Goal: Task Accomplishment & Management: Manage account settings

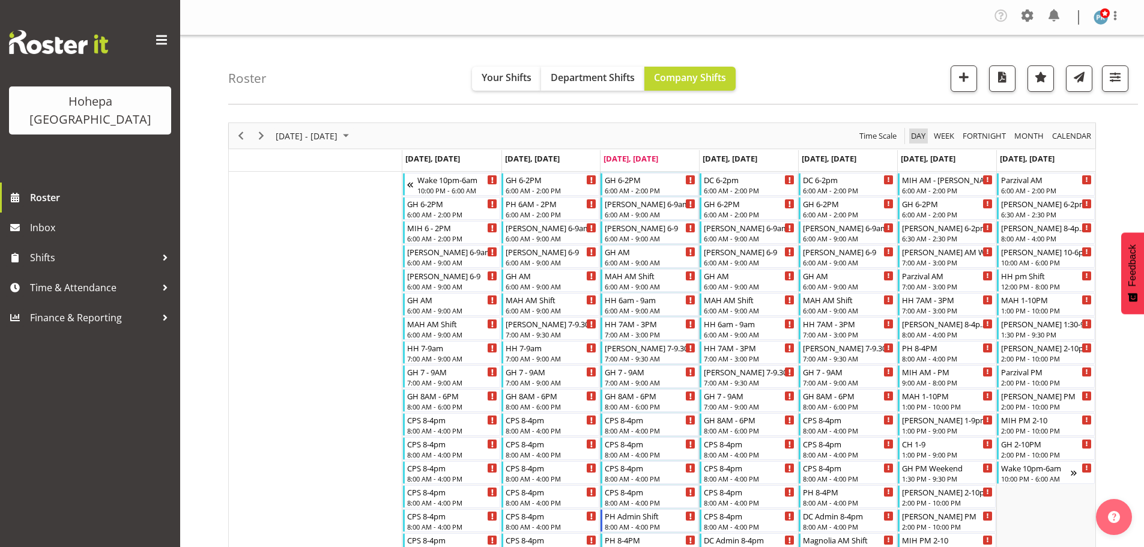
click at [916, 133] on span "Day" at bounding box center [918, 136] width 17 height 15
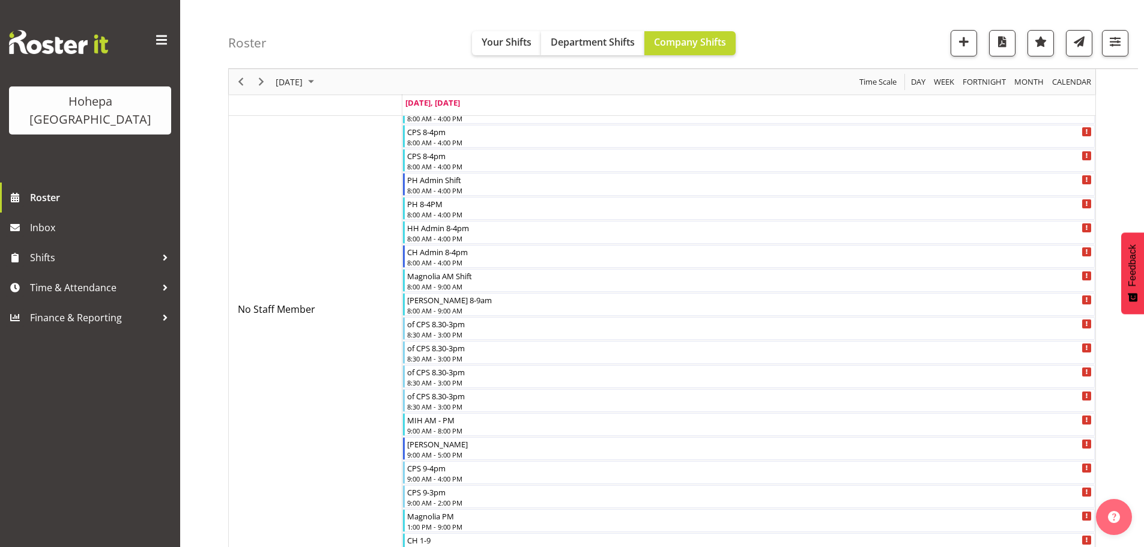
scroll to position [721, 0]
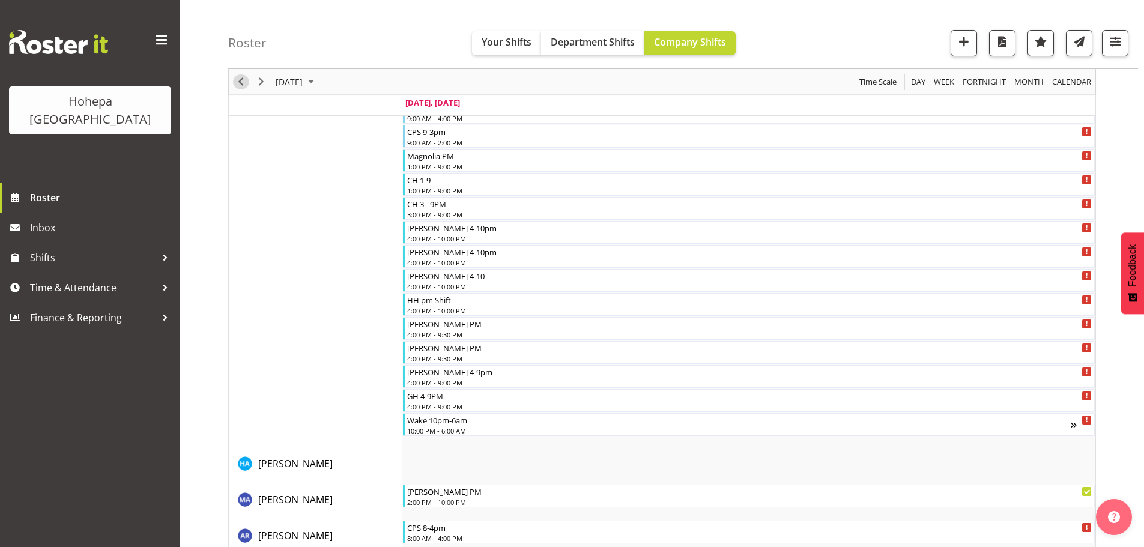
click at [241, 82] on span "Previous" at bounding box center [241, 81] width 14 height 15
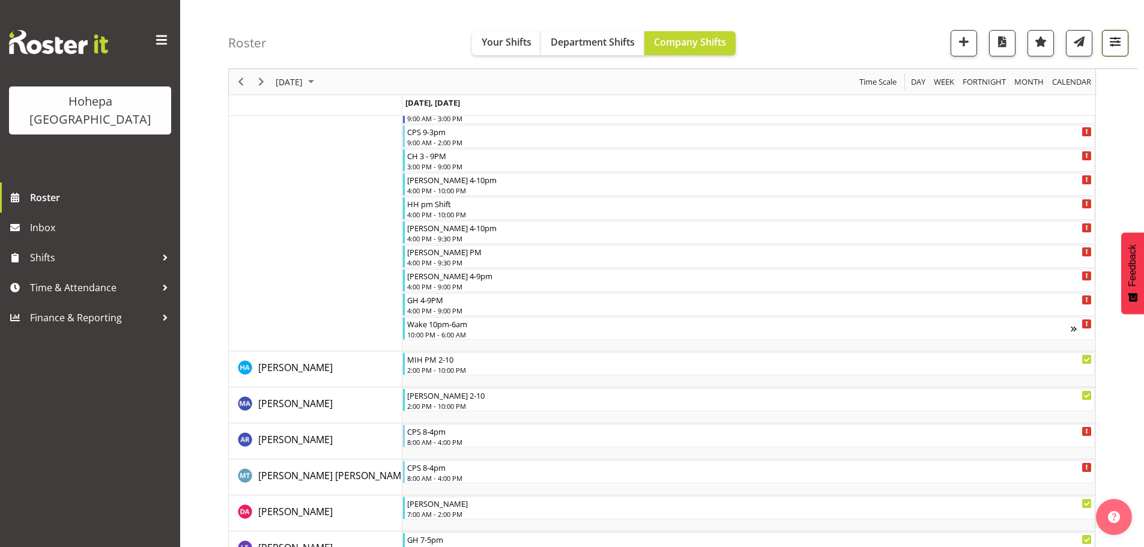
click at [1112, 43] on span "button" at bounding box center [1115, 42] width 16 height 16
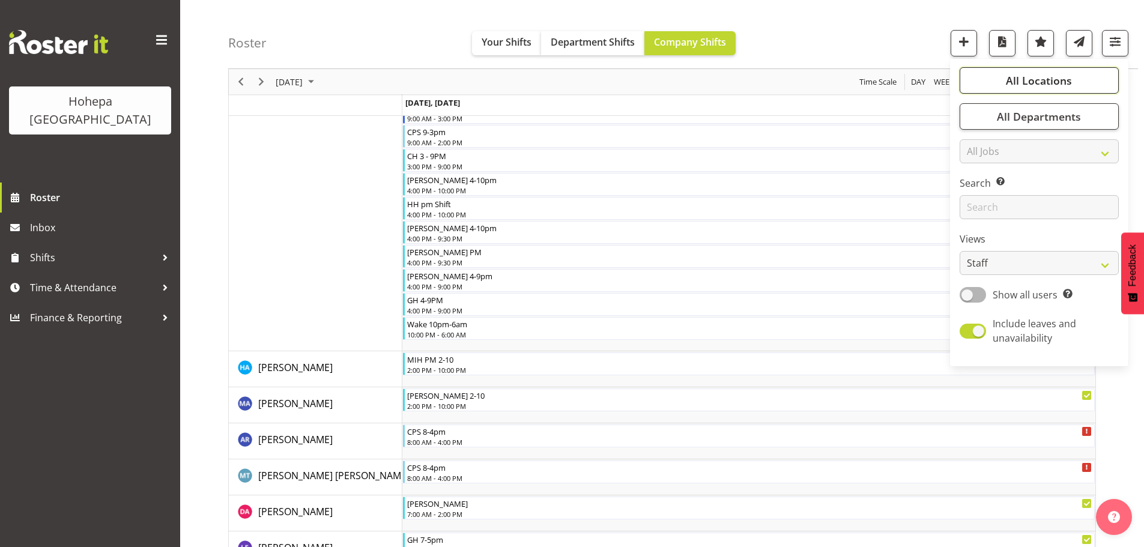
click at [1035, 80] on span "All Locations" at bounding box center [1039, 80] width 66 height 14
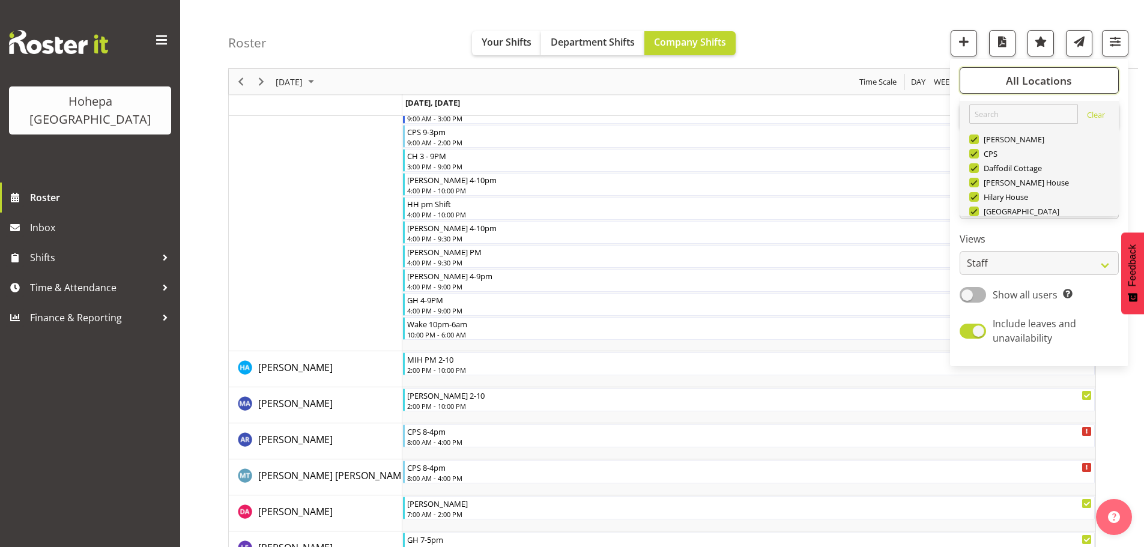
scroll to position [115, 0]
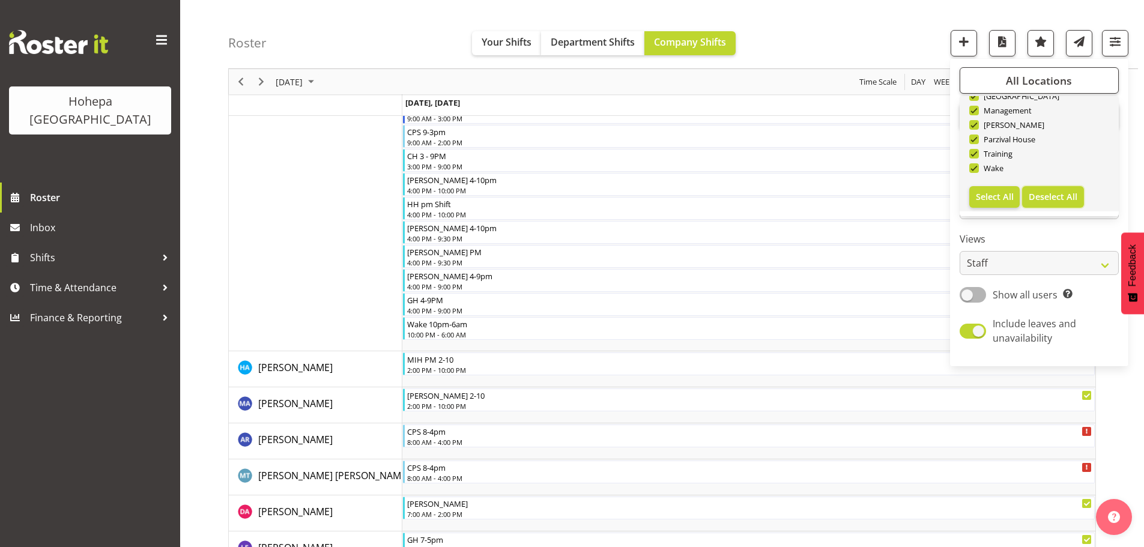
click at [1056, 202] on span "Deselect All" at bounding box center [1053, 196] width 49 height 11
checkbox input "false"
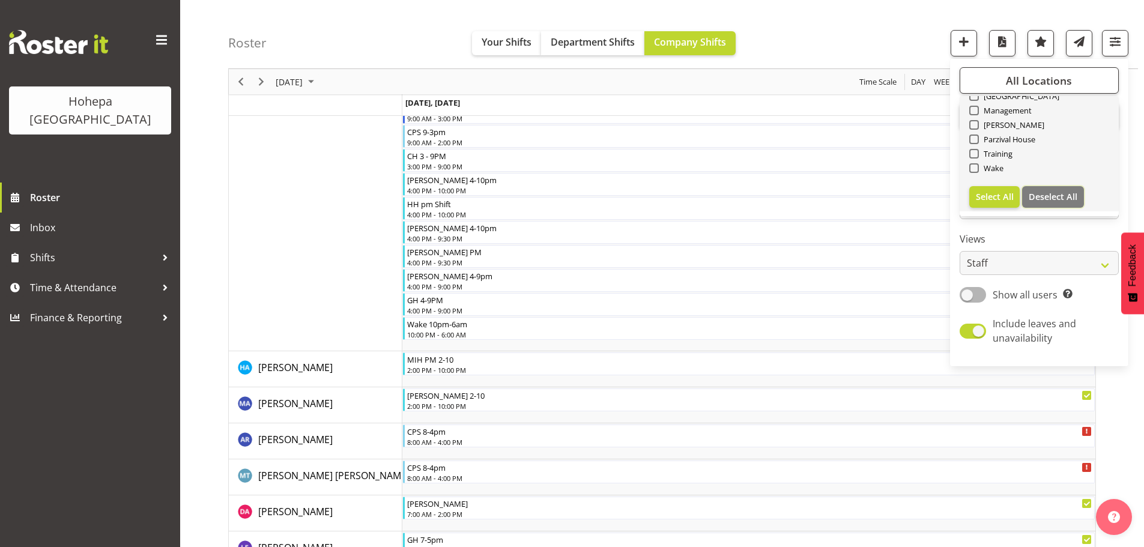
checkbox input "false"
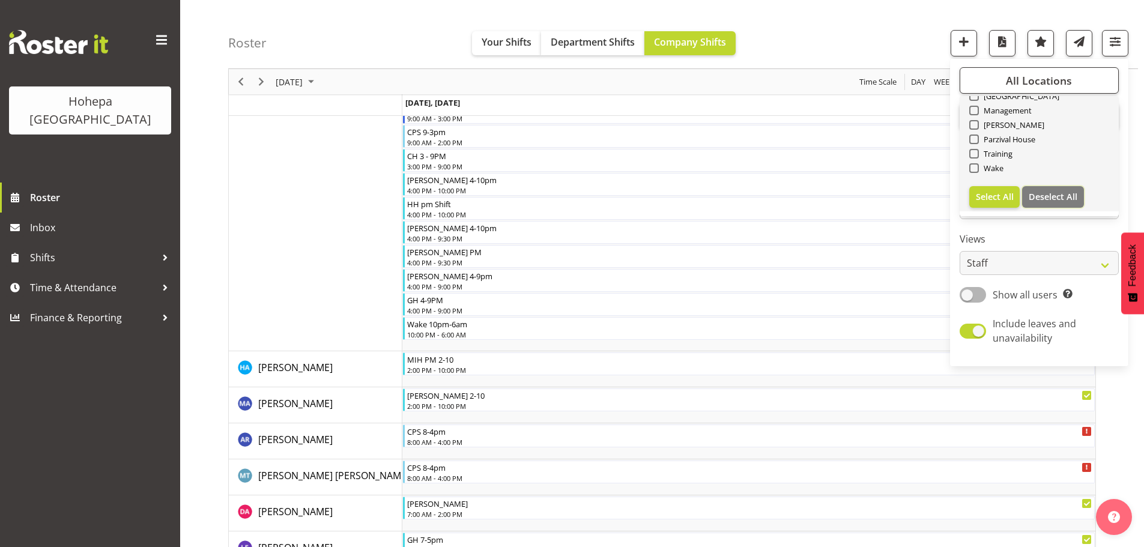
checkbox input "false"
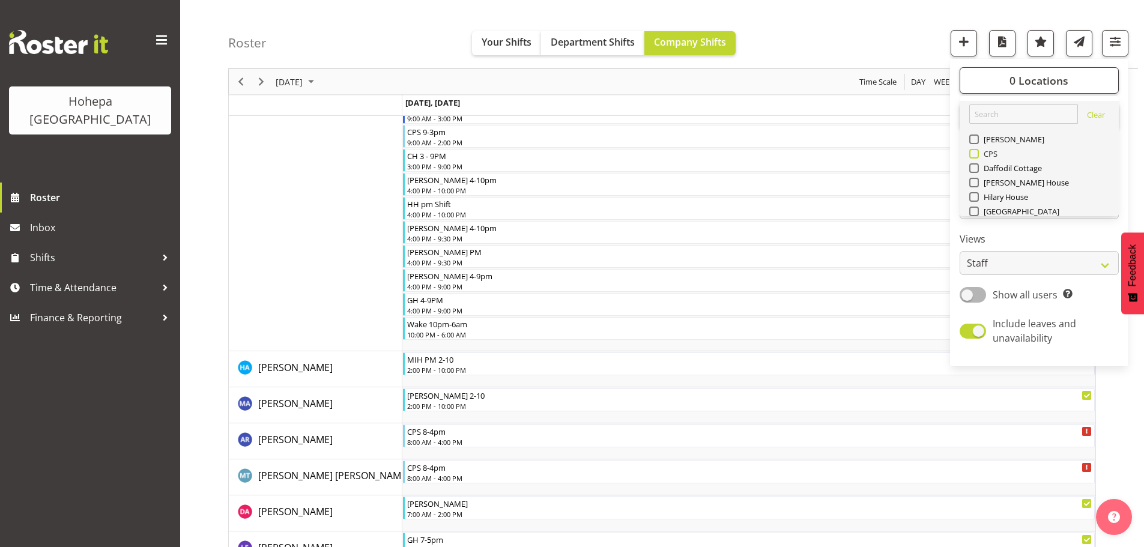
click at [974, 154] on span at bounding box center [974, 154] width 10 height 10
click at [974, 154] on input "CPS" at bounding box center [973, 154] width 8 height 8
checkbox input "true"
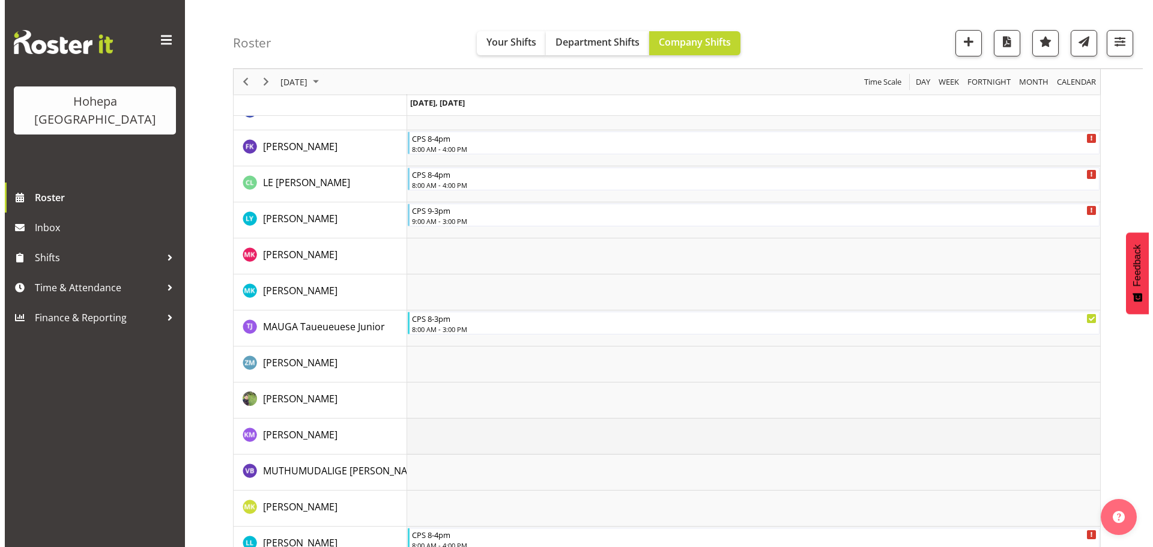
scroll to position [1705, 0]
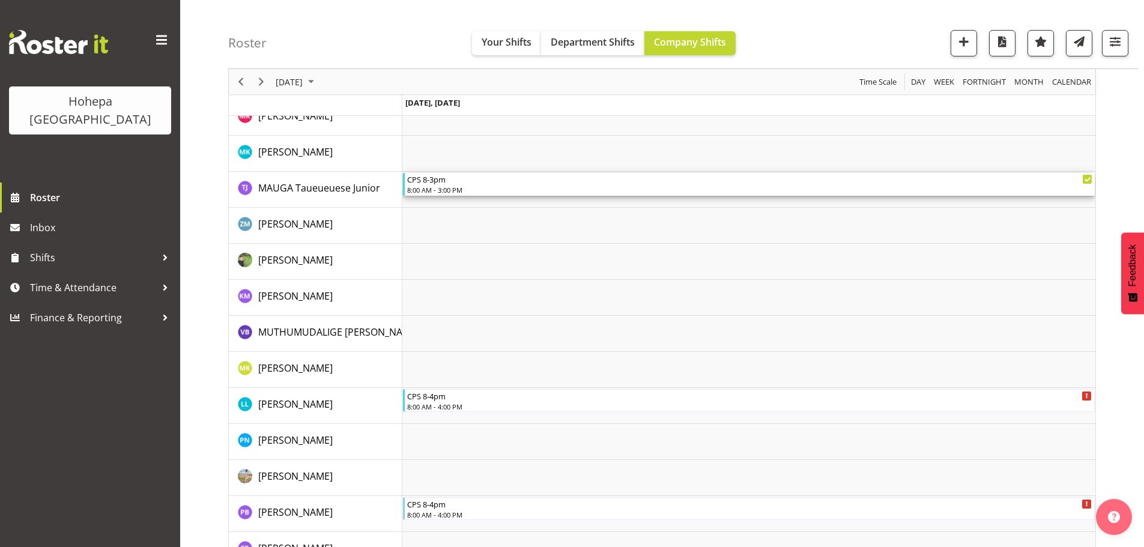
click at [437, 190] on div "8:00 AM - 3:00 PM" at bounding box center [749, 190] width 685 height 10
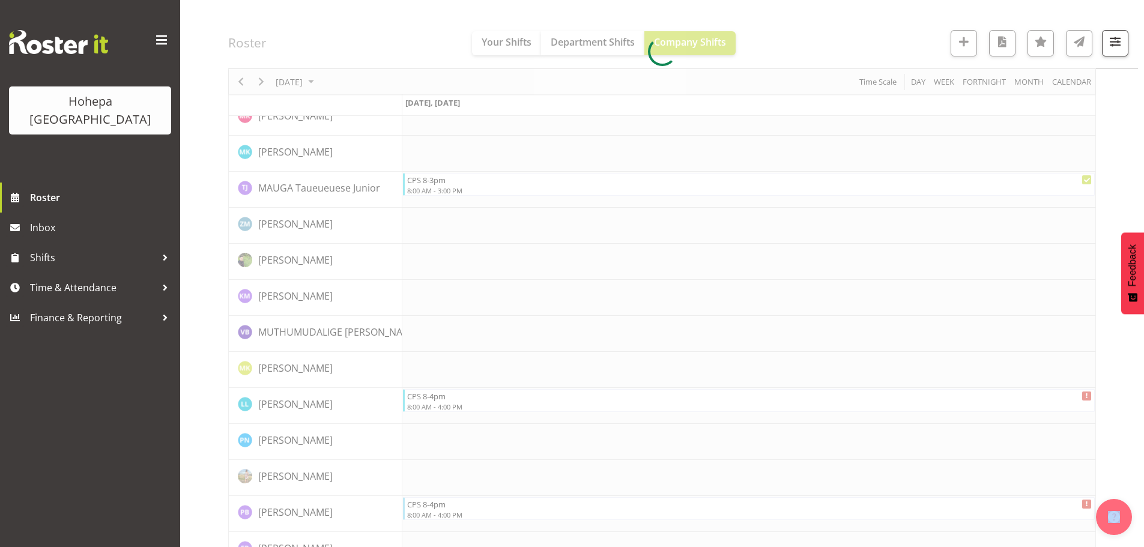
click at [436, 190] on div at bounding box center [662, 52] width 868 height 3268
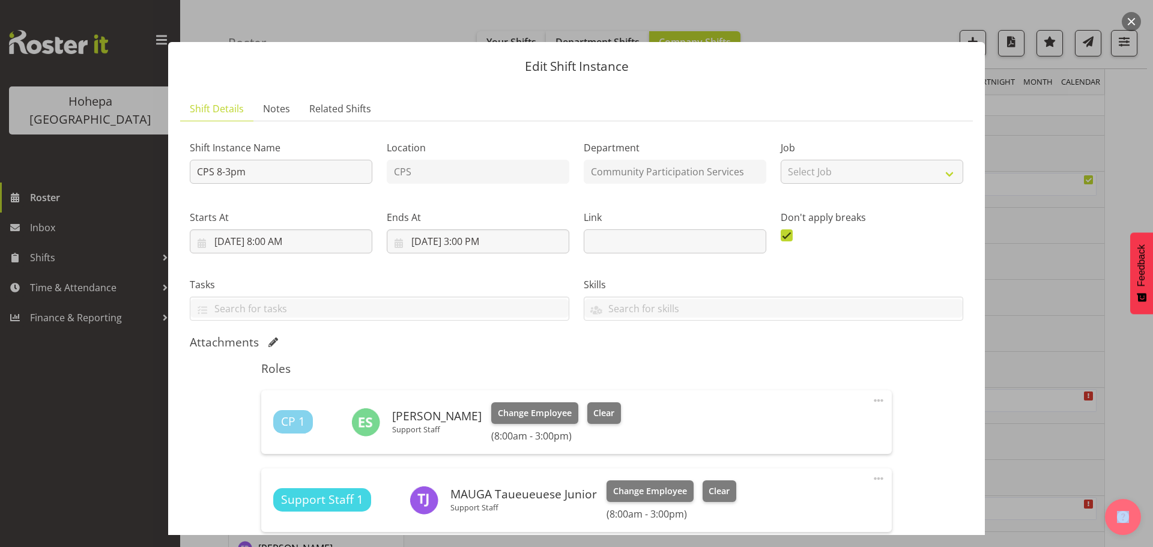
click at [871, 478] on span at bounding box center [878, 478] width 14 height 14
click at [774, 507] on link "Edit" at bounding box center [827, 508] width 115 height 22
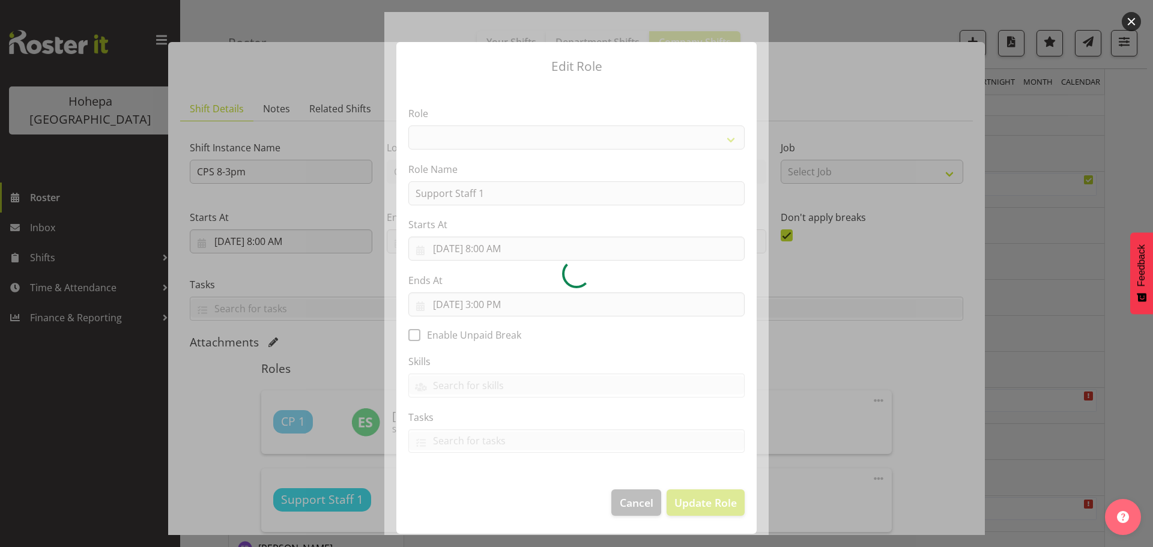
select select "1091"
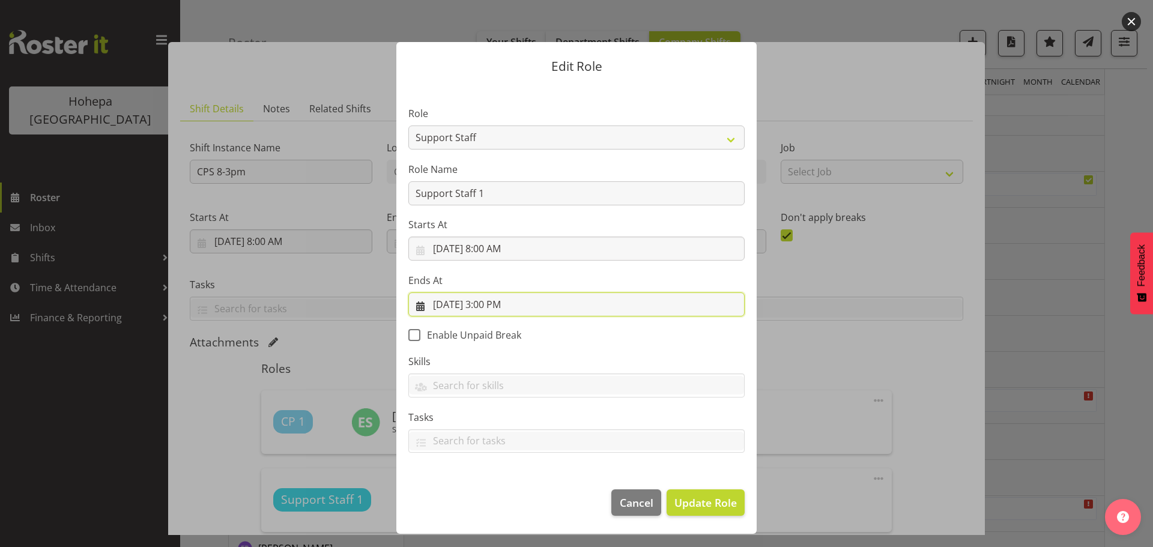
click at [488, 307] on input "[DATE] 3:00 PM" at bounding box center [576, 304] width 336 height 24
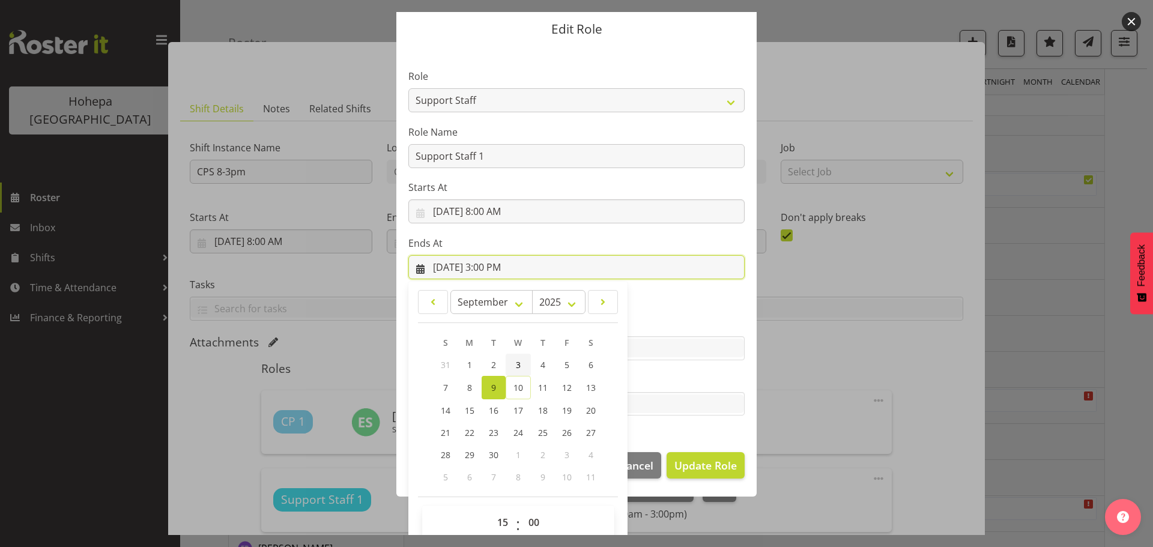
scroll to position [56, 0]
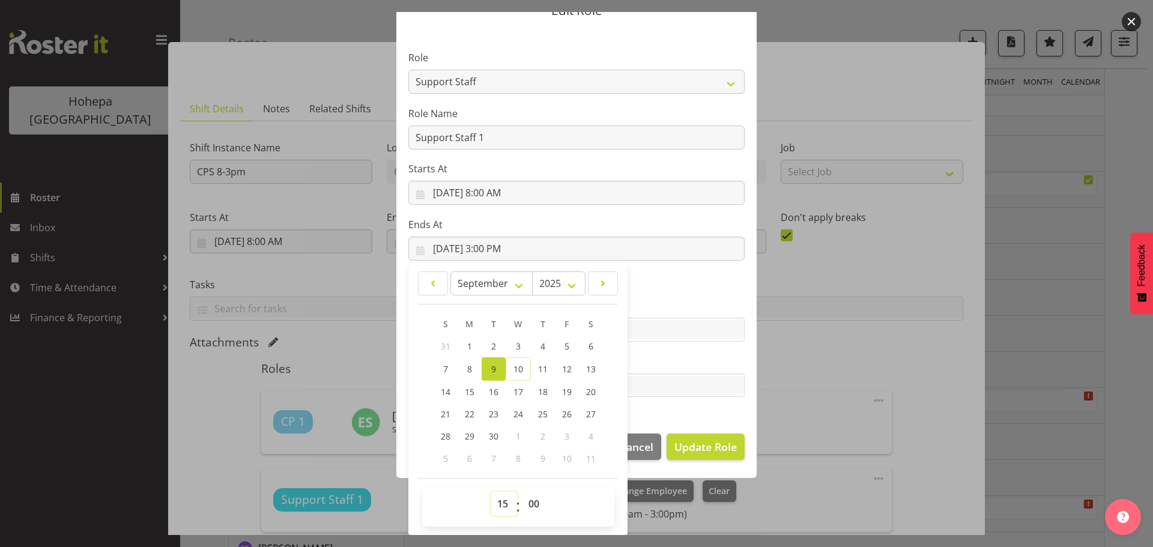
click at [497, 506] on select "00 01 02 03 04 05 06 07 08 09 10 11 12 13 14 15 16 17 18 19 20 21 22 23" at bounding box center [504, 504] width 27 height 24
select select "16"
click at [491, 492] on select "00 01 02 03 04 05 06 07 08 09 10 11 12 13 14 15 16 17 18 19 20 21 22 23" at bounding box center [504, 504] width 27 height 24
type input "[DATE] 4:00 PM"
click at [664, 405] on section "Role CP House Leader Support Staff Wake Role Name Support Staff 1 Starts At [DA…" at bounding box center [576, 225] width 360 height 393
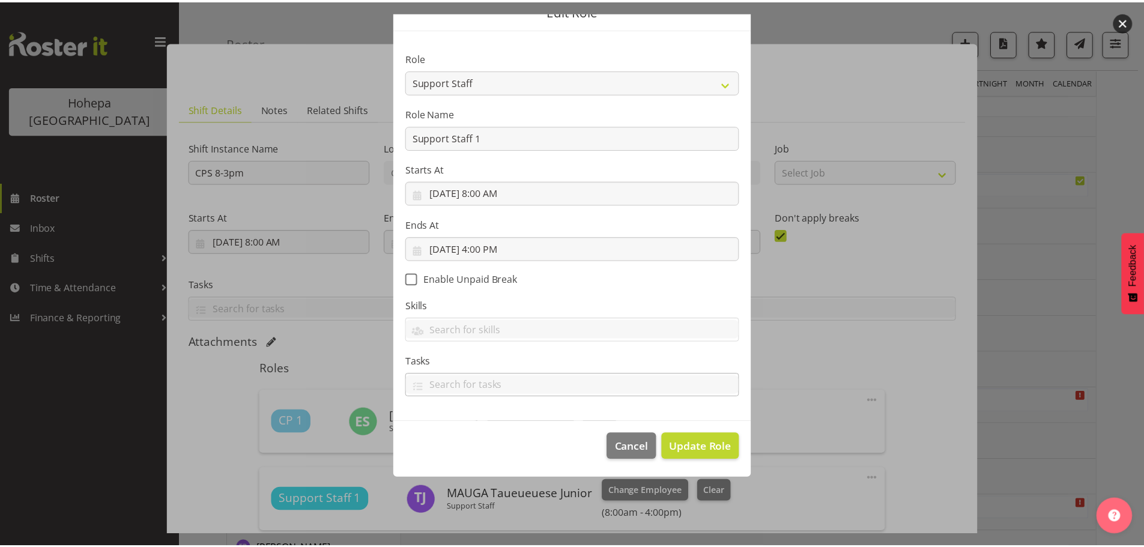
scroll to position [0, 0]
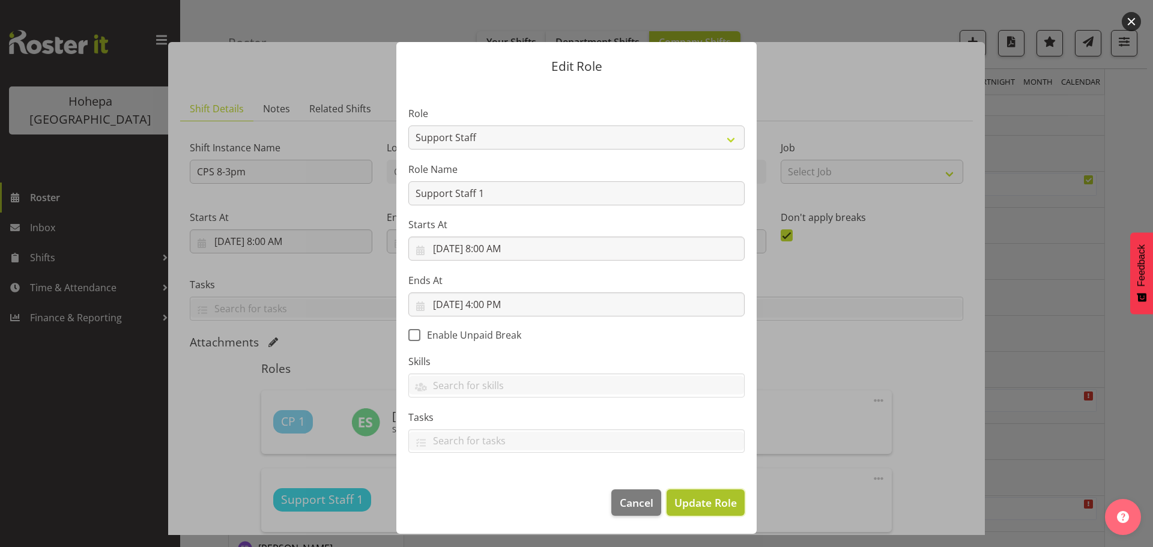
click at [703, 497] on span "Update Role" at bounding box center [705, 503] width 62 height 16
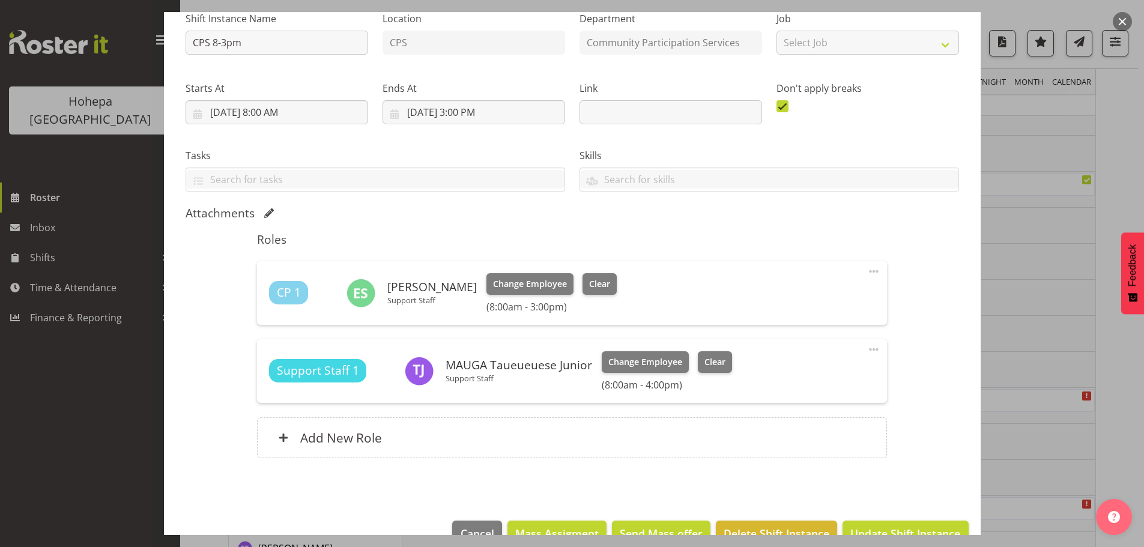
scroll to position [159, 0]
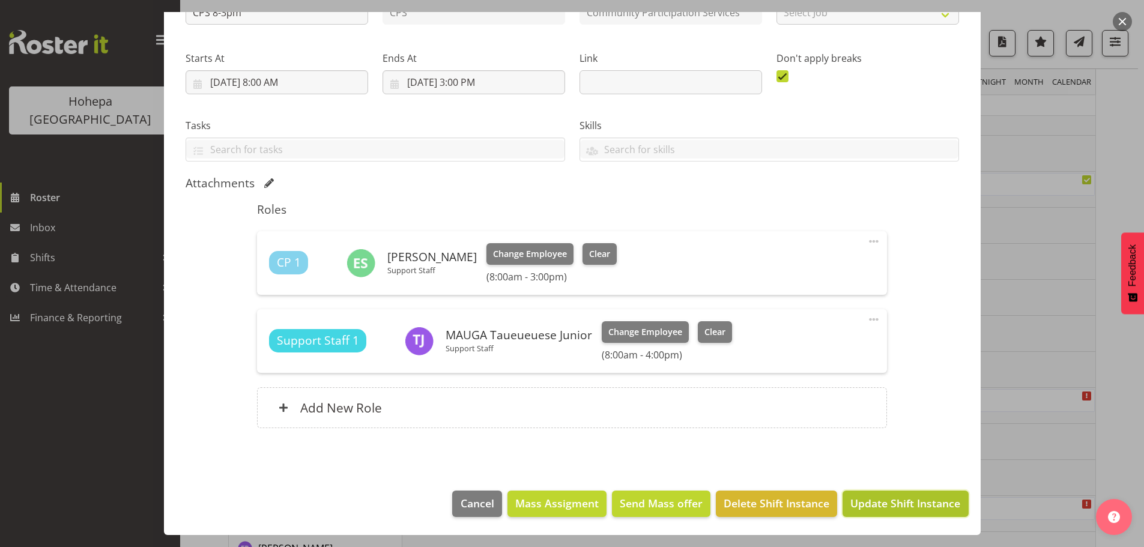
click at [885, 511] on span "Update Shift Instance" at bounding box center [905, 503] width 110 height 16
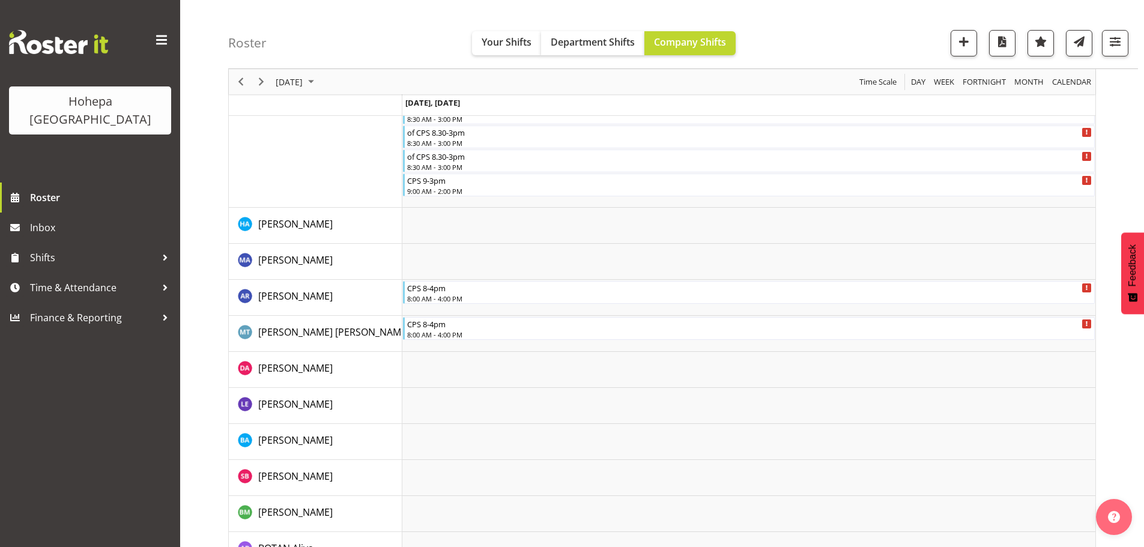
scroll to position [444, 0]
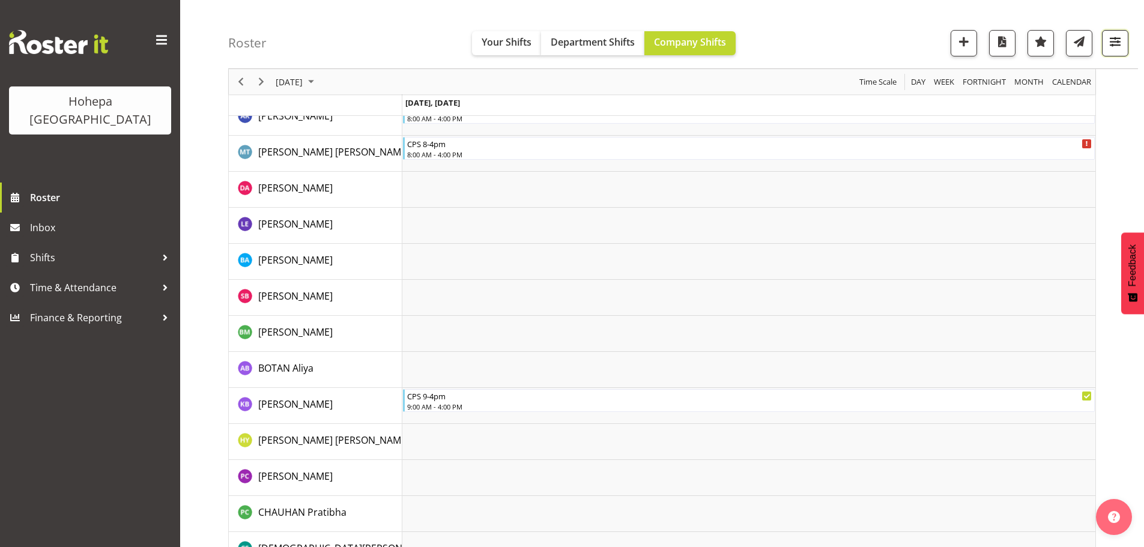
click at [1115, 43] on span "button" at bounding box center [1115, 42] width 16 height 16
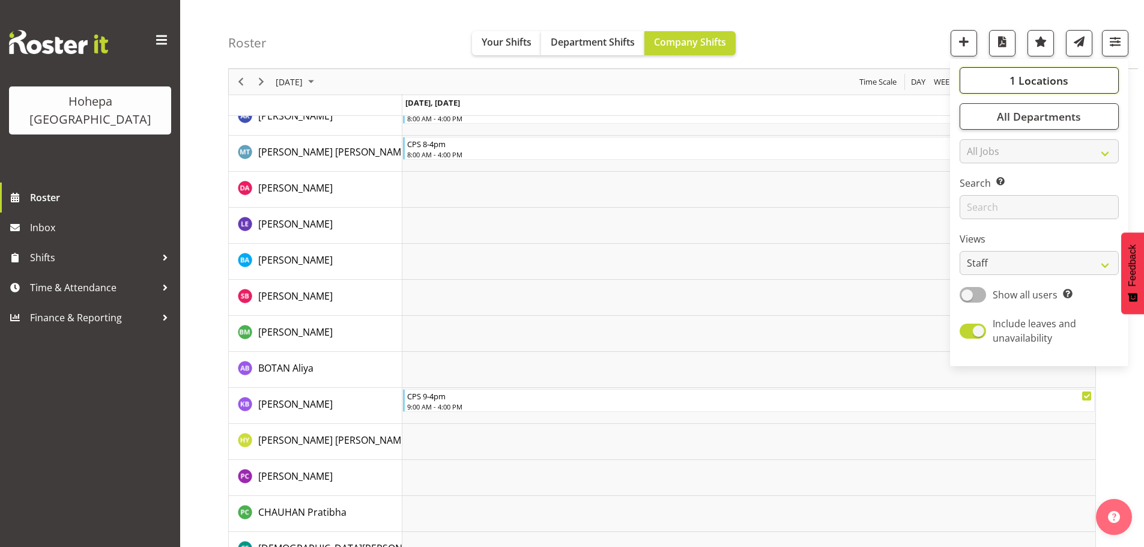
click at [1054, 78] on span "1 Locations" at bounding box center [1038, 80] width 59 height 14
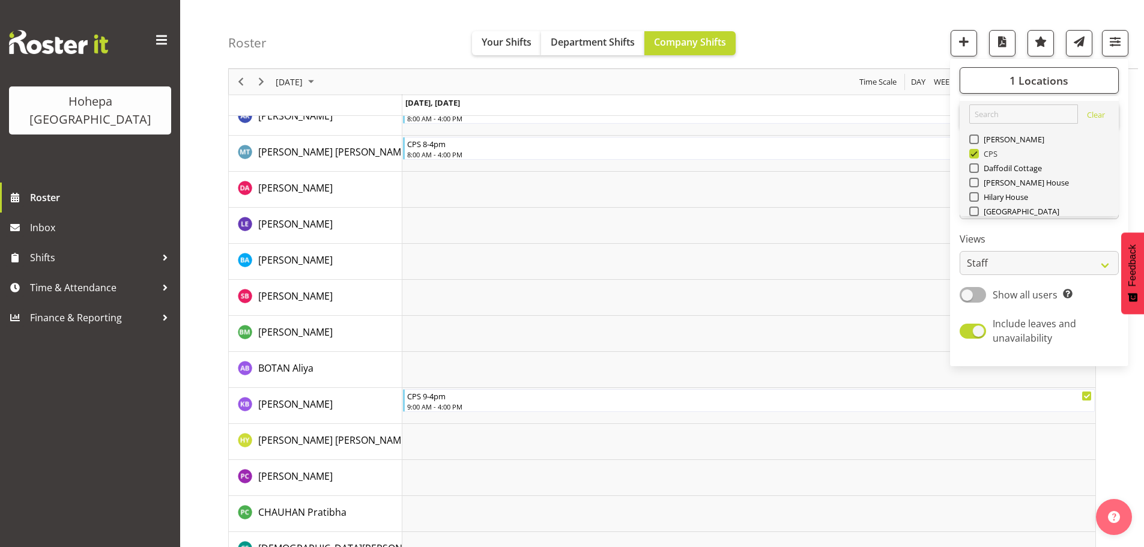
click at [979, 151] on span "CPS" at bounding box center [988, 154] width 19 height 10
click at [977, 151] on input "CPS" at bounding box center [973, 154] width 8 height 8
checkbox input "false"
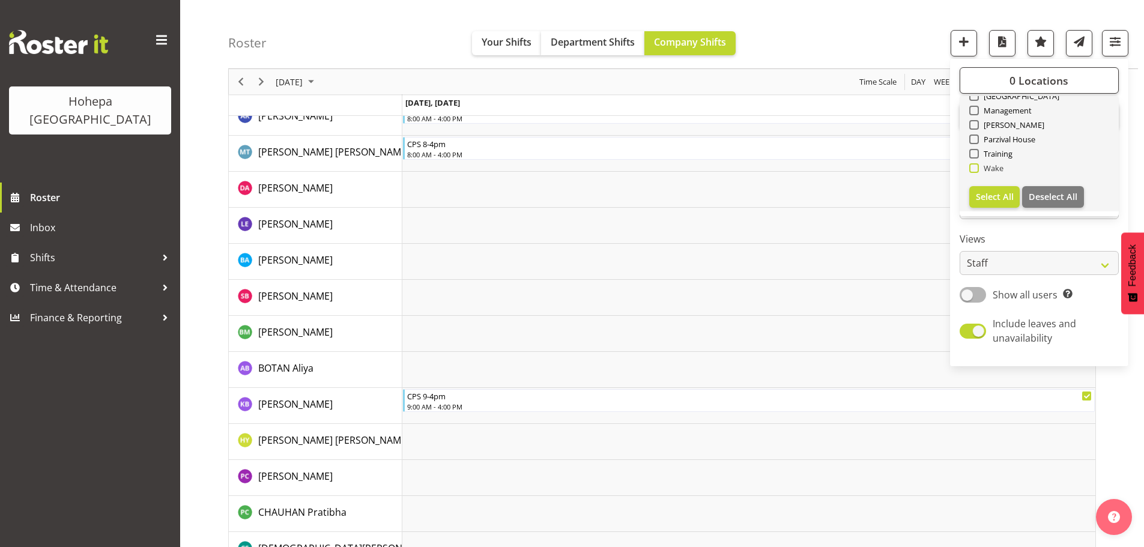
click at [979, 168] on span "Wake" at bounding box center [991, 168] width 25 height 10
click at [977, 168] on input "Wake" at bounding box center [973, 169] width 8 height 8
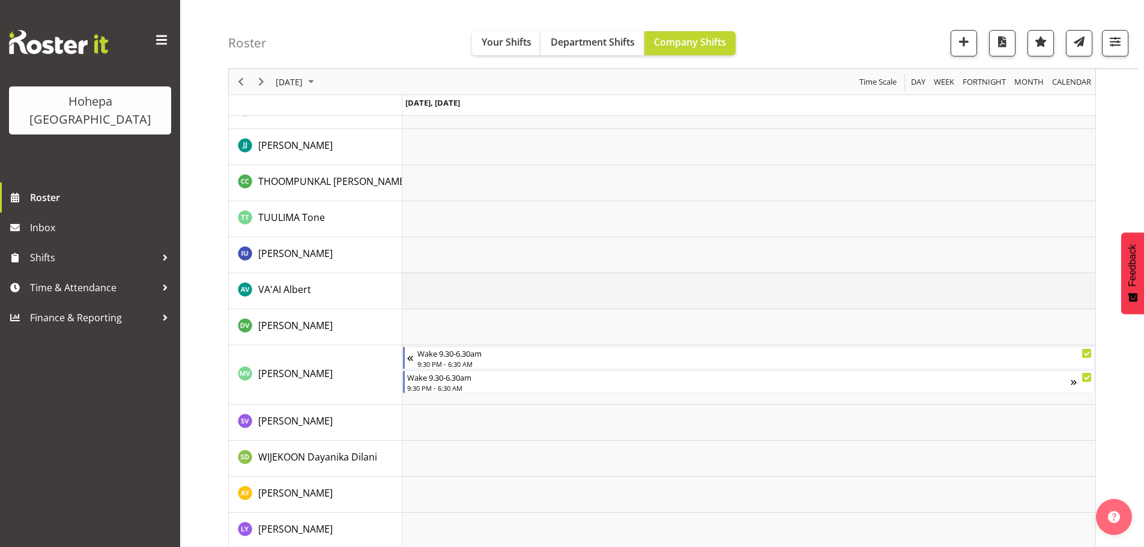
scroll to position [2706, 0]
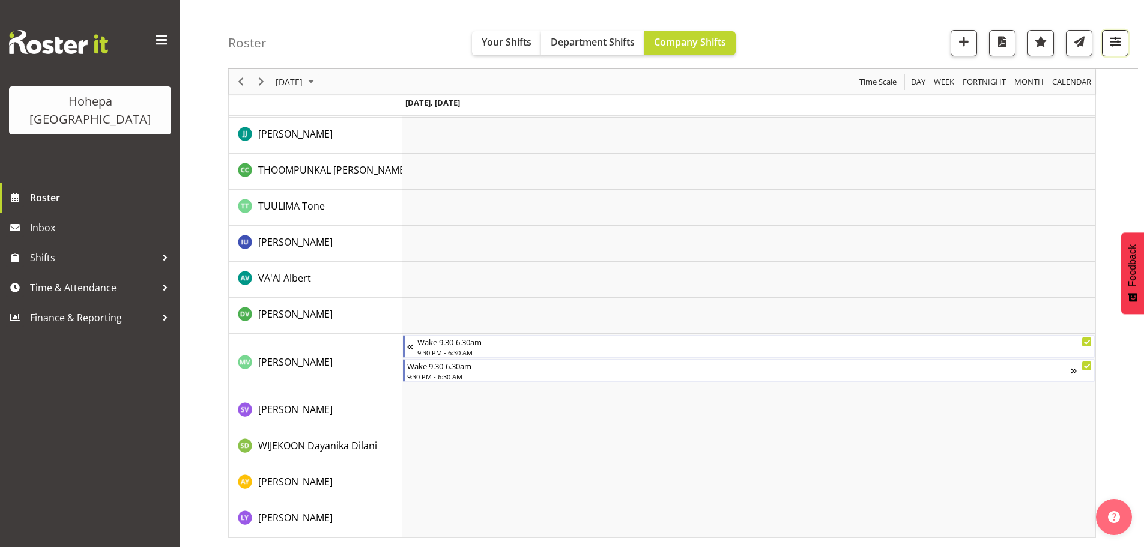
click at [1113, 40] on span "button" at bounding box center [1115, 42] width 16 height 16
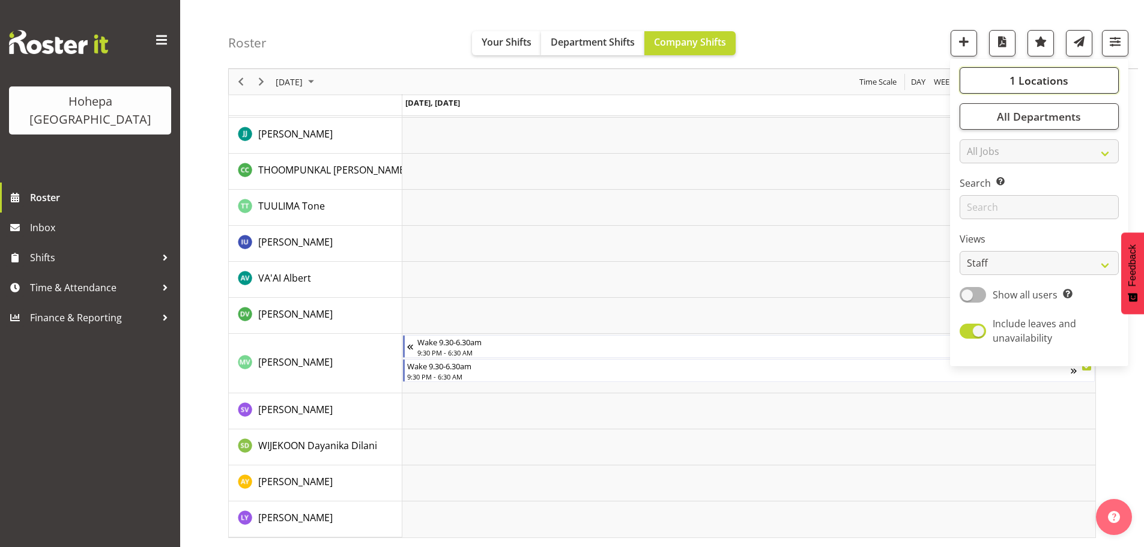
click at [1052, 77] on span "1 Locations" at bounding box center [1038, 80] width 59 height 14
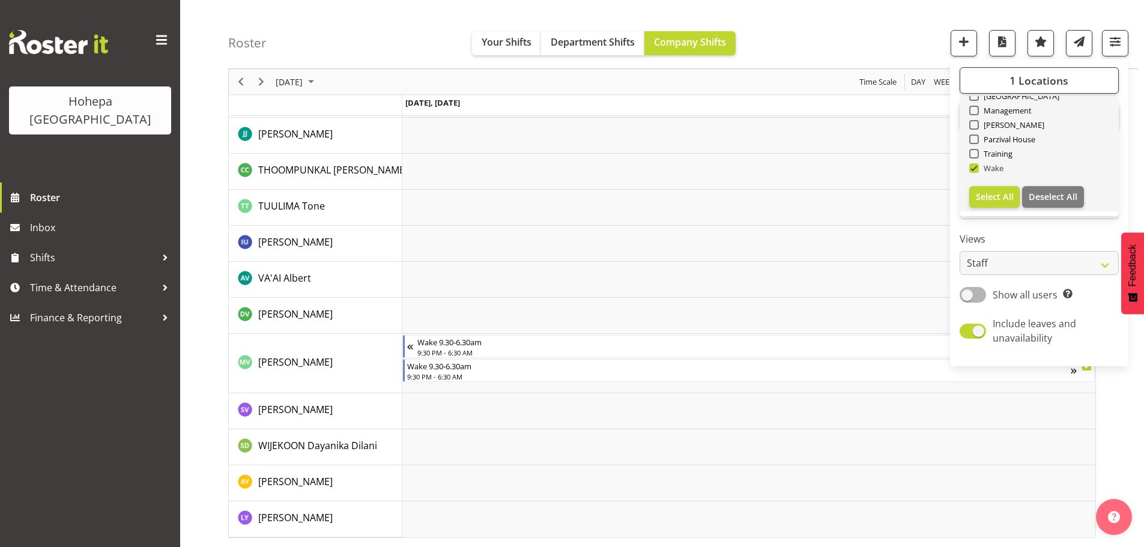
click at [974, 166] on span at bounding box center [974, 168] width 10 height 10
click at [974, 166] on input "Wake" at bounding box center [973, 169] width 8 height 8
checkbox input "false"
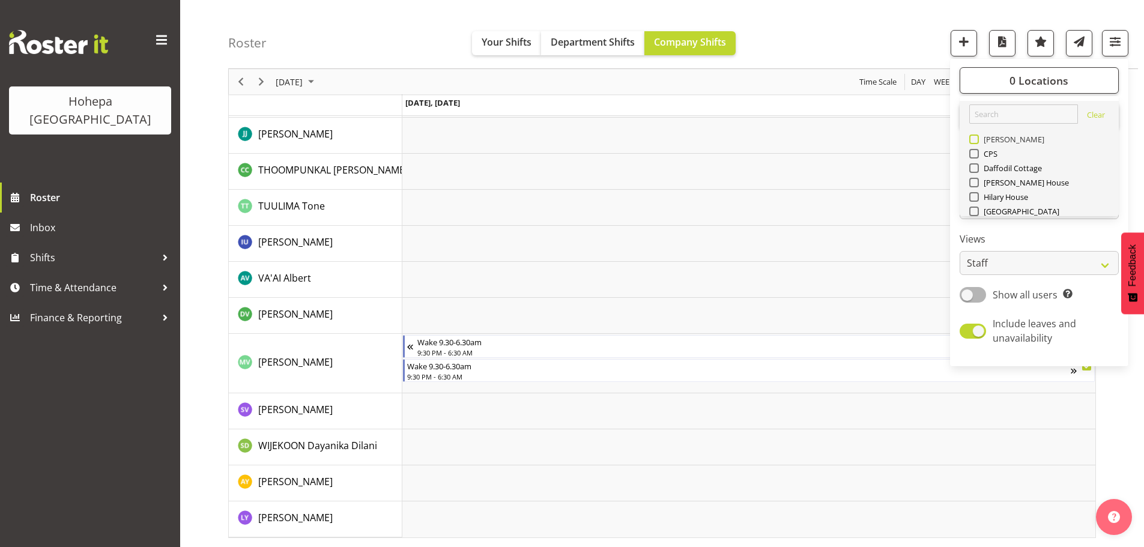
click at [974, 141] on span at bounding box center [974, 140] width 10 height 10
click at [974, 141] on input "[PERSON_NAME]" at bounding box center [973, 140] width 8 height 8
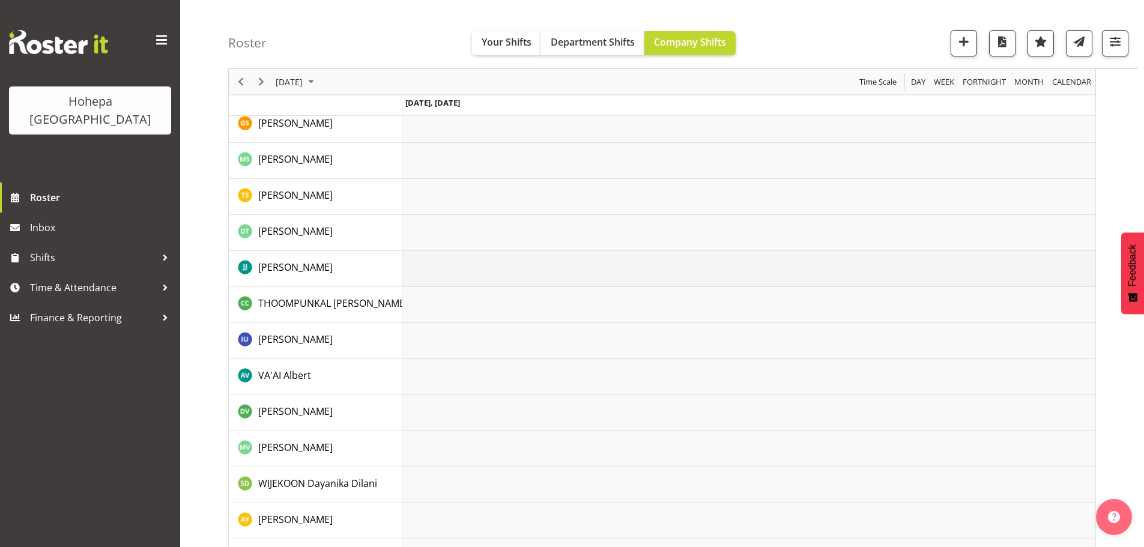
scroll to position [2216, 0]
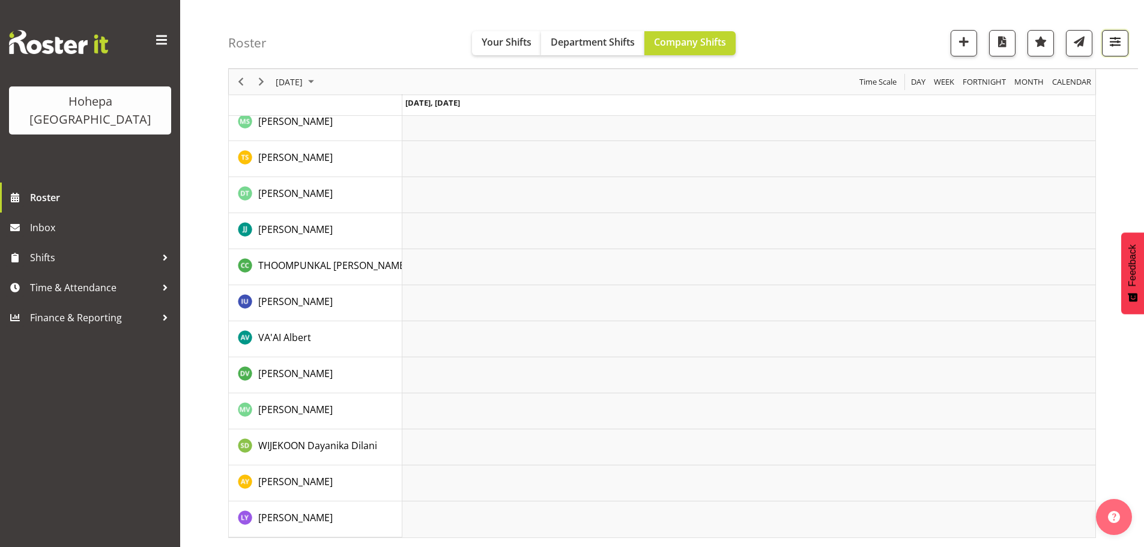
click at [1110, 40] on span "button" at bounding box center [1115, 42] width 16 height 16
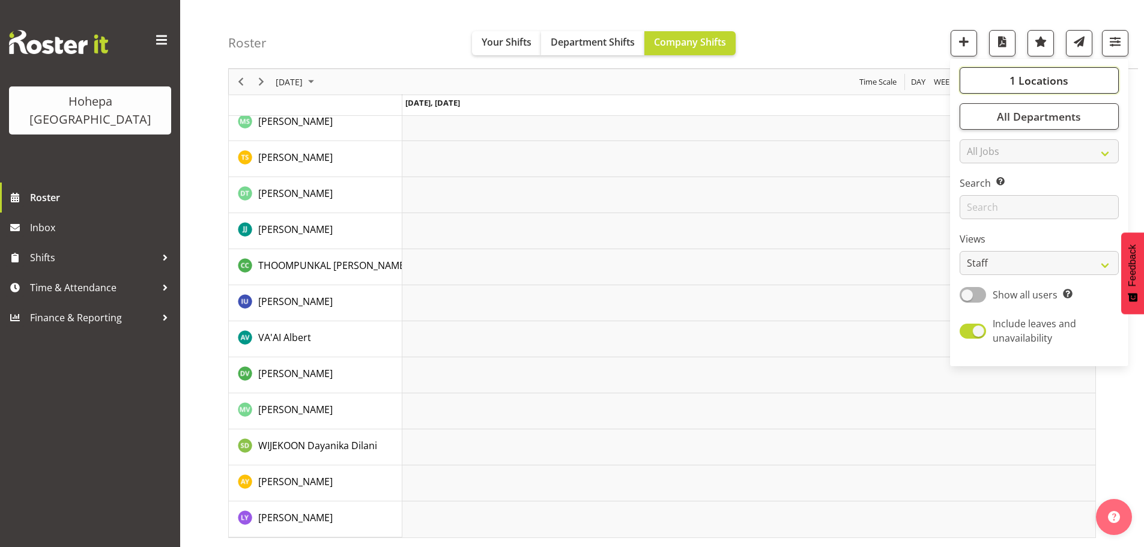
click at [1059, 75] on span "1 Locations" at bounding box center [1038, 80] width 59 height 14
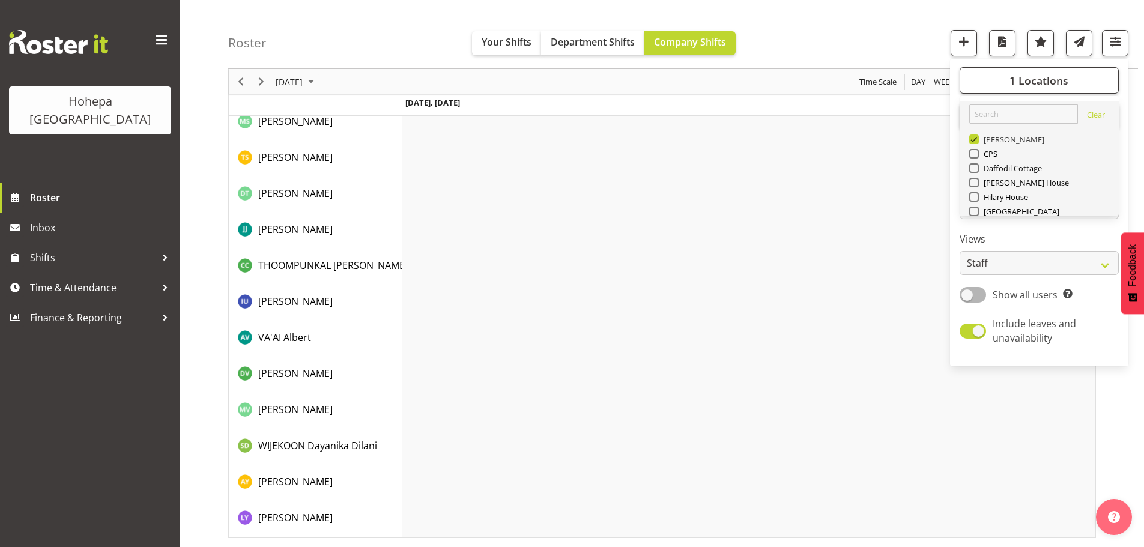
click at [979, 140] on span "[PERSON_NAME]" at bounding box center [1012, 140] width 66 height 10
click at [977, 140] on input "[PERSON_NAME]" at bounding box center [973, 140] width 8 height 8
checkbox input "false"
click at [978, 211] on span at bounding box center [974, 212] width 10 height 10
click at [977, 211] on input "[GEOGRAPHIC_DATA]" at bounding box center [973, 212] width 8 height 8
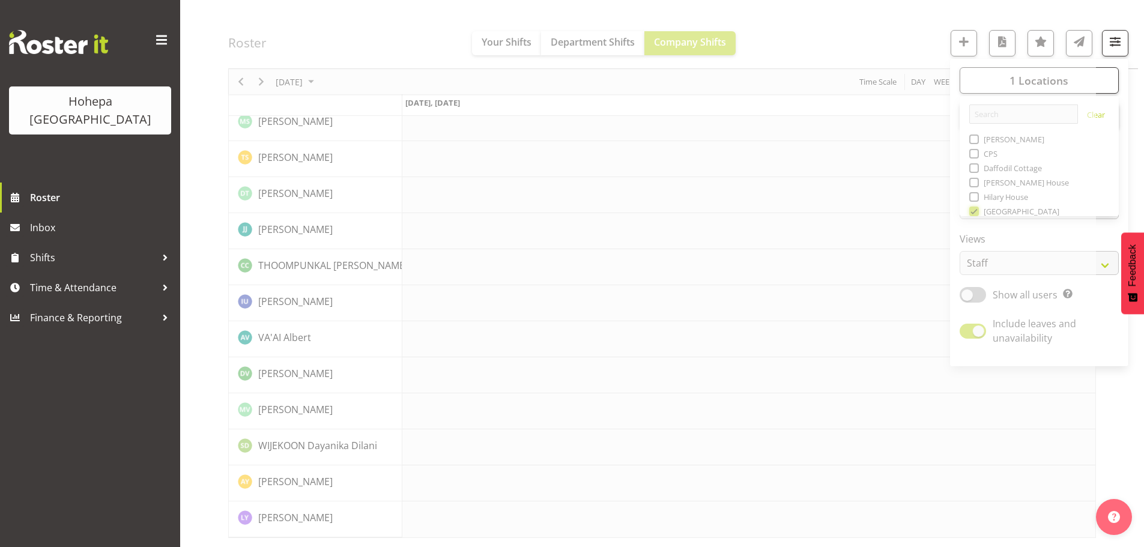
scroll to position [2193, 0]
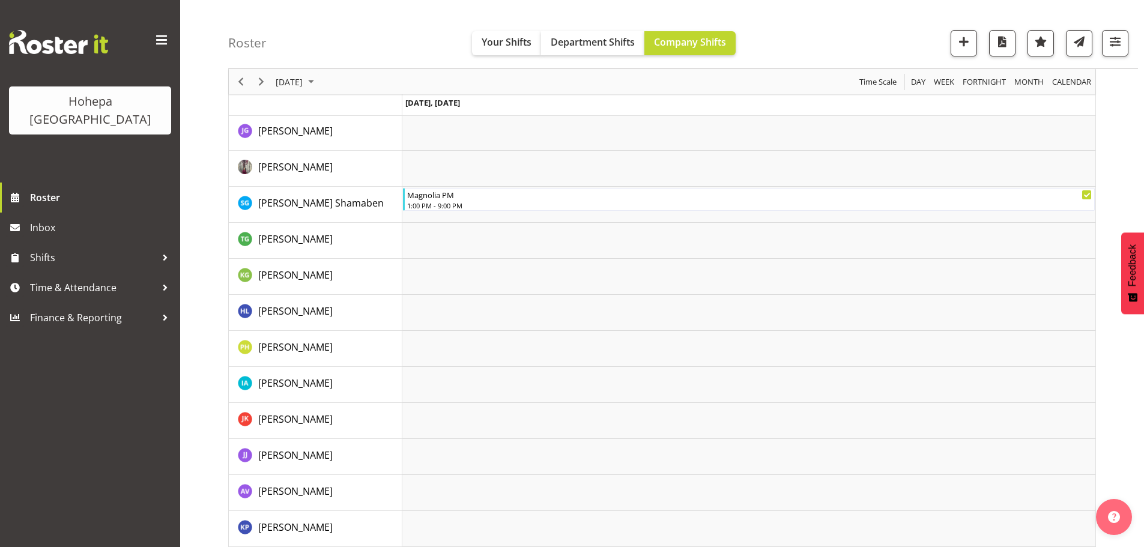
scroll to position [78, 0]
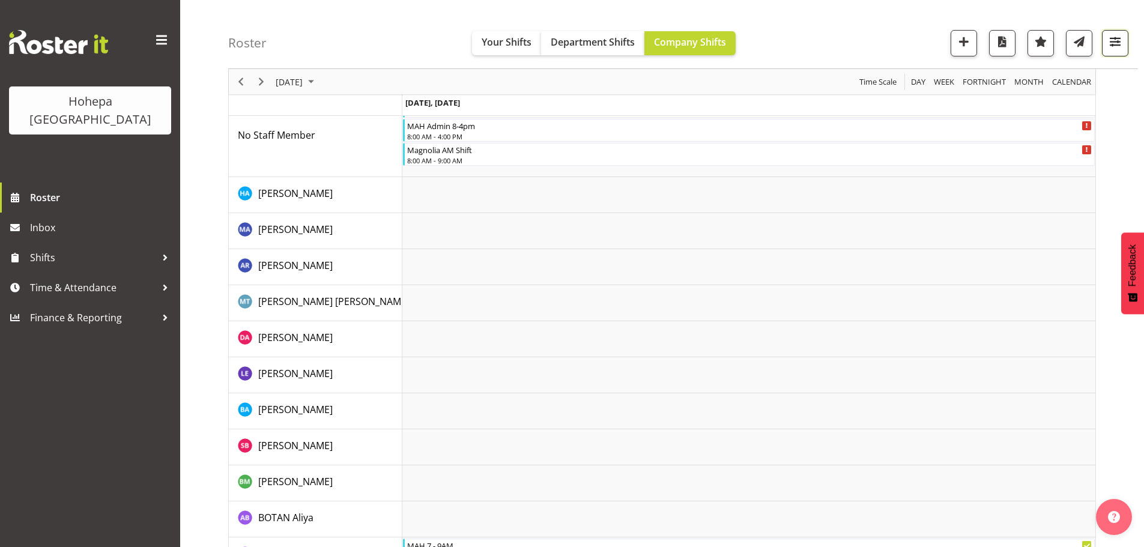
click at [1116, 41] on span "button" at bounding box center [1115, 42] width 16 height 16
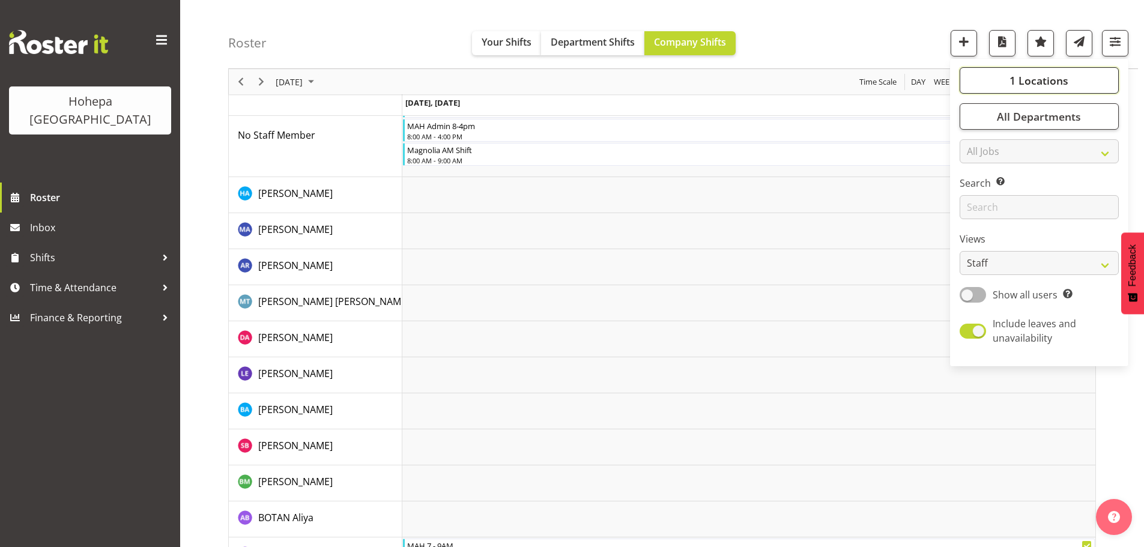
click at [1062, 79] on span "1 Locations" at bounding box center [1038, 80] width 59 height 14
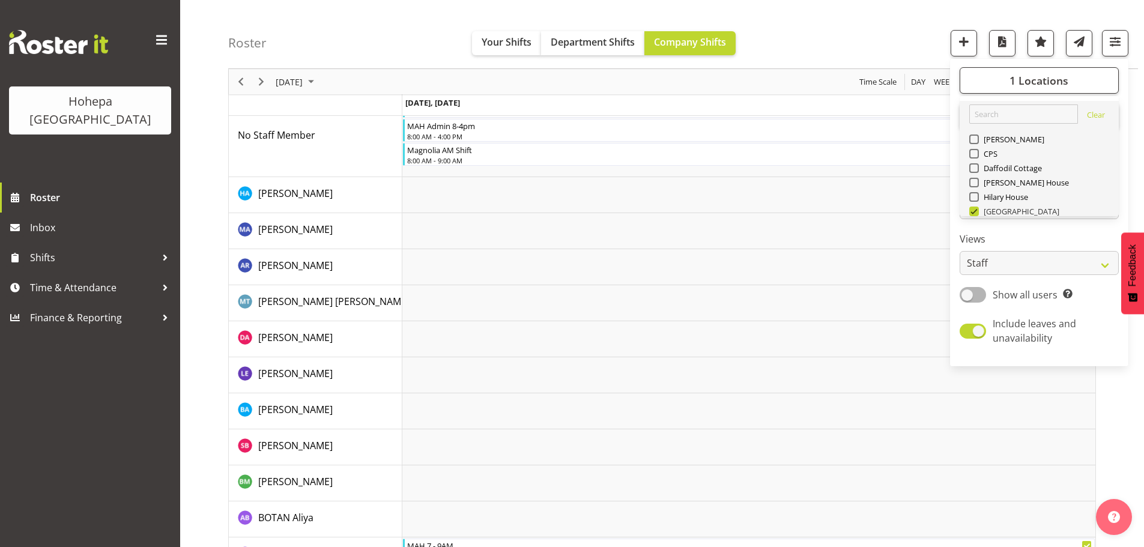
click at [976, 210] on span at bounding box center [974, 212] width 10 height 10
click at [976, 210] on input "[GEOGRAPHIC_DATA]" at bounding box center [973, 212] width 8 height 8
checkbox input "false"
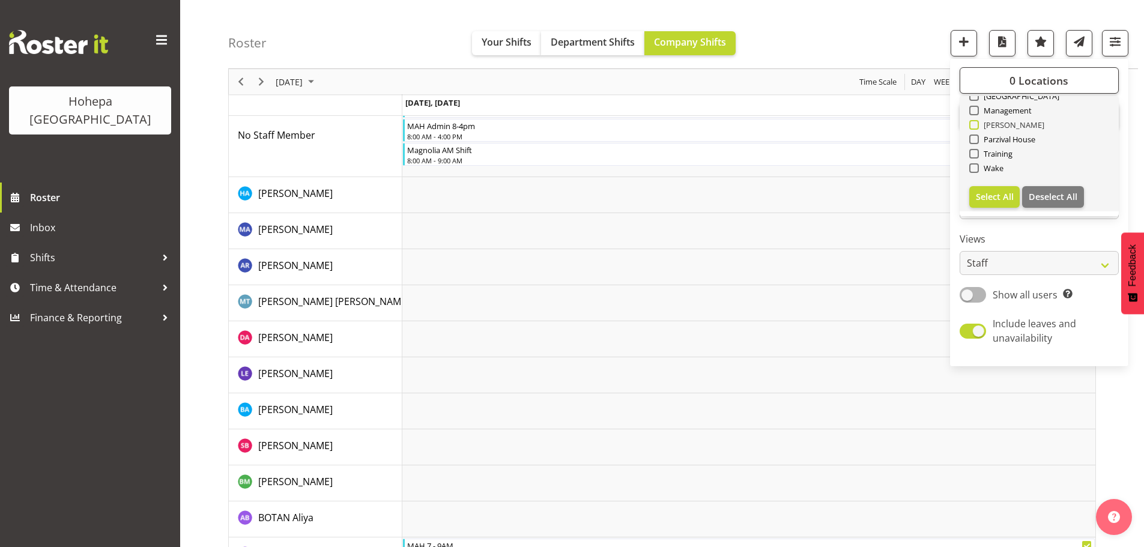
click at [976, 124] on span at bounding box center [974, 125] width 10 height 10
click at [976, 124] on input "[PERSON_NAME]" at bounding box center [973, 125] width 8 height 8
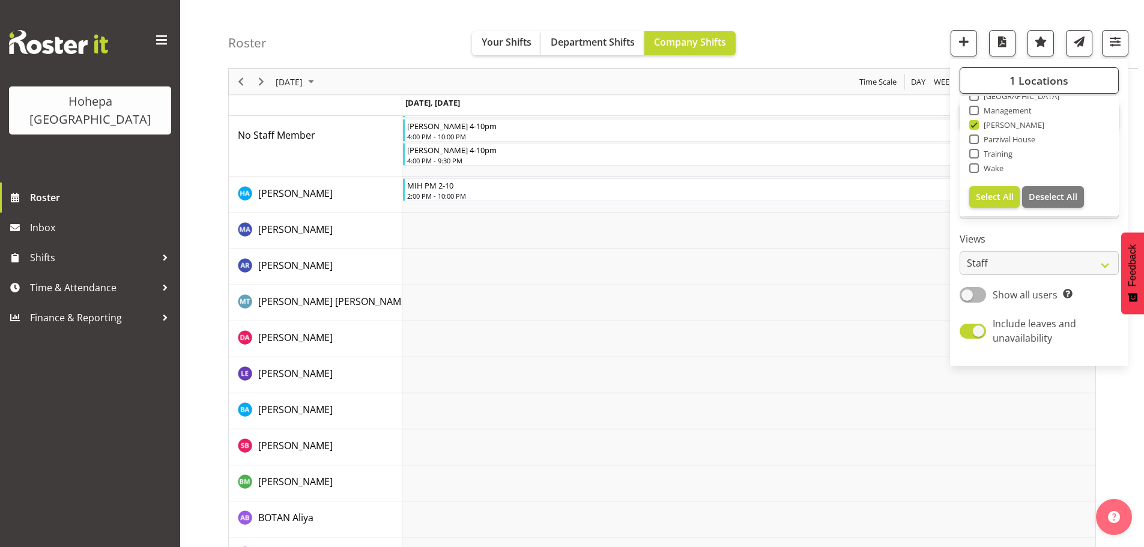
click at [784, 28] on div "Roster Your Shifts Department Shifts Company Shifts 1 Locations [GEOGRAPHIC_DAT…" at bounding box center [683, 34] width 910 height 69
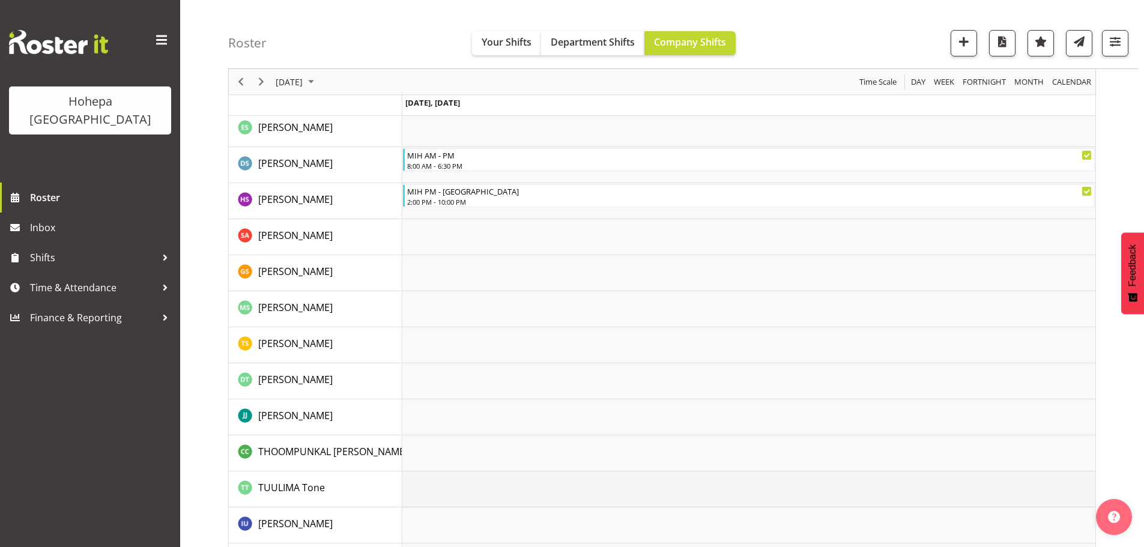
scroll to position [2420, 0]
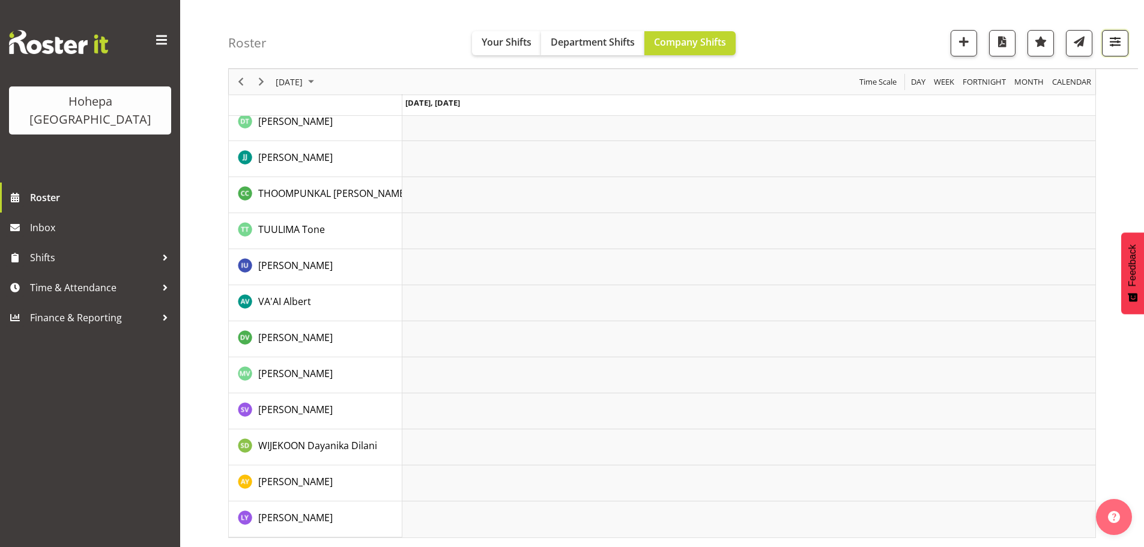
click at [1115, 43] on span "button" at bounding box center [1115, 42] width 16 height 16
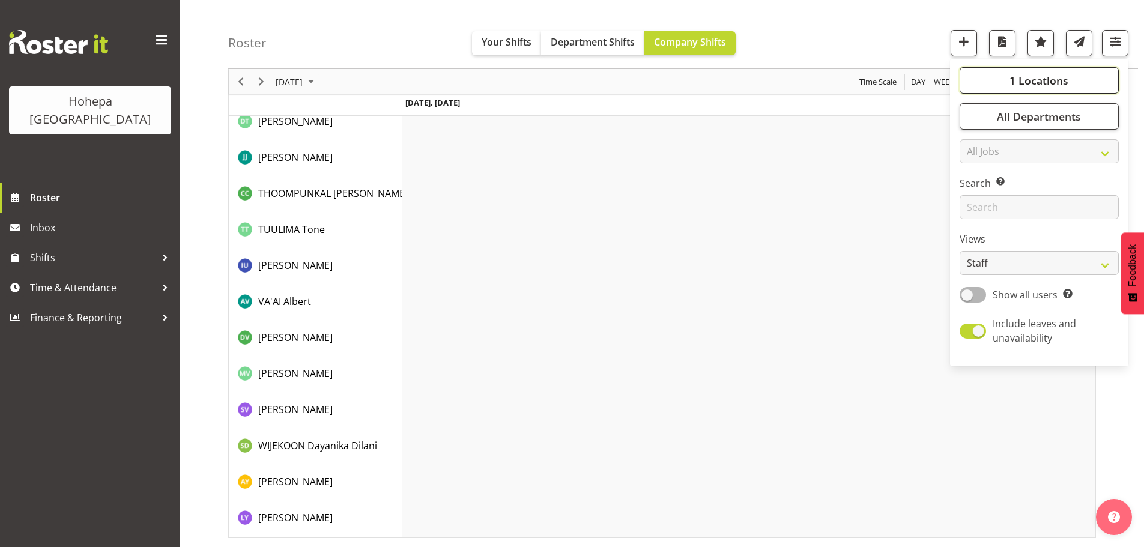
click at [1047, 83] on span "1 Locations" at bounding box center [1038, 80] width 59 height 14
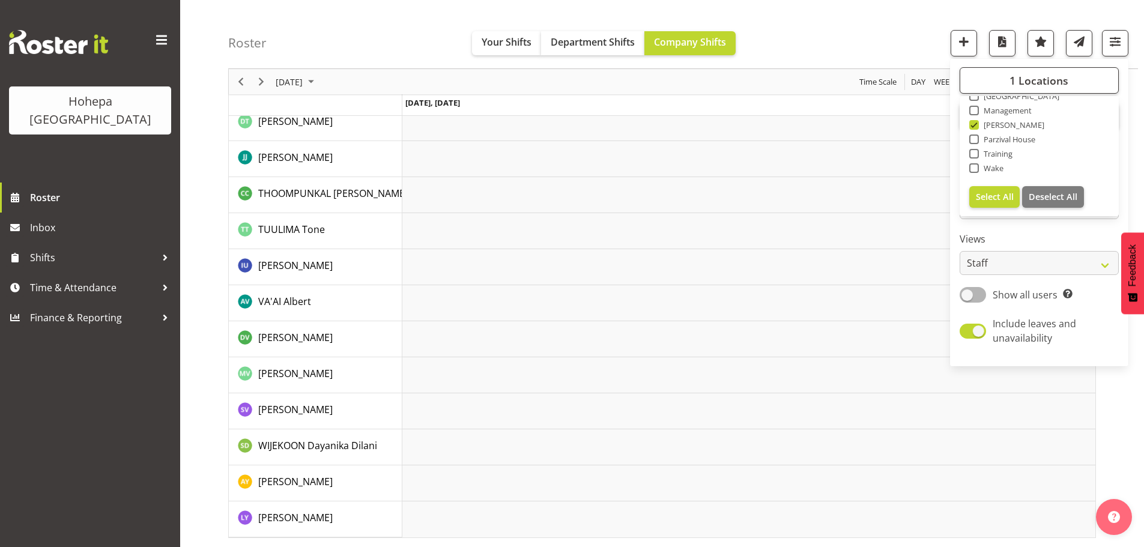
drag, startPoint x: 976, startPoint y: 124, endPoint x: 976, endPoint y: 142, distance: 18.0
click at [975, 125] on span at bounding box center [974, 125] width 10 height 10
click at [975, 125] on input "[PERSON_NAME]" at bounding box center [973, 125] width 8 height 8
checkbox input "false"
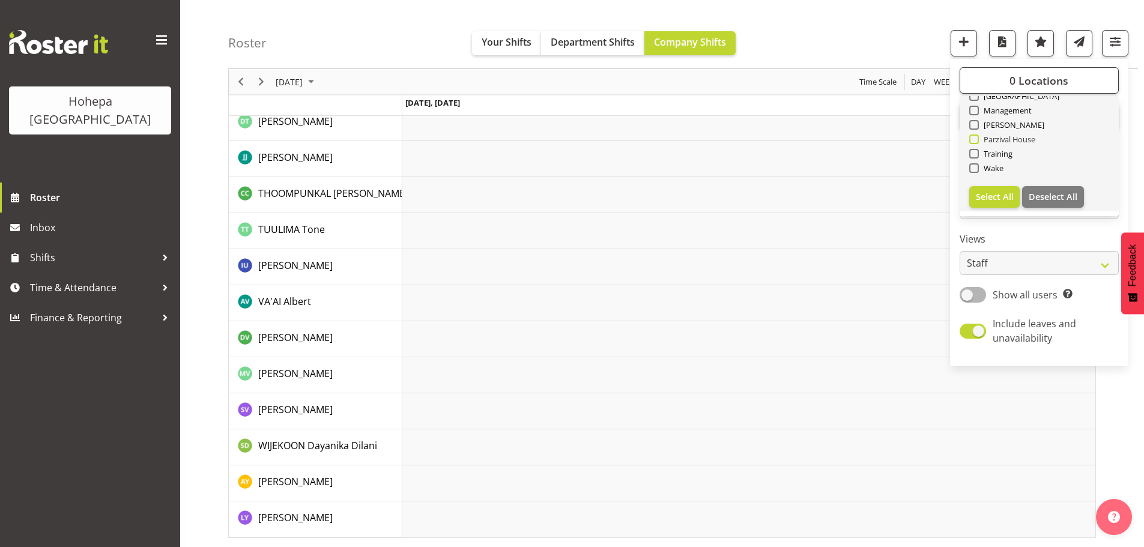
click at [976, 142] on span at bounding box center [974, 140] width 10 height 10
click at [976, 142] on input "Parzival House" at bounding box center [973, 140] width 8 height 8
checkbox input "true"
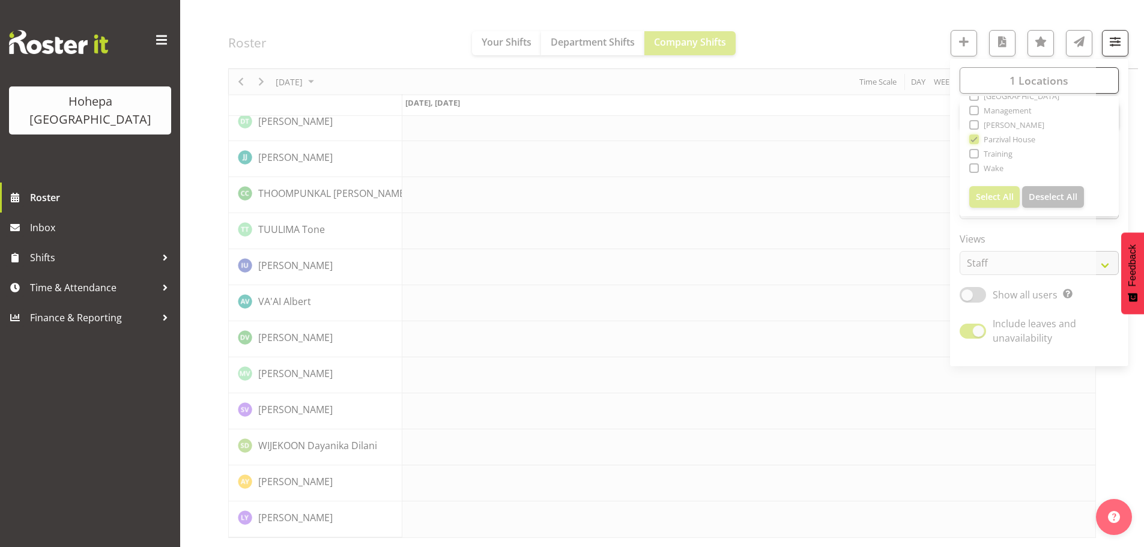
scroll to position [2373, 0]
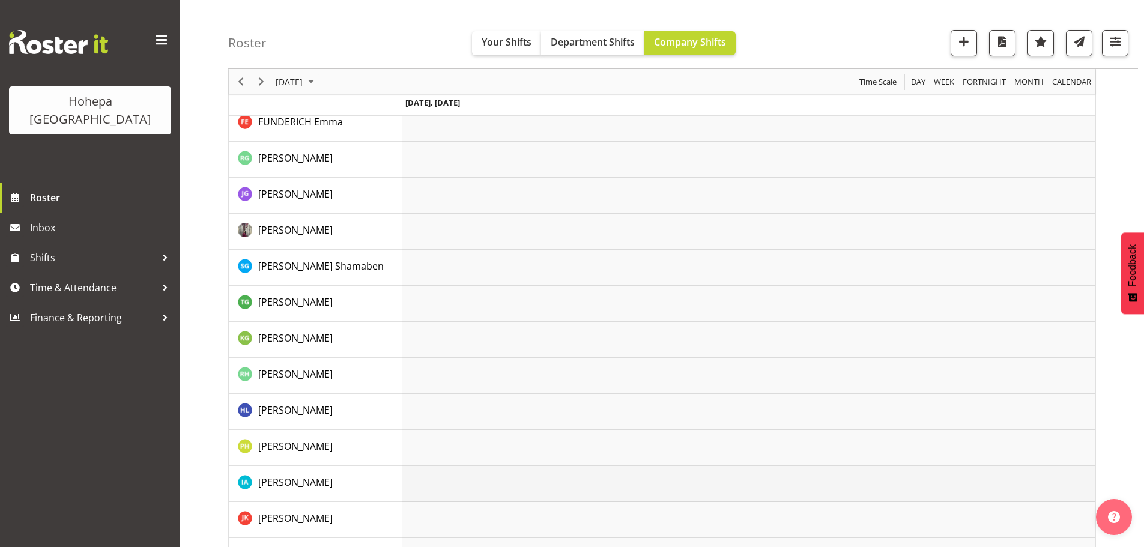
scroll to position [378, 0]
click at [1112, 45] on span "button" at bounding box center [1115, 42] width 16 height 16
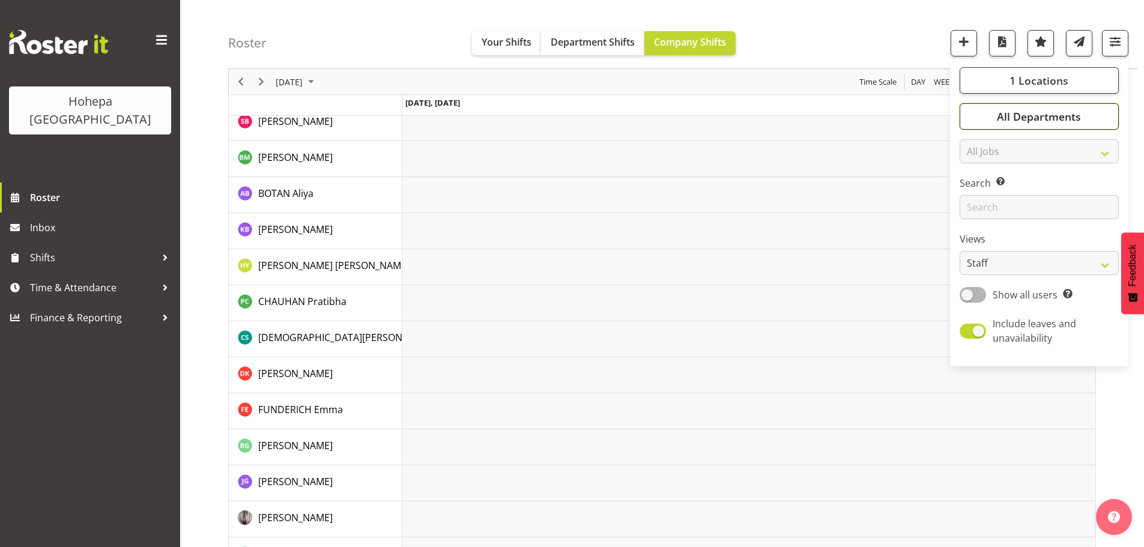
click at [1022, 115] on span "All Departments" at bounding box center [1039, 116] width 84 height 14
click at [1032, 80] on span "1 Locations" at bounding box center [1038, 80] width 59 height 14
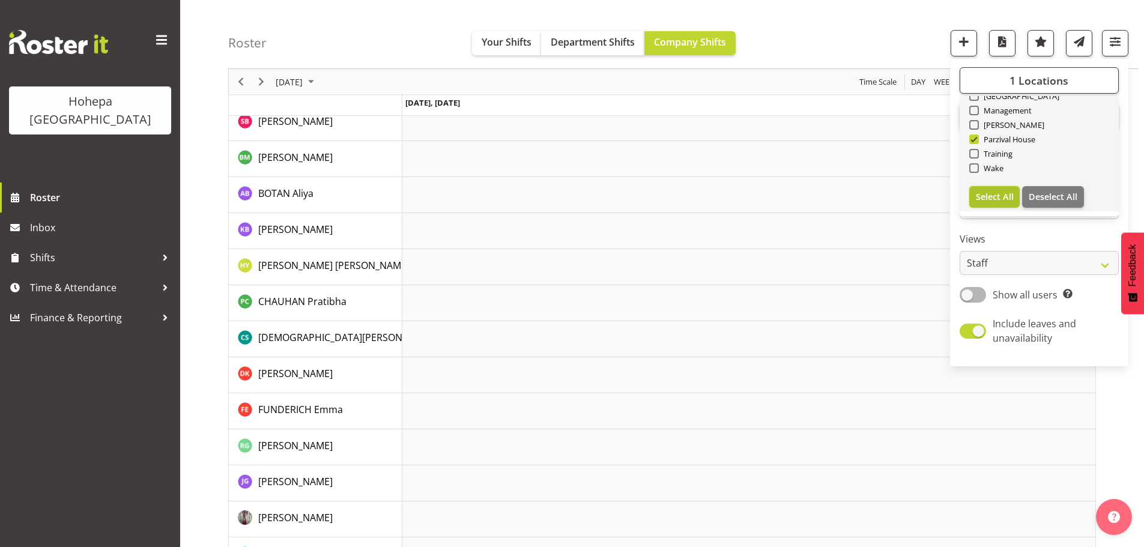
click at [996, 195] on span "Select All" at bounding box center [995, 196] width 38 height 11
checkbox input "true"
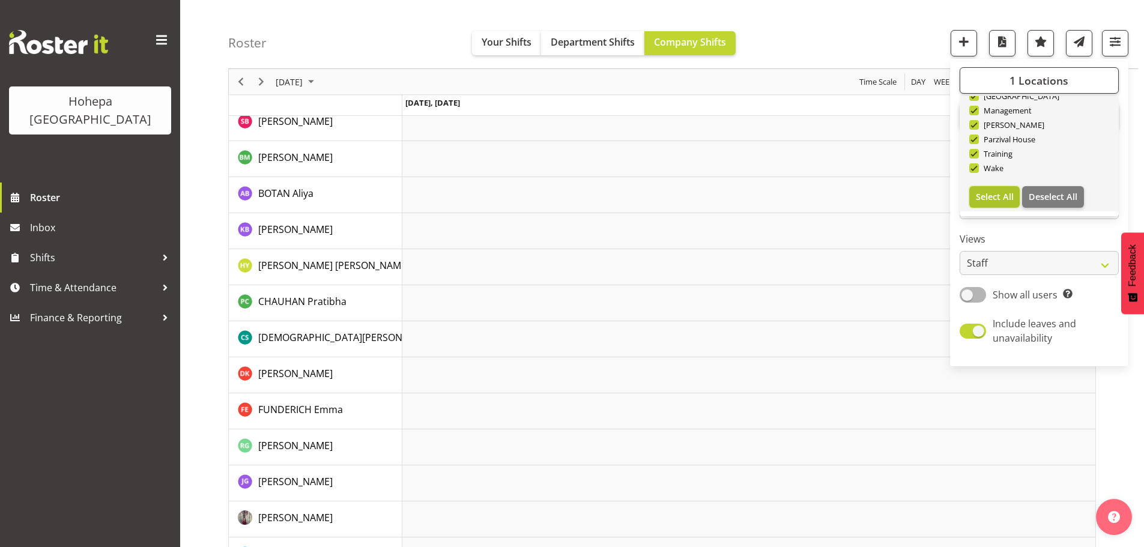
checkbox input "true"
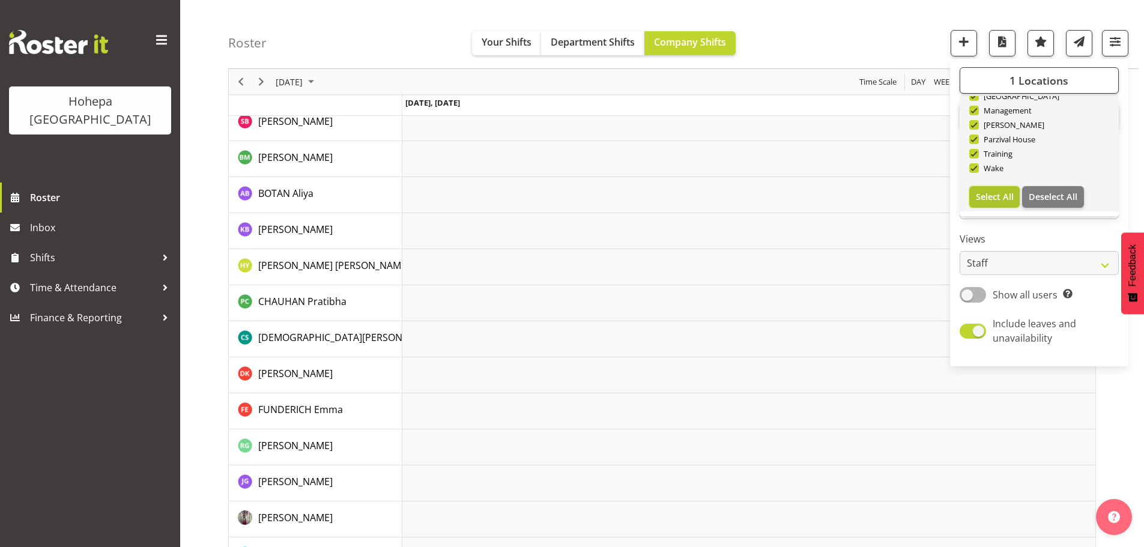
checkbox input "true"
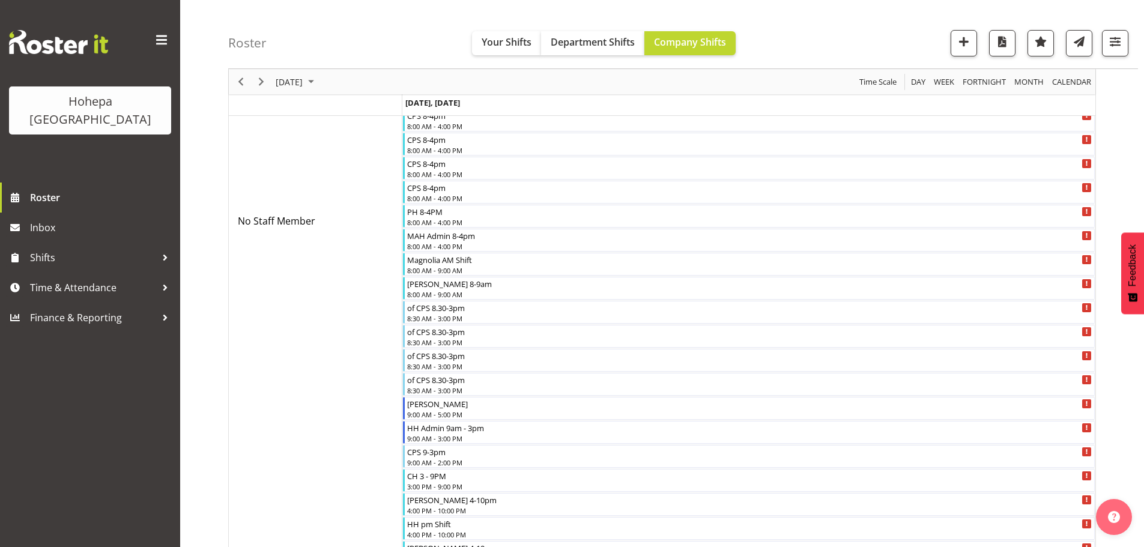
scroll to position [217, 0]
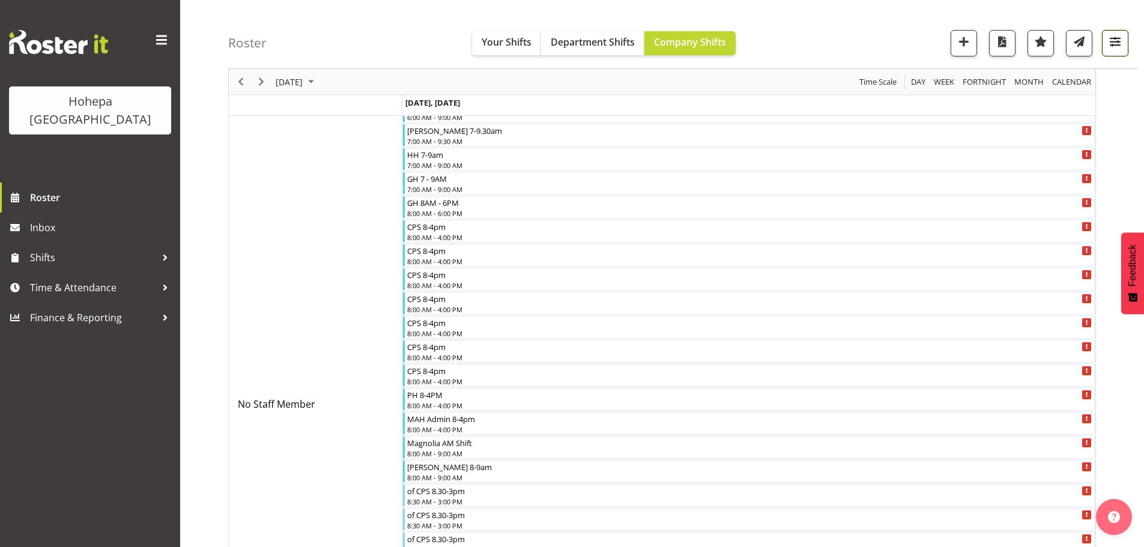
click at [1111, 40] on span "button" at bounding box center [1115, 42] width 16 height 16
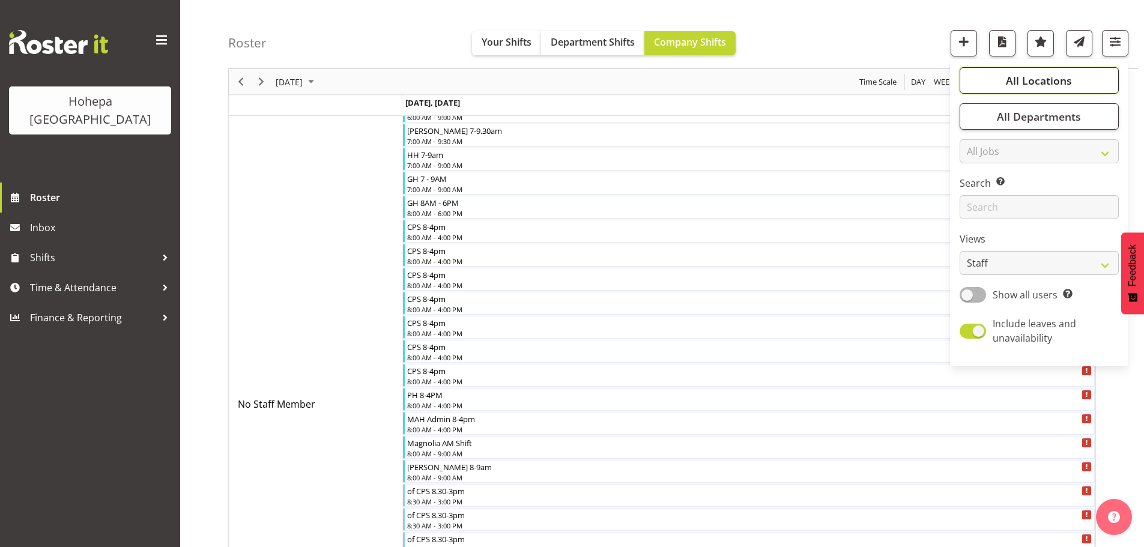
click at [1061, 78] on span "All Locations" at bounding box center [1039, 80] width 66 height 14
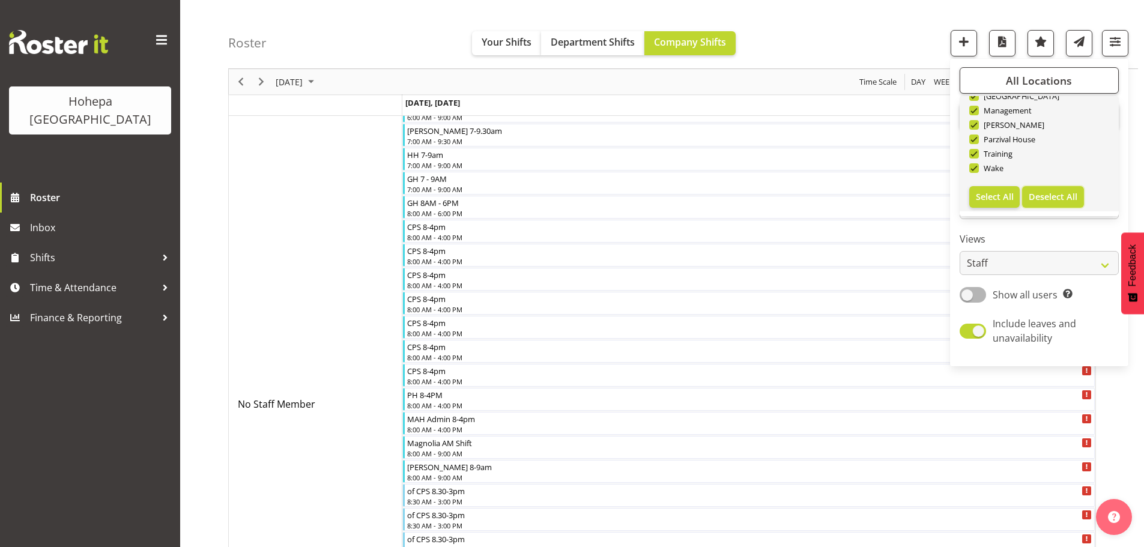
click at [1046, 193] on span "Deselect All" at bounding box center [1053, 196] width 49 height 11
checkbox input "false"
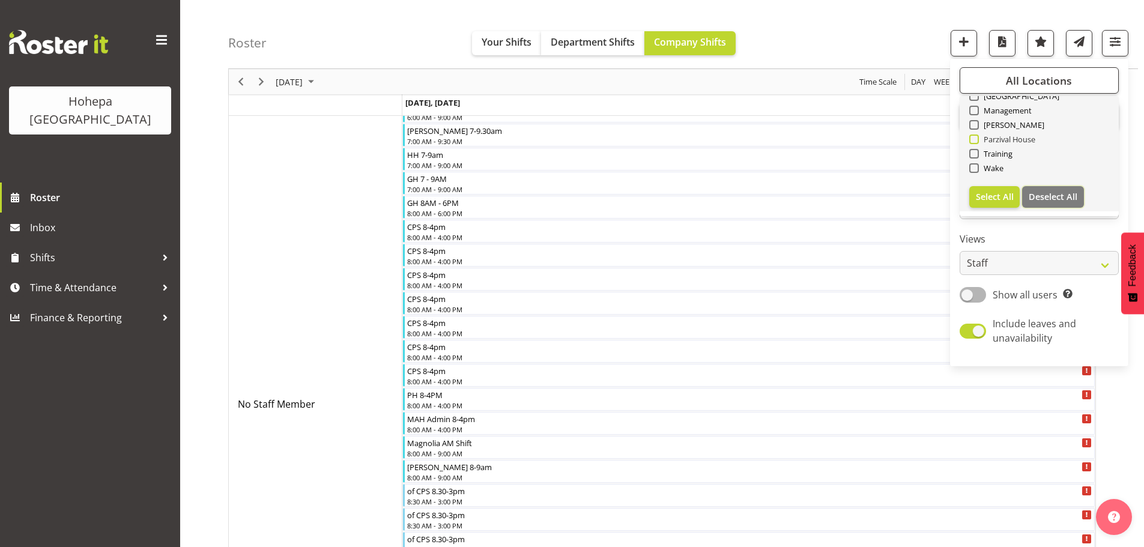
checkbox input "false"
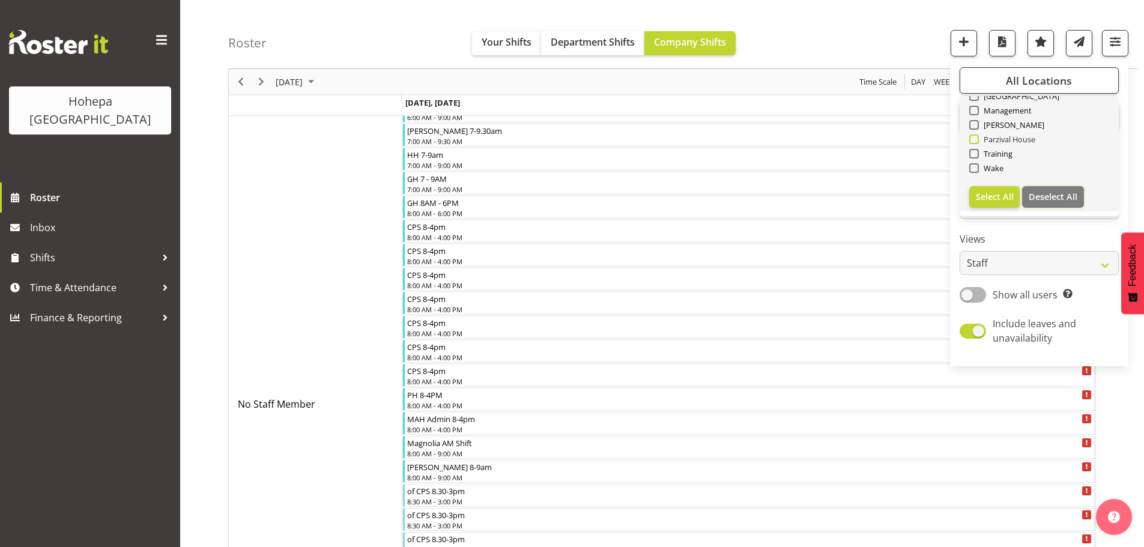
checkbox input "false"
click at [976, 139] on span at bounding box center [974, 140] width 10 height 10
click at [976, 139] on input "Parzival House" at bounding box center [973, 140] width 8 height 8
checkbox input "true"
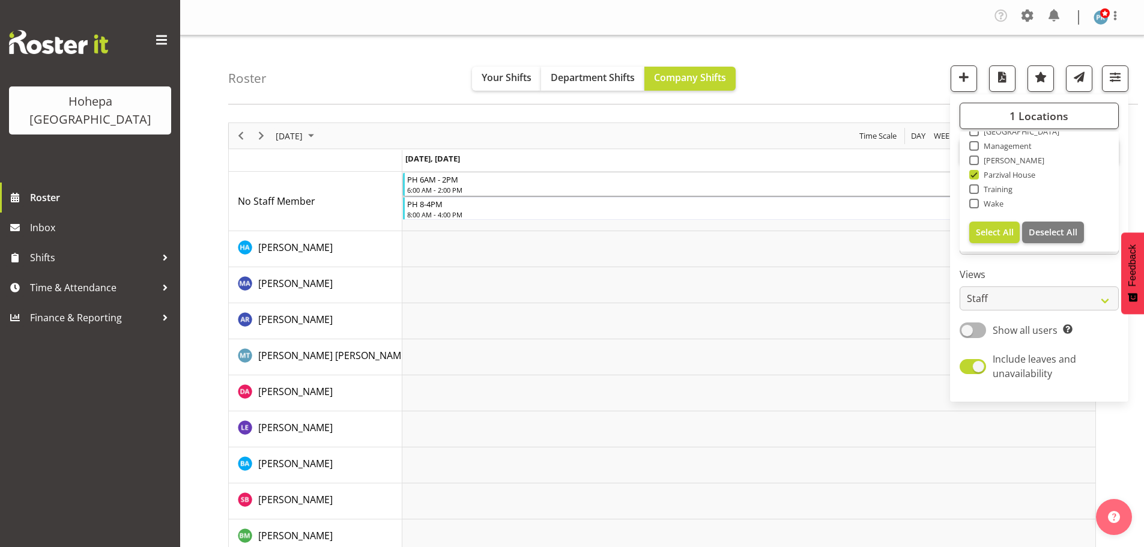
click at [461, 192] on div "6:00 AM - 2:00 PM" at bounding box center [749, 190] width 685 height 10
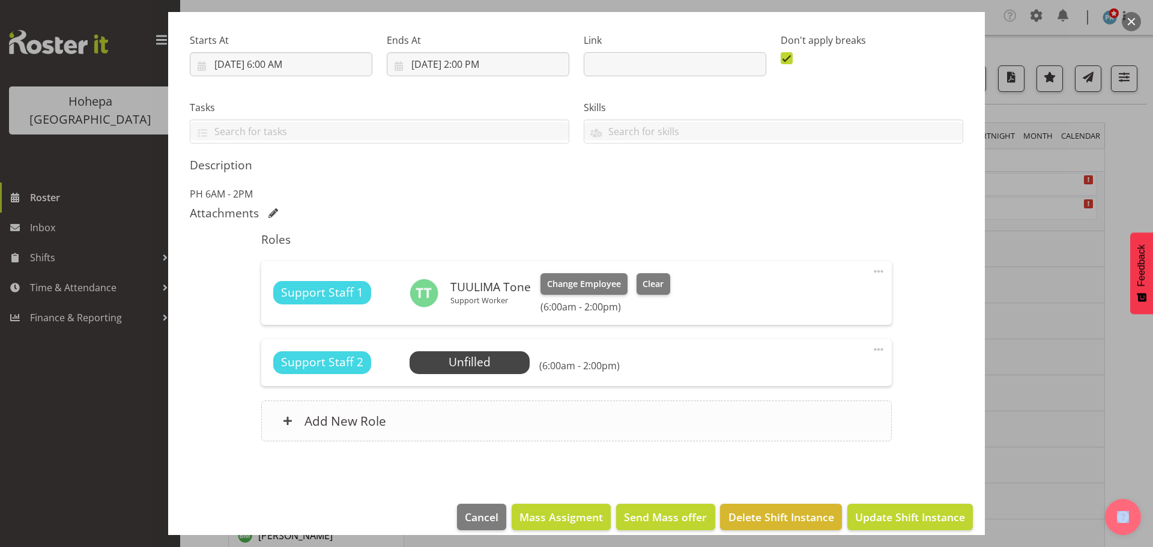
scroll to position [190, 0]
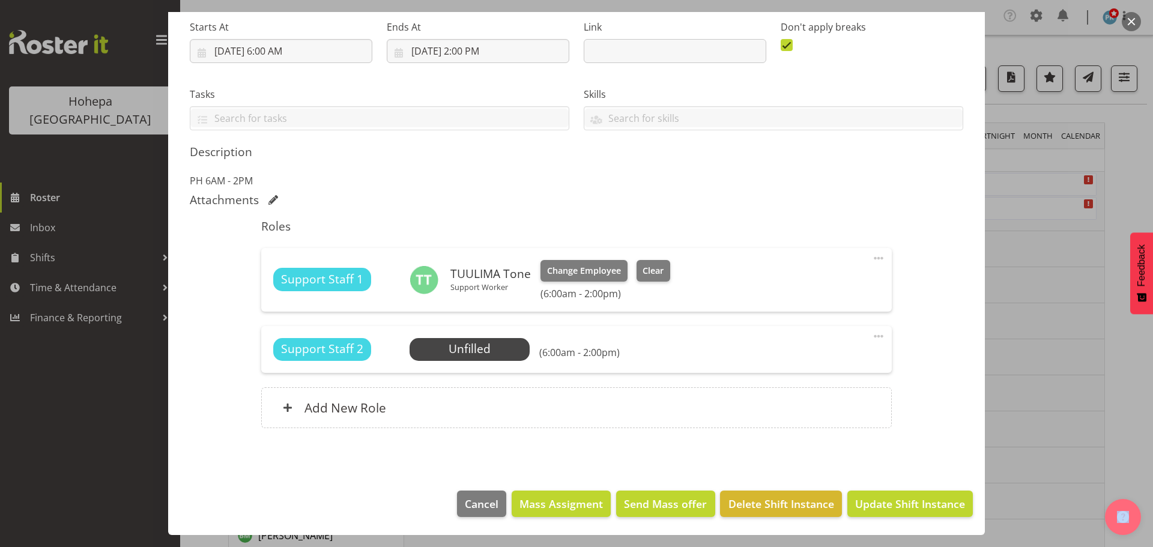
click at [871, 335] on span at bounding box center [878, 336] width 14 height 14
click at [788, 368] on link "Edit" at bounding box center [827, 365] width 115 height 22
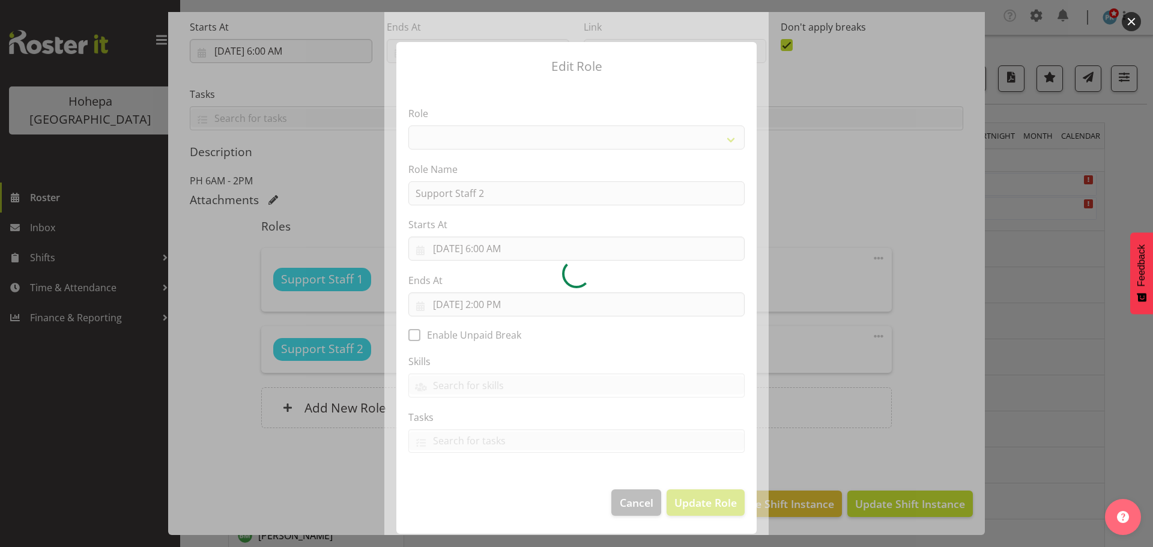
select select "1091"
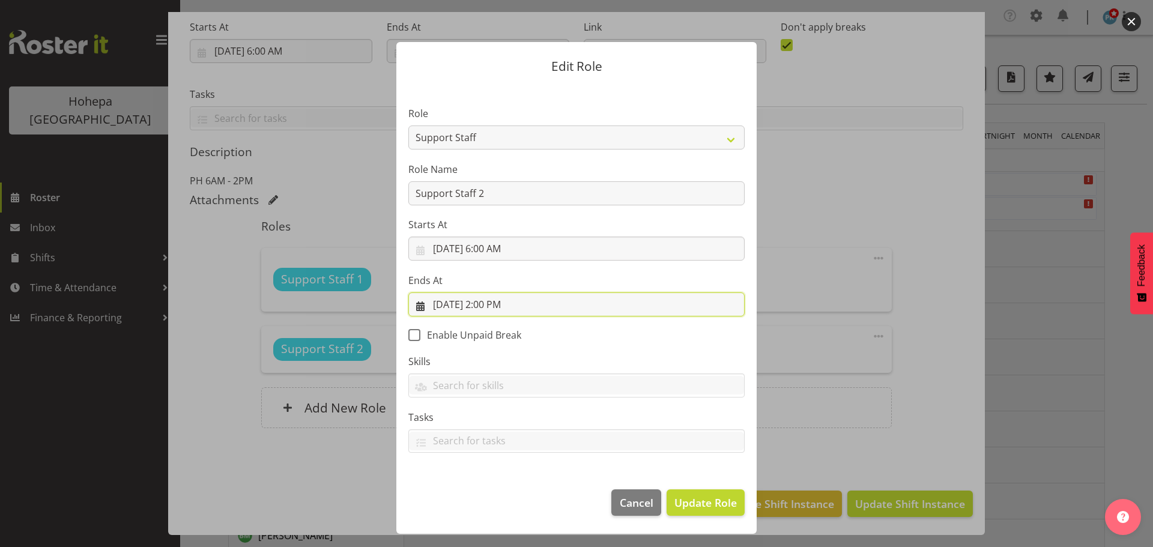
click at [493, 301] on input "[DATE] 2:00 PM" at bounding box center [576, 304] width 336 height 24
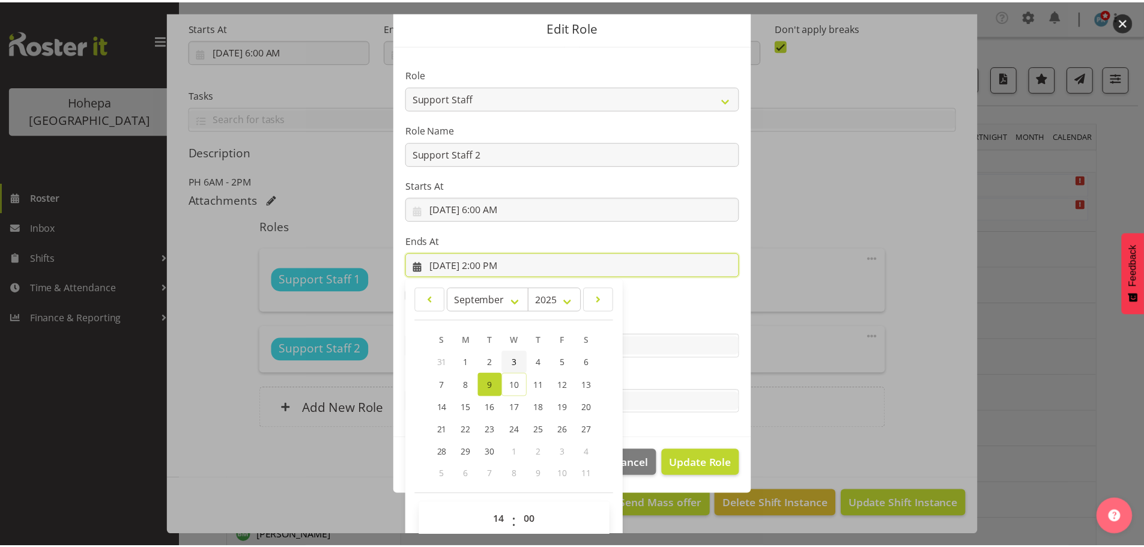
scroll to position [56, 0]
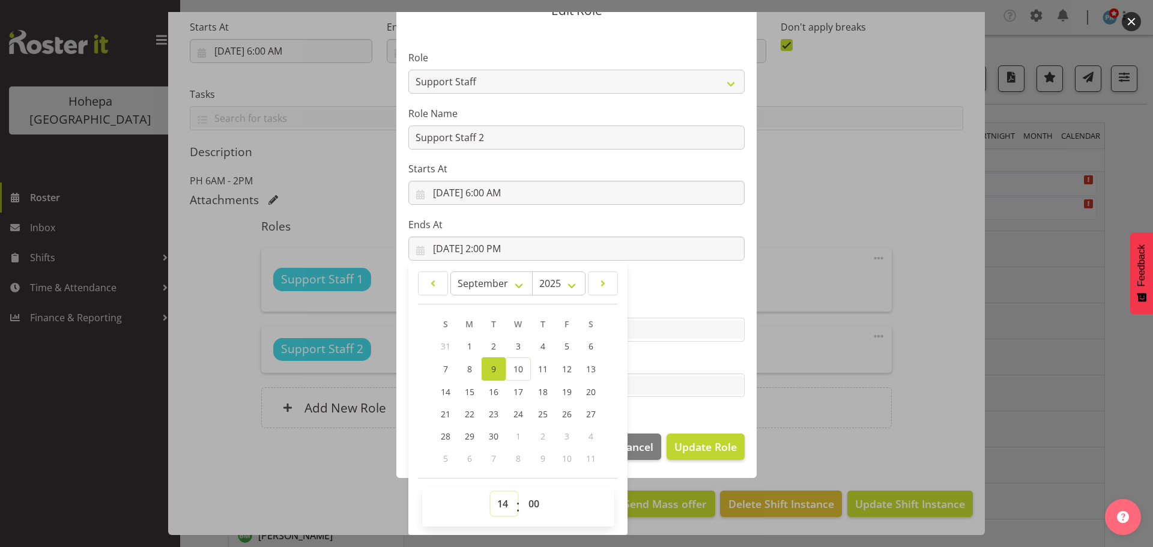
click at [497, 503] on select "00 01 02 03 04 05 06 07 08 09 10 11 12 13 14 15 16 17 18 19 20 21 22 23" at bounding box center [504, 504] width 27 height 24
select select "9"
click at [491, 492] on select "00 01 02 03 04 05 06 07 08 09 10 11 12 13 14 15 16 17 18 19 20 21 22 23" at bounding box center [504, 504] width 27 height 24
type input "[DATE] 9:00 AM"
click at [688, 444] on span "Update Role" at bounding box center [705, 447] width 62 height 16
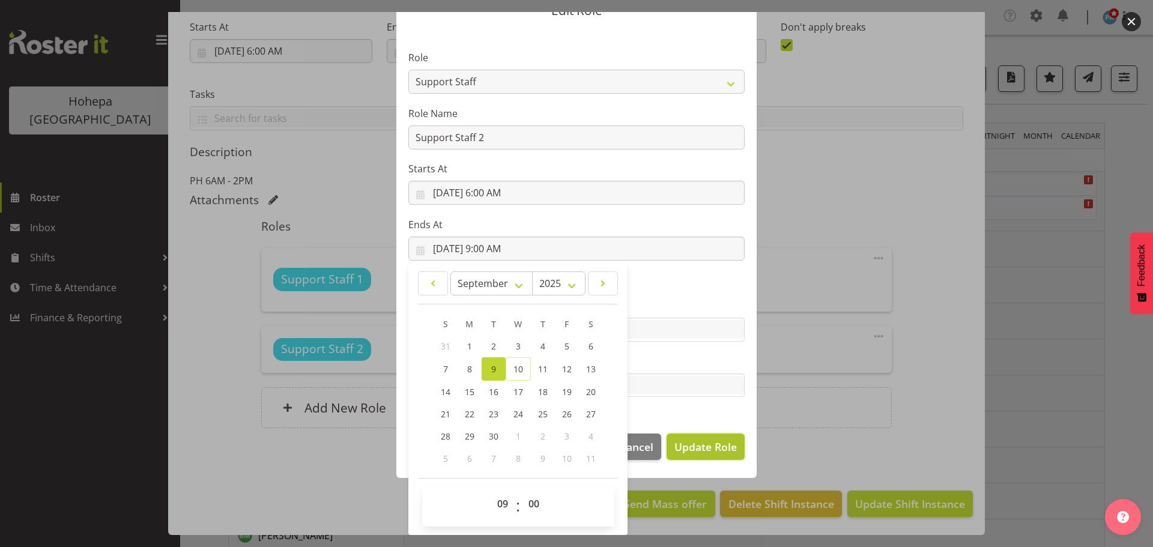
select select
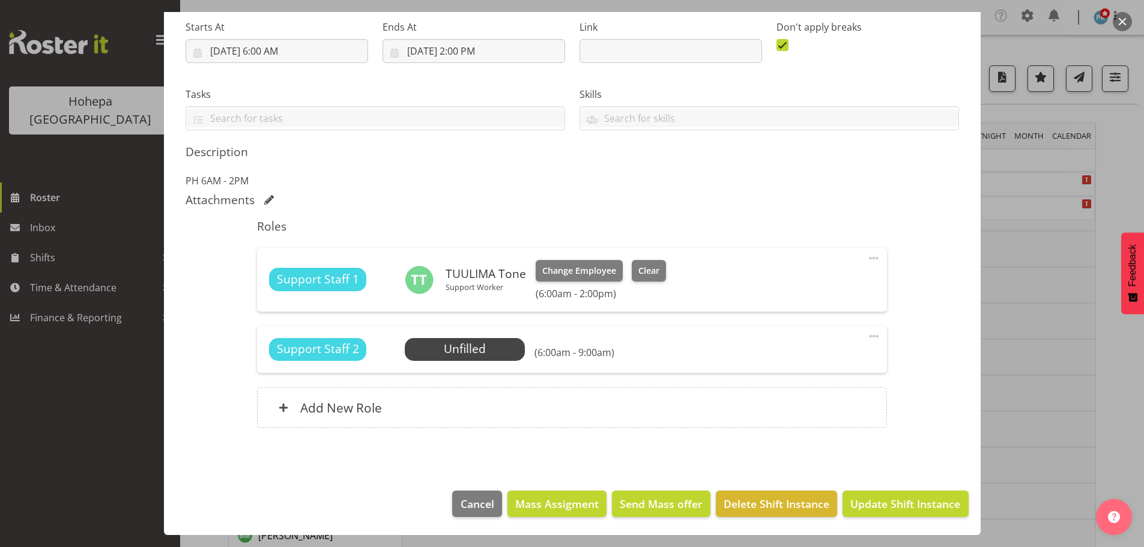
scroll to position [55, 0]
click at [461, 503] on span "Cancel" at bounding box center [478, 504] width 34 height 16
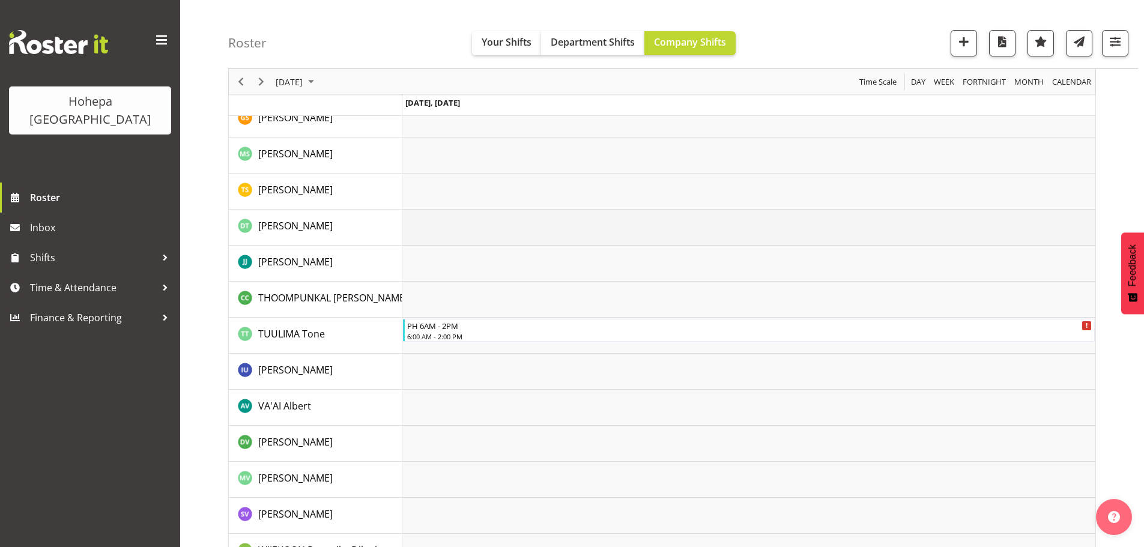
scroll to position [2360, 0]
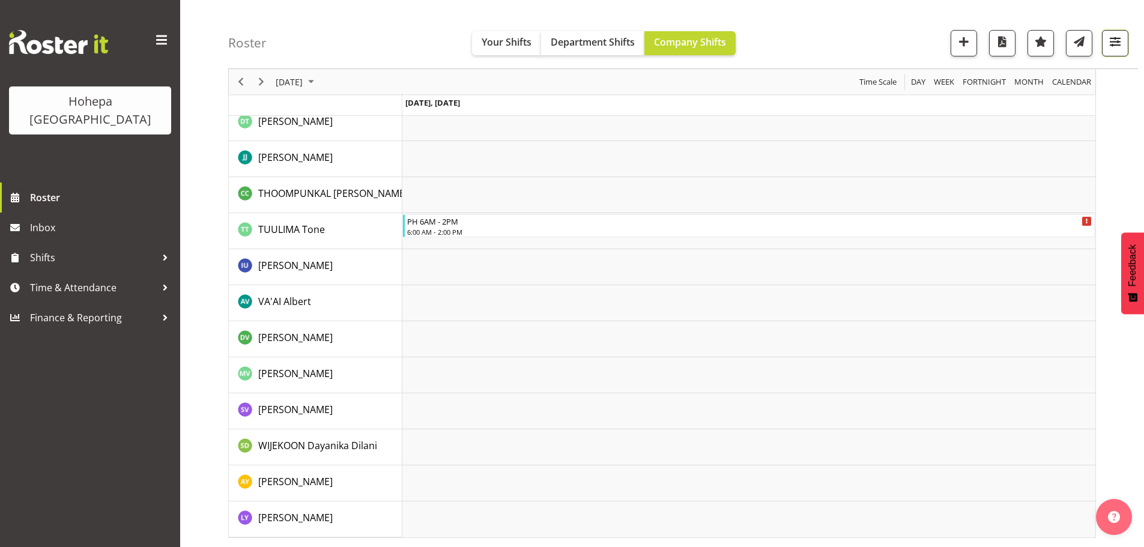
click at [1114, 41] on span "button" at bounding box center [1115, 42] width 16 height 16
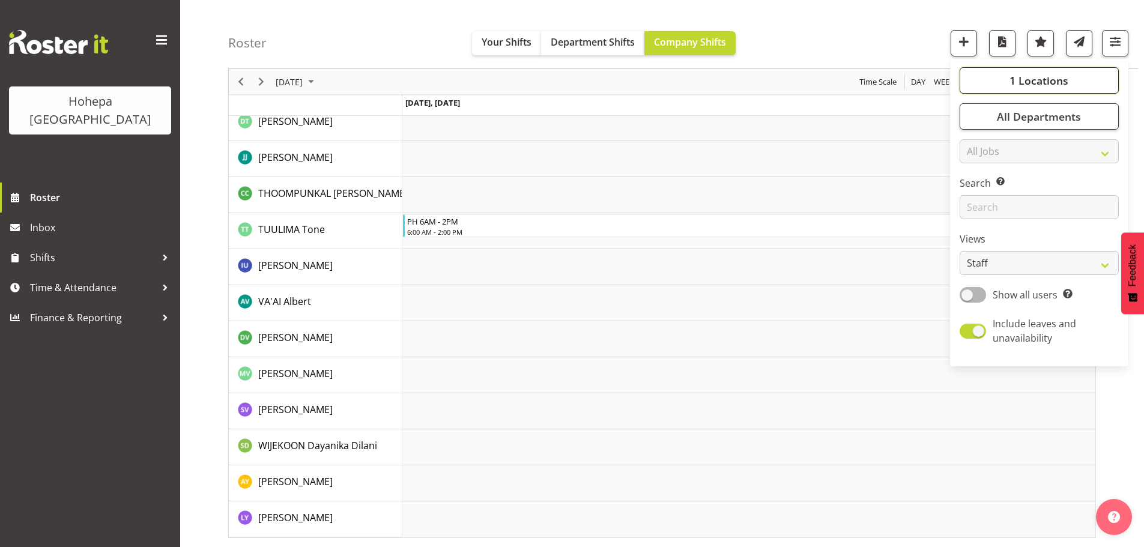
click at [1051, 76] on span "1 Locations" at bounding box center [1038, 80] width 59 height 14
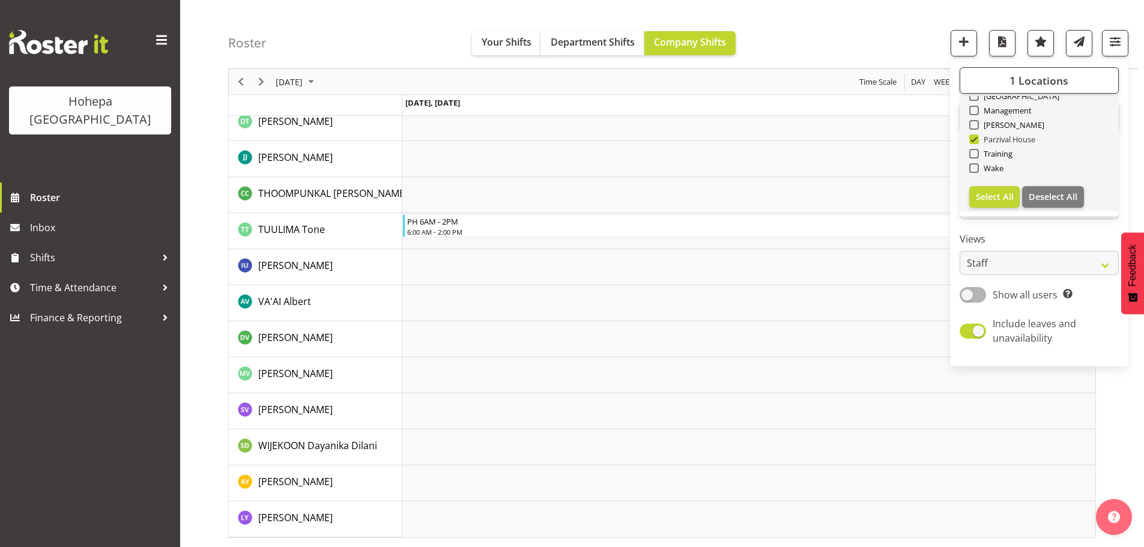
click at [973, 141] on span at bounding box center [974, 140] width 10 height 10
click at [973, 141] on input "Parzival House" at bounding box center [973, 140] width 8 height 8
checkbox input "false"
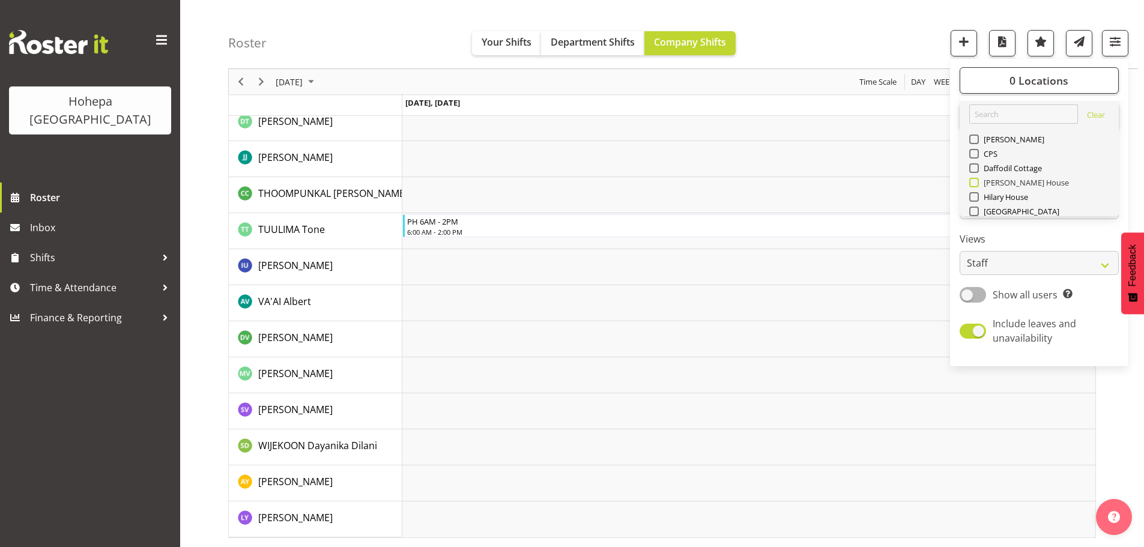
click at [973, 180] on span at bounding box center [974, 183] width 10 height 10
click at [973, 180] on input "[PERSON_NAME] House" at bounding box center [973, 183] width 8 height 8
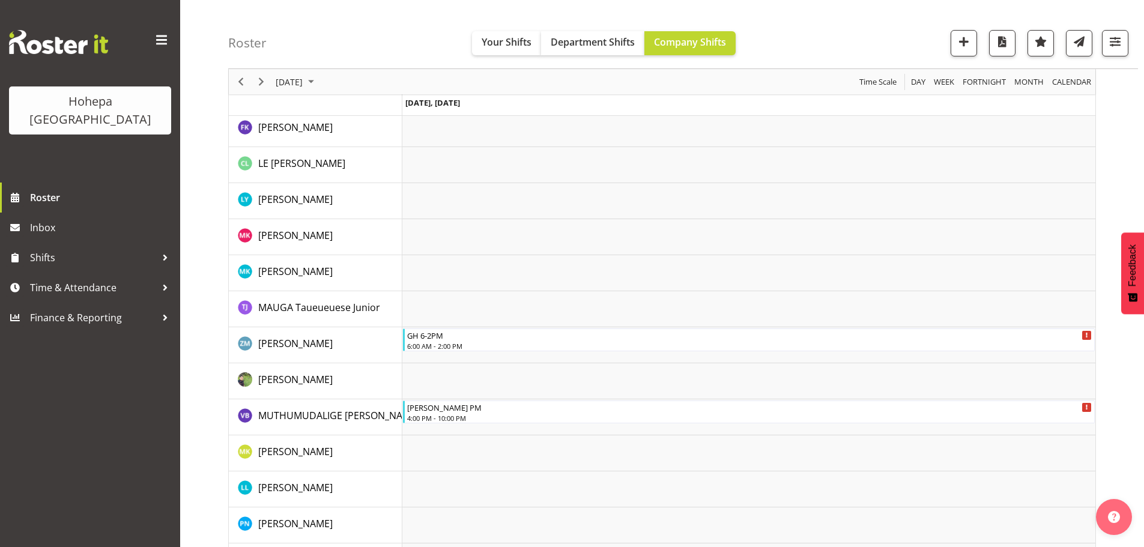
scroll to position [1267, 0]
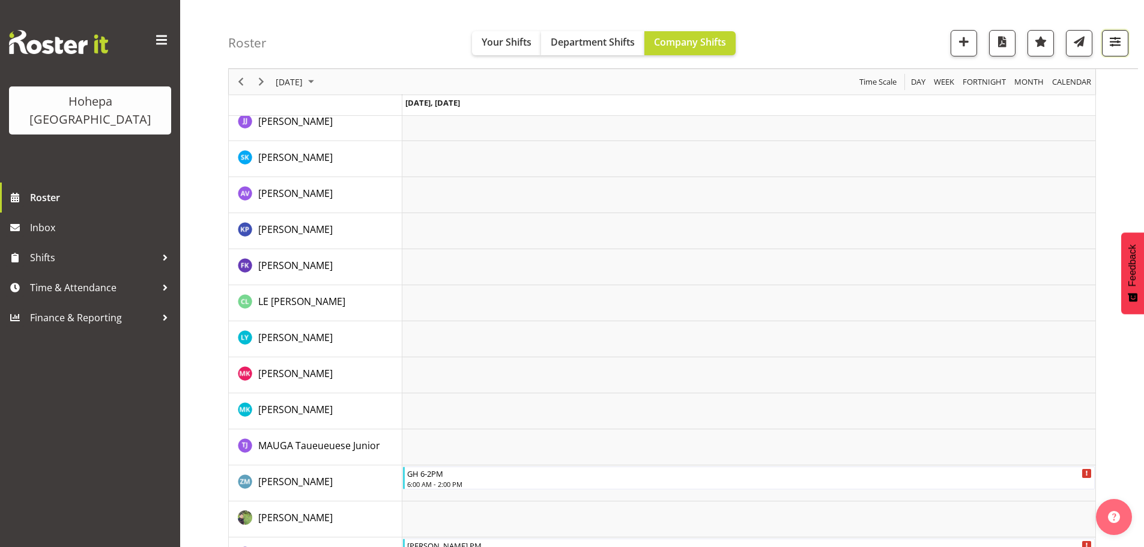
click at [1110, 44] on span "button" at bounding box center [1115, 42] width 16 height 16
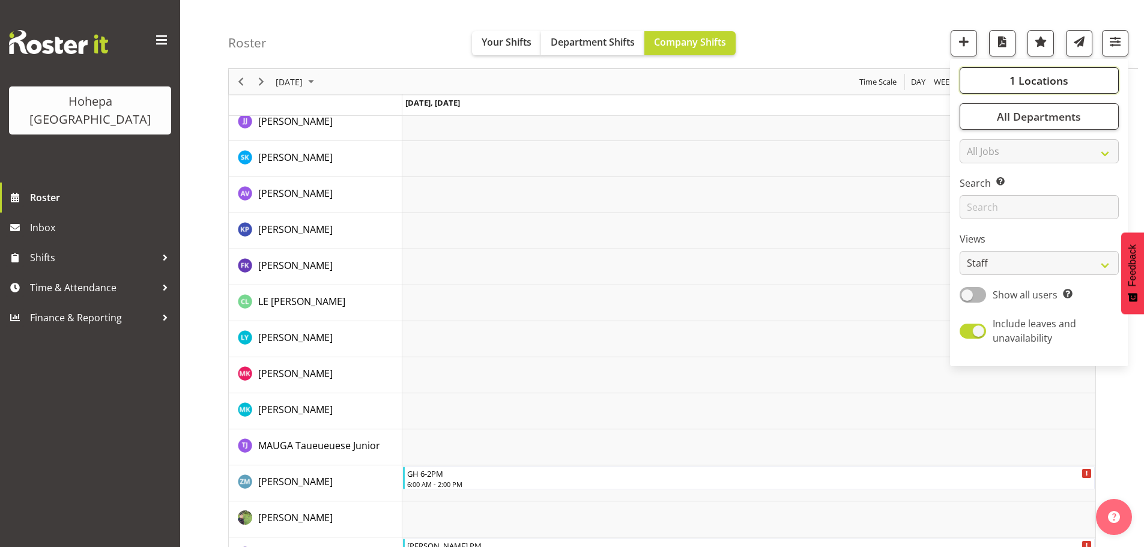
click at [1040, 79] on span "1 Locations" at bounding box center [1038, 80] width 59 height 14
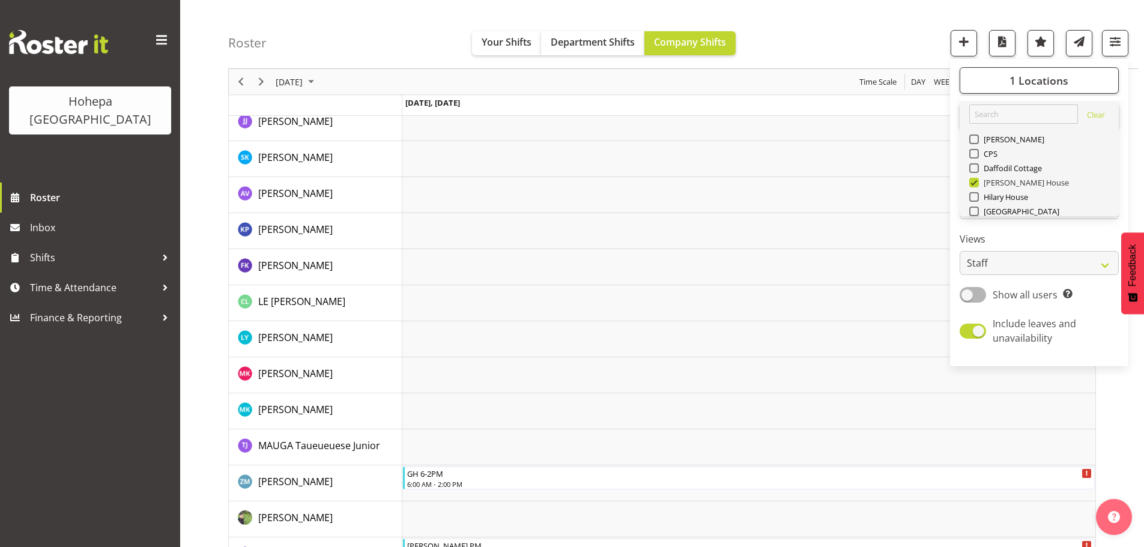
click at [976, 185] on span at bounding box center [974, 183] width 10 height 10
click at [976, 185] on input "[PERSON_NAME] House" at bounding box center [973, 183] width 8 height 8
checkbox input "false"
click at [973, 197] on span at bounding box center [974, 197] width 10 height 10
click at [973, 197] on input "Hilary House" at bounding box center [973, 197] width 8 height 8
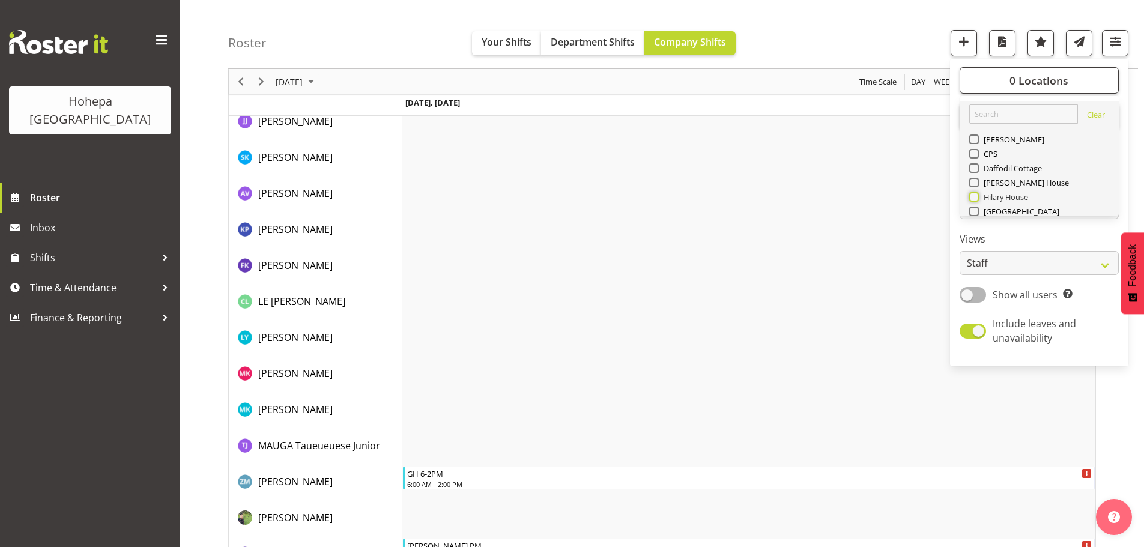
checkbox input "true"
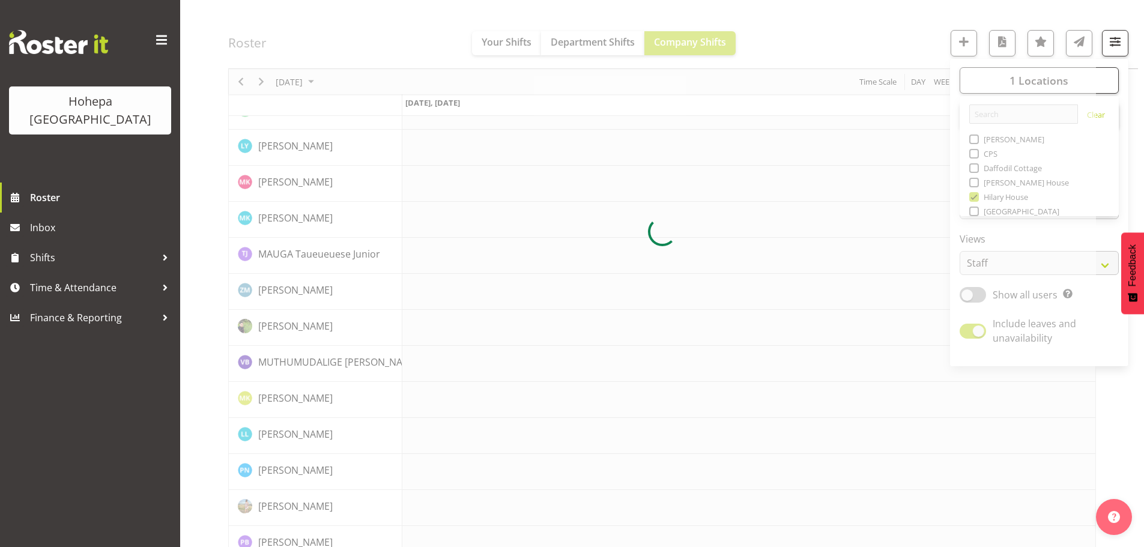
click at [913, 45] on div at bounding box center [662, 231] width 868 height 2752
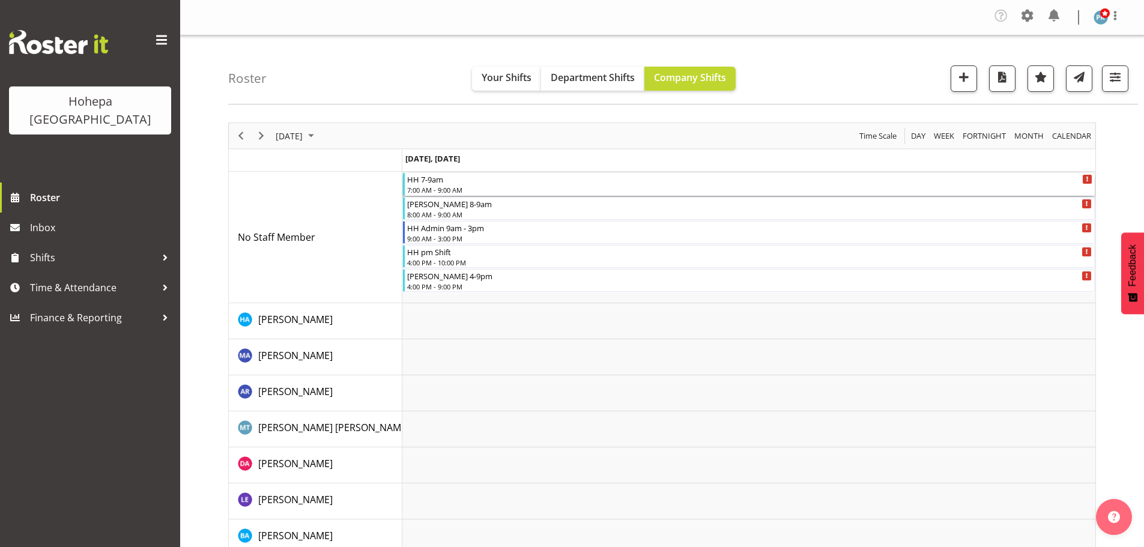
click at [413, 189] on div "7:00 AM - 9:00 AM" at bounding box center [749, 190] width 685 height 10
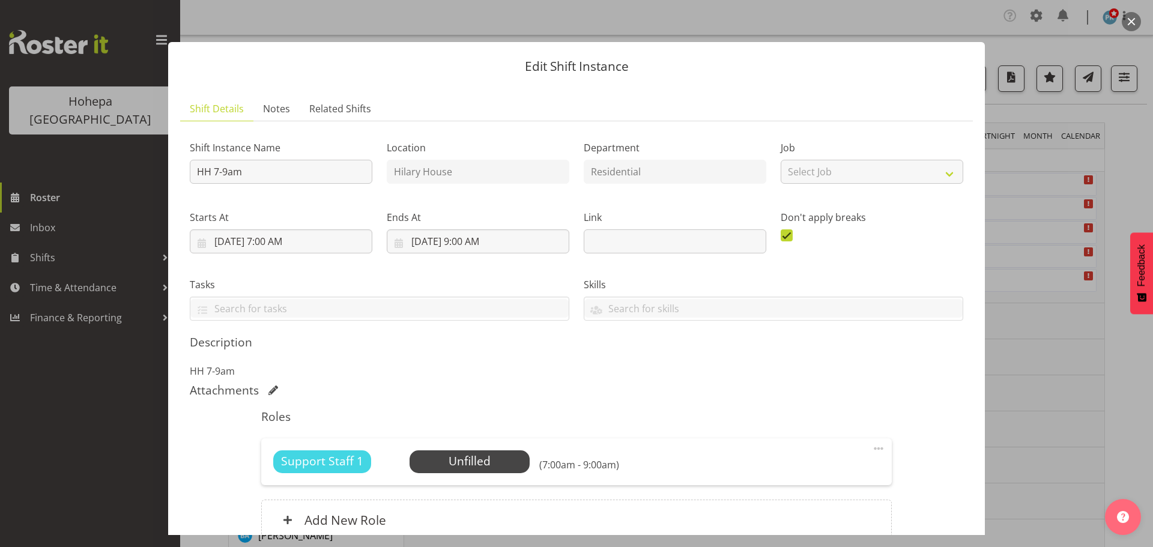
click at [871, 450] on span at bounding box center [878, 448] width 14 height 14
click at [779, 476] on link "Edit" at bounding box center [827, 478] width 115 height 22
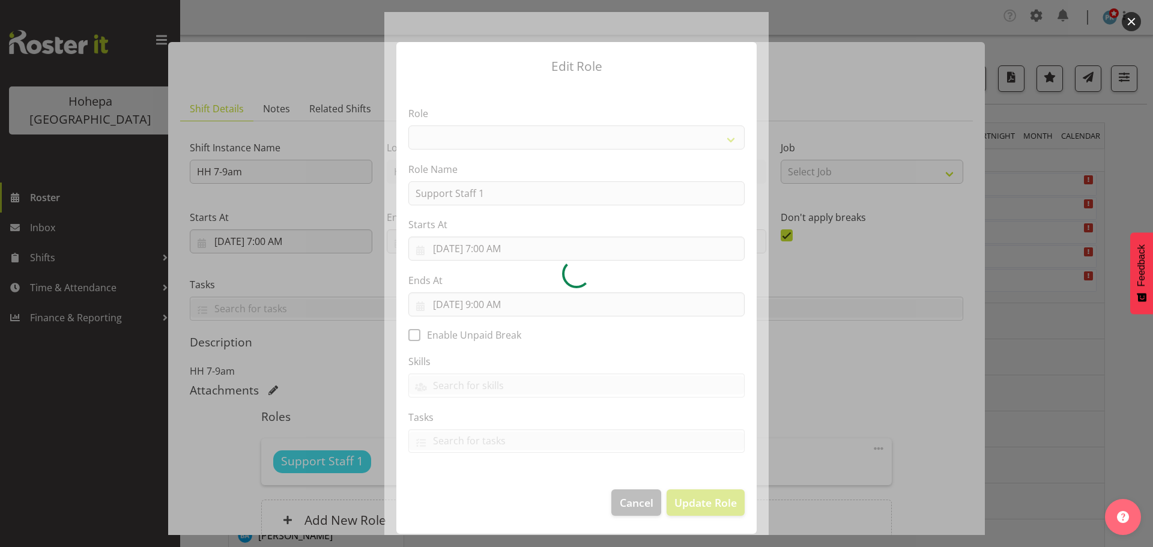
select select "1091"
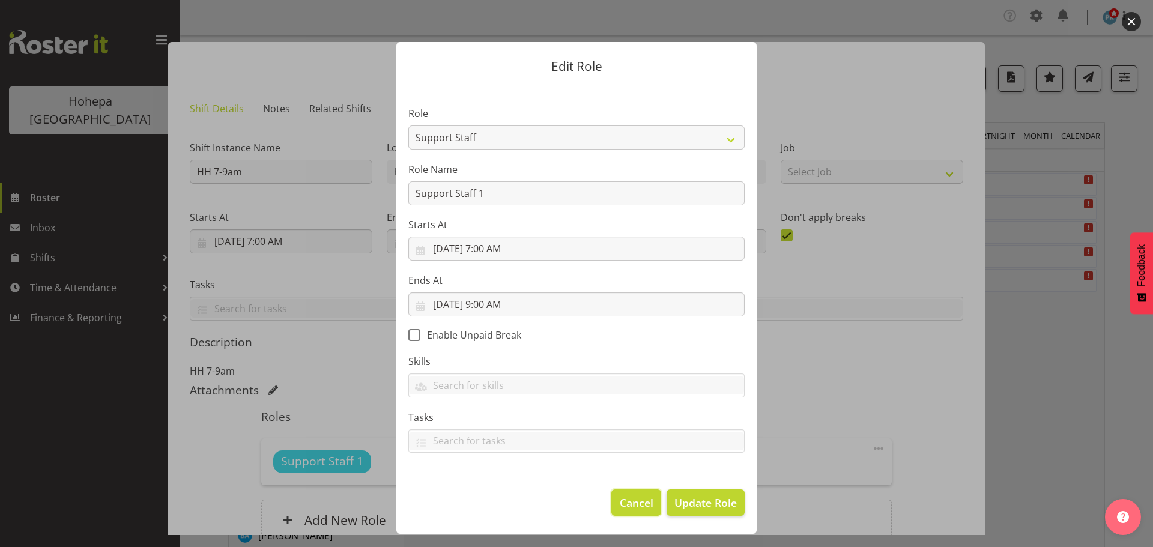
click at [646, 505] on span "Cancel" at bounding box center [637, 503] width 34 height 16
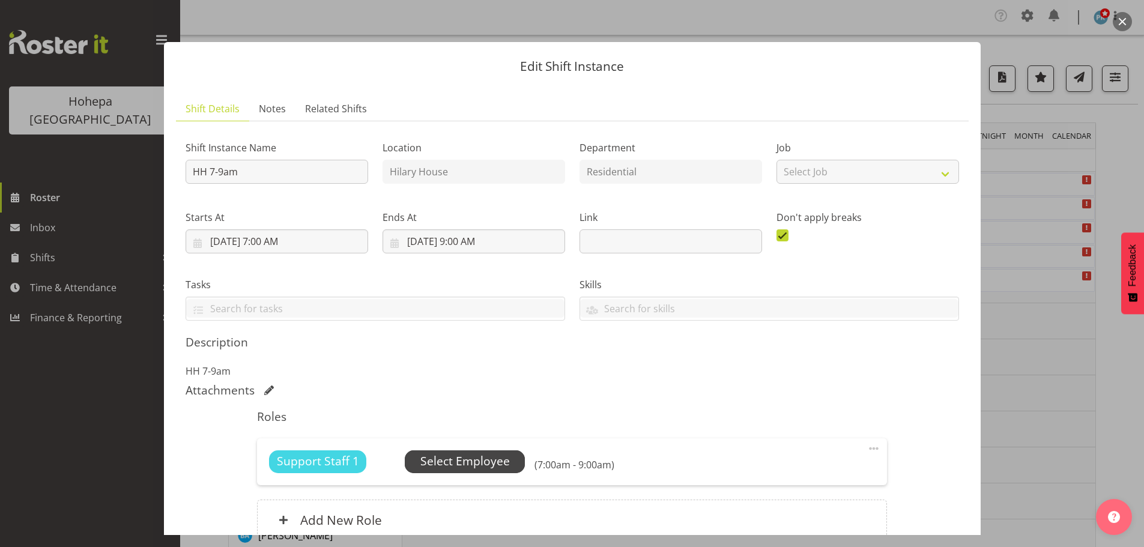
click at [461, 459] on span "Select Employee" at bounding box center [464, 461] width 89 height 17
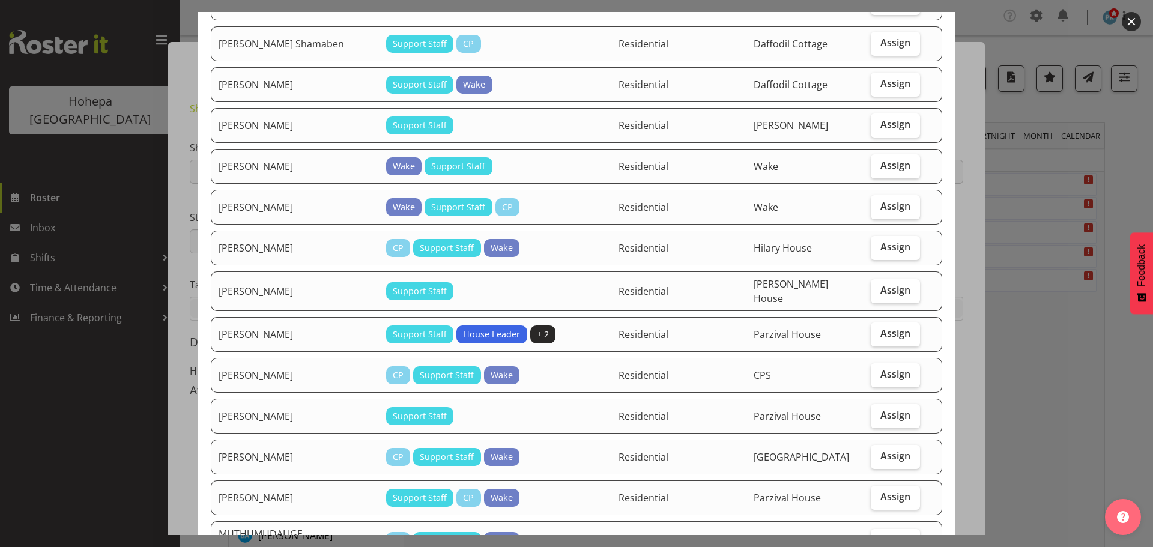
scroll to position [901, 0]
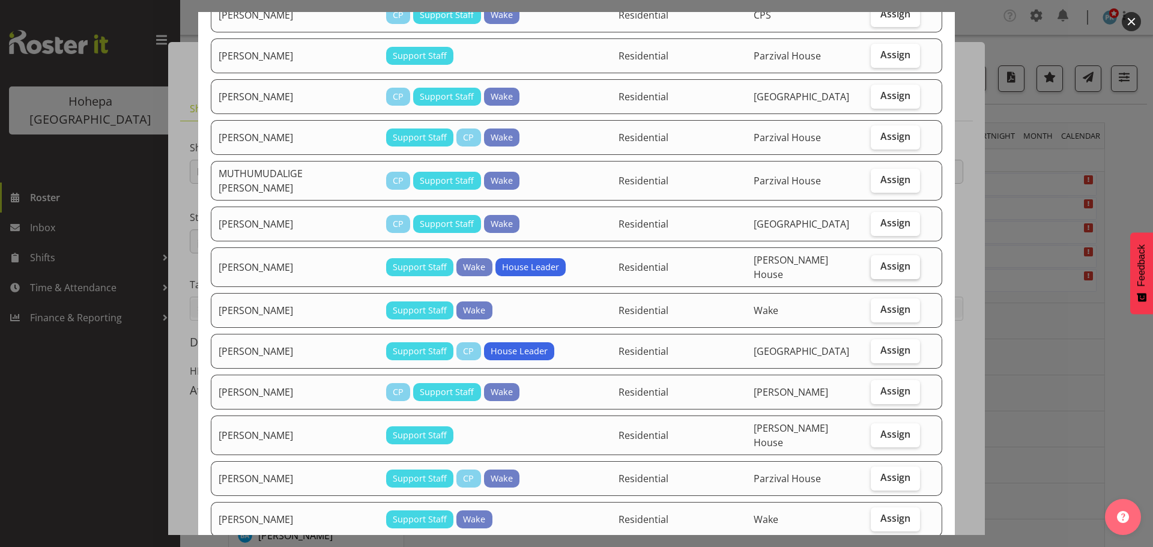
click at [886, 260] on span "Assign" at bounding box center [895, 266] width 30 height 12
click at [879, 262] on input "Assign" at bounding box center [875, 266] width 8 height 8
checkbox input "true"
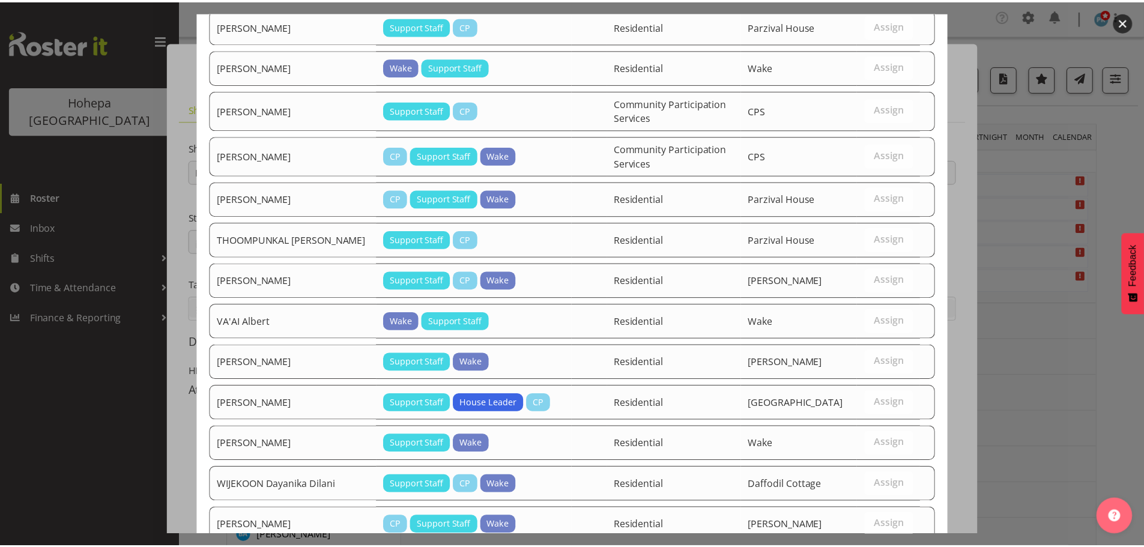
scroll to position [1672, 0]
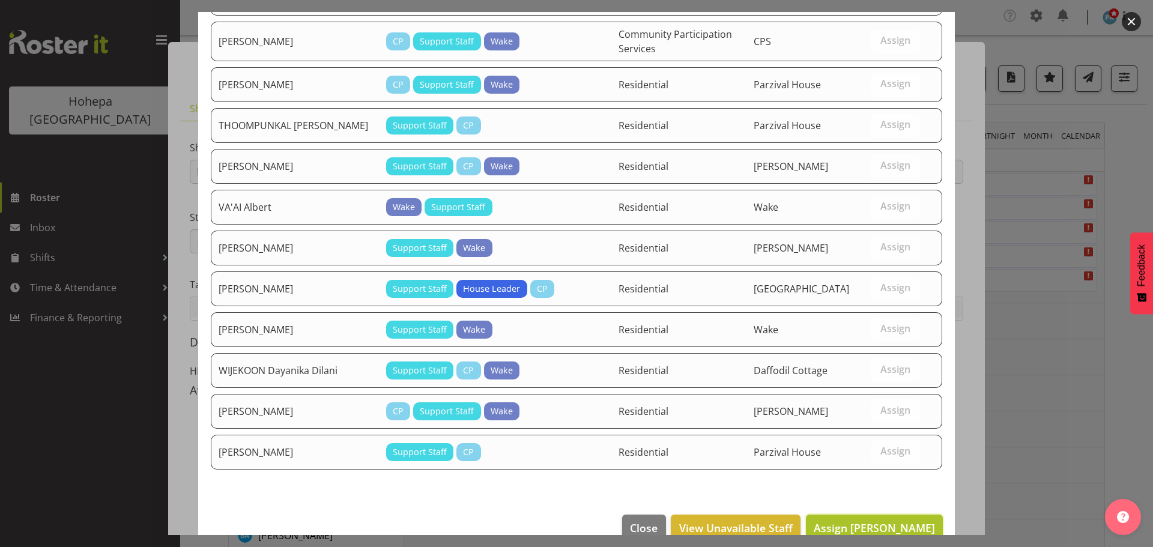
click at [829, 521] on span "Assign [PERSON_NAME]" at bounding box center [874, 528] width 121 height 14
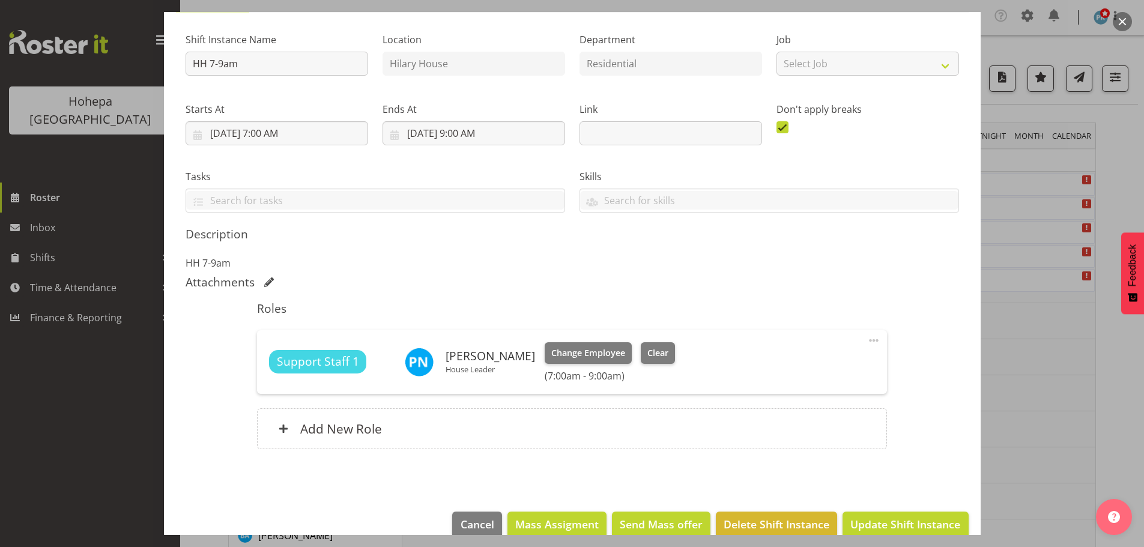
scroll to position [129, 0]
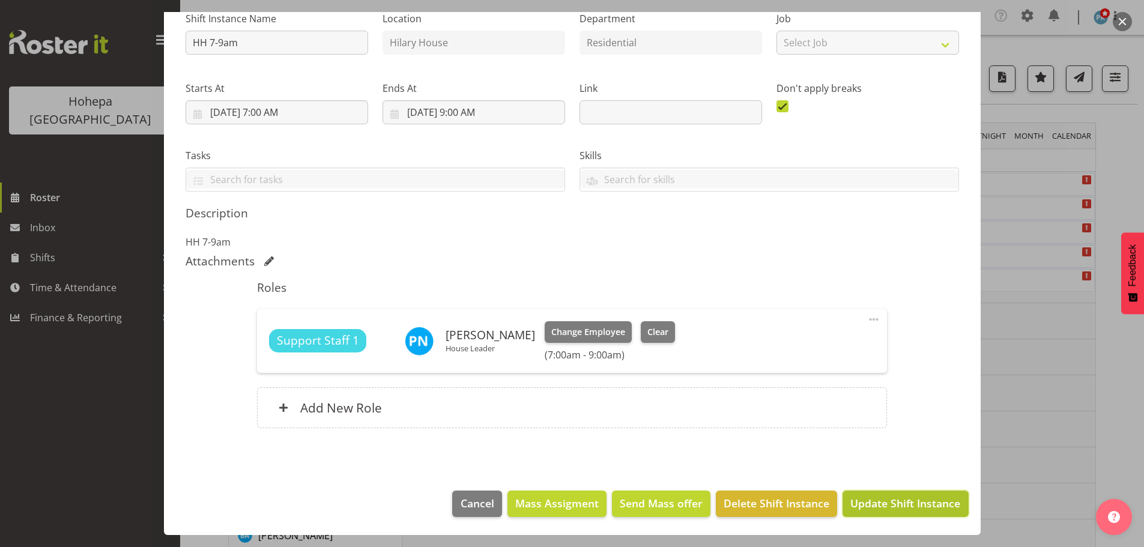
click at [876, 515] on button "Update Shift Instance" at bounding box center [906, 504] width 126 height 26
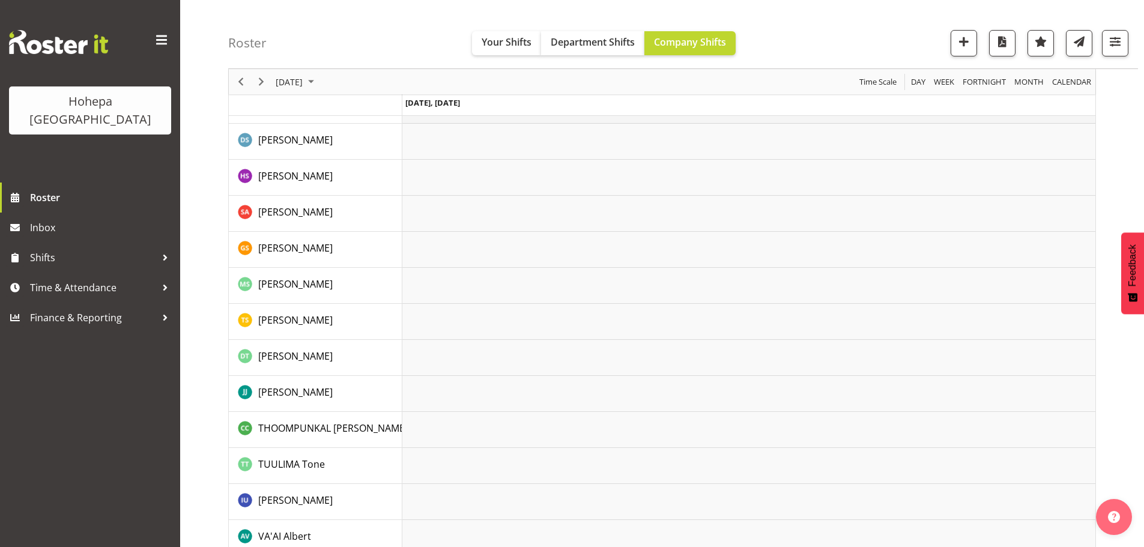
scroll to position [2684, 0]
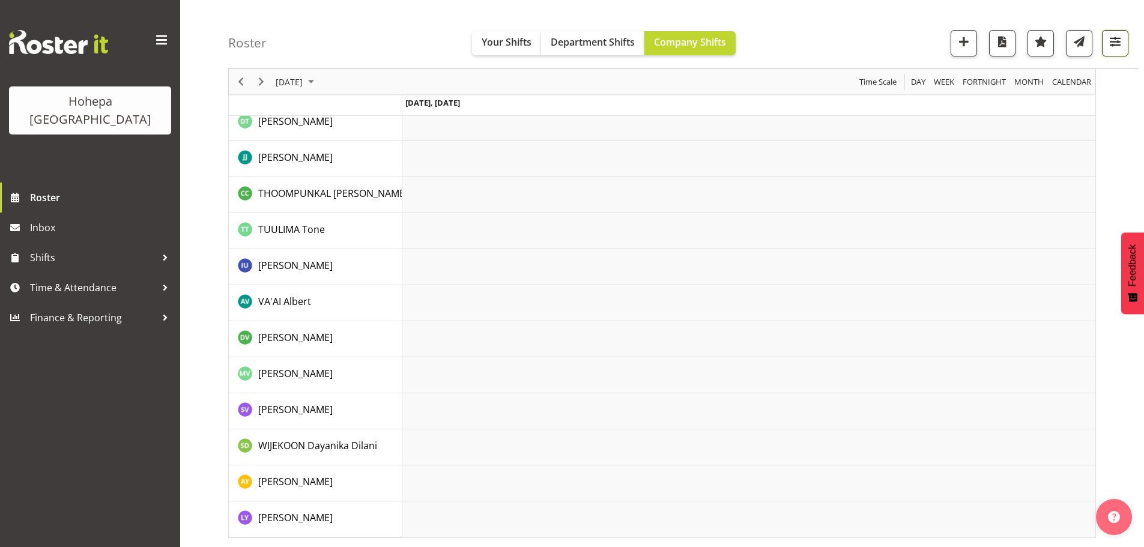
click at [1115, 40] on span "button" at bounding box center [1115, 42] width 16 height 16
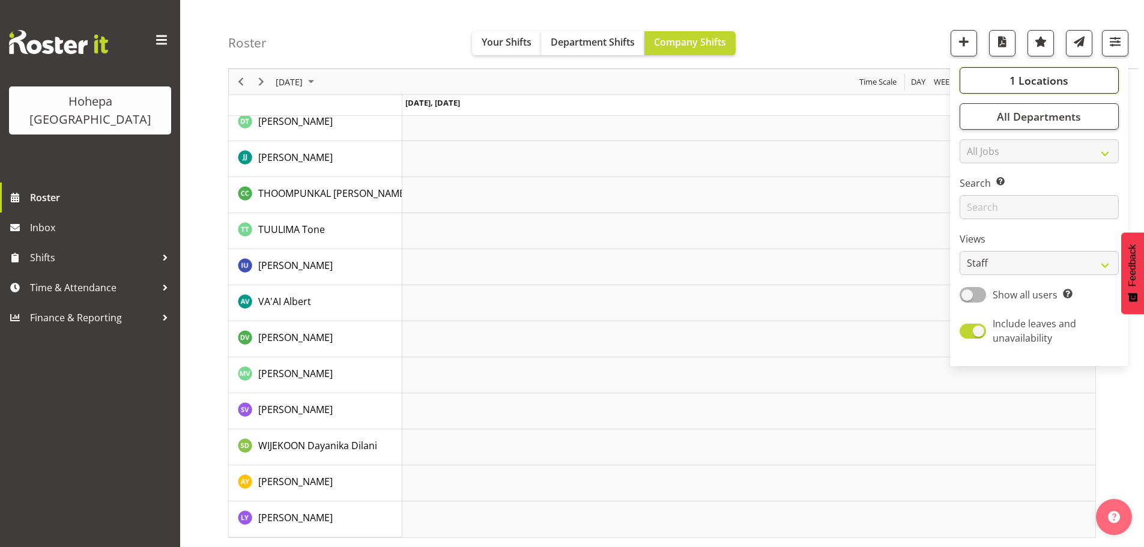
click at [1055, 73] on span "1 Locations" at bounding box center [1038, 80] width 59 height 14
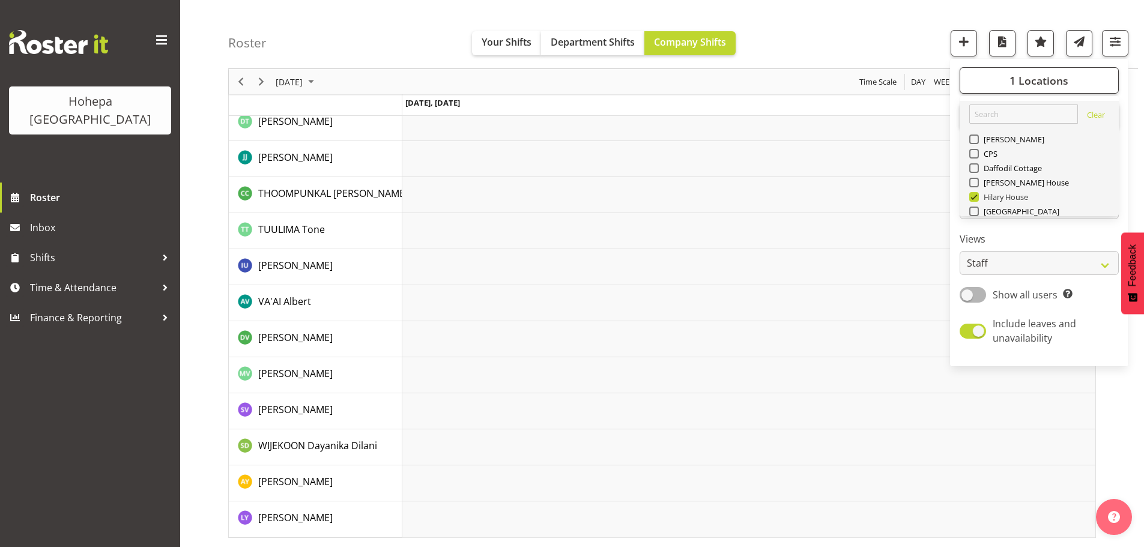
click at [976, 196] on span at bounding box center [974, 197] width 10 height 10
click at [976, 196] on input "Hilary House" at bounding box center [973, 197] width 8 height 8
checkbox input "false"
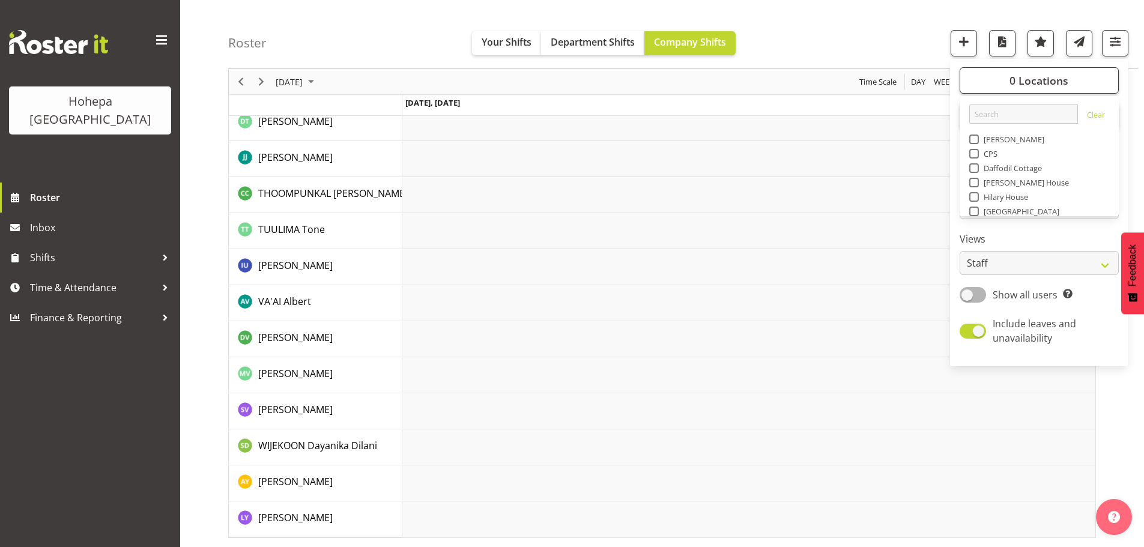
click at [975, 169] on span at bounding box center [974, 168] width 10 height 10
click at [975, 169] on input "Daffodil Cottage" at bounding box center [973, 169] width 8 height 8
checkbox input "true"
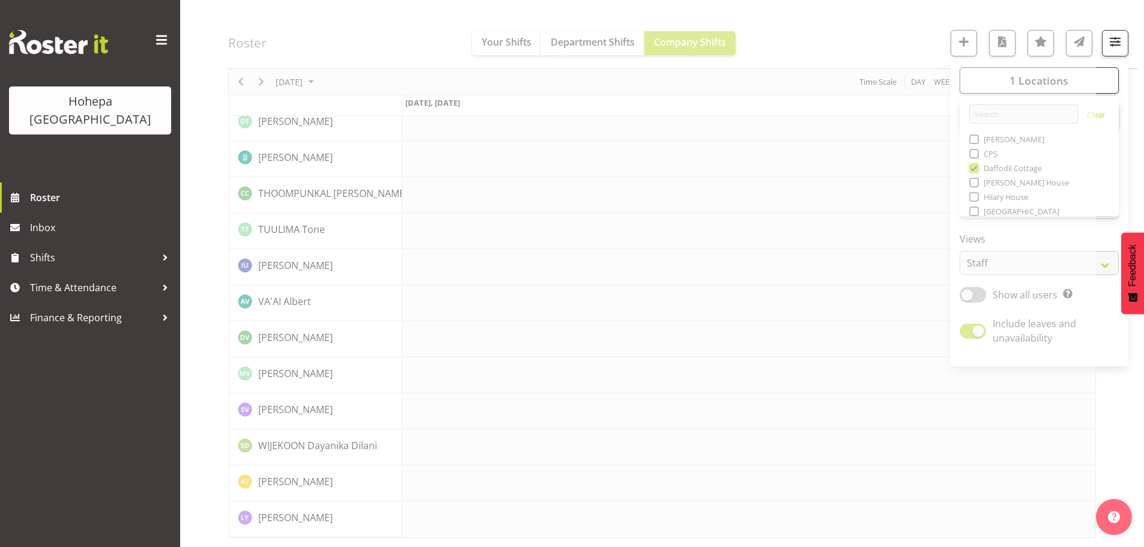
scroll to position [2589, 0]
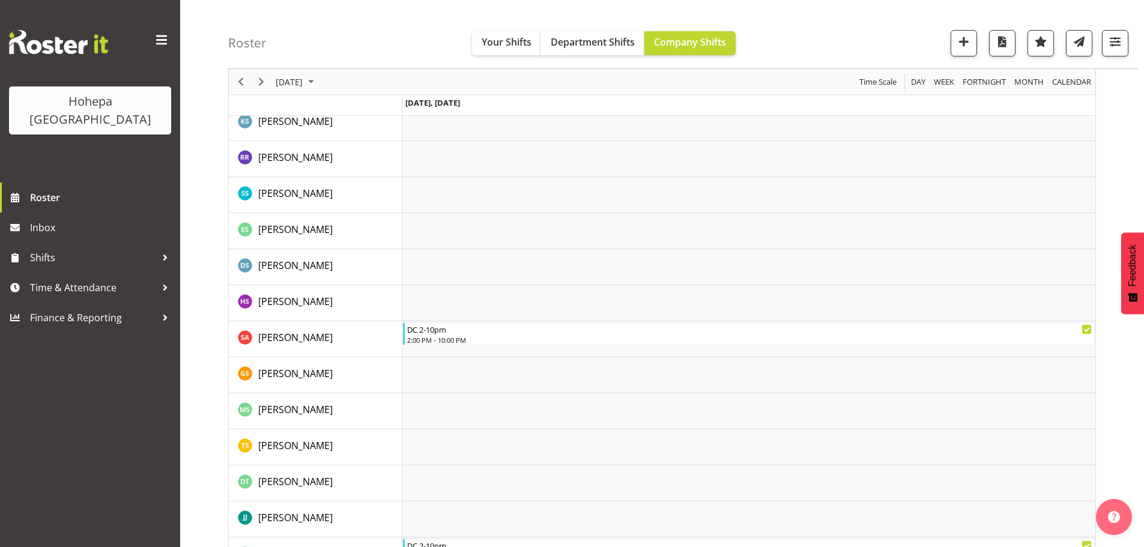
scroll to position [2409, 0]
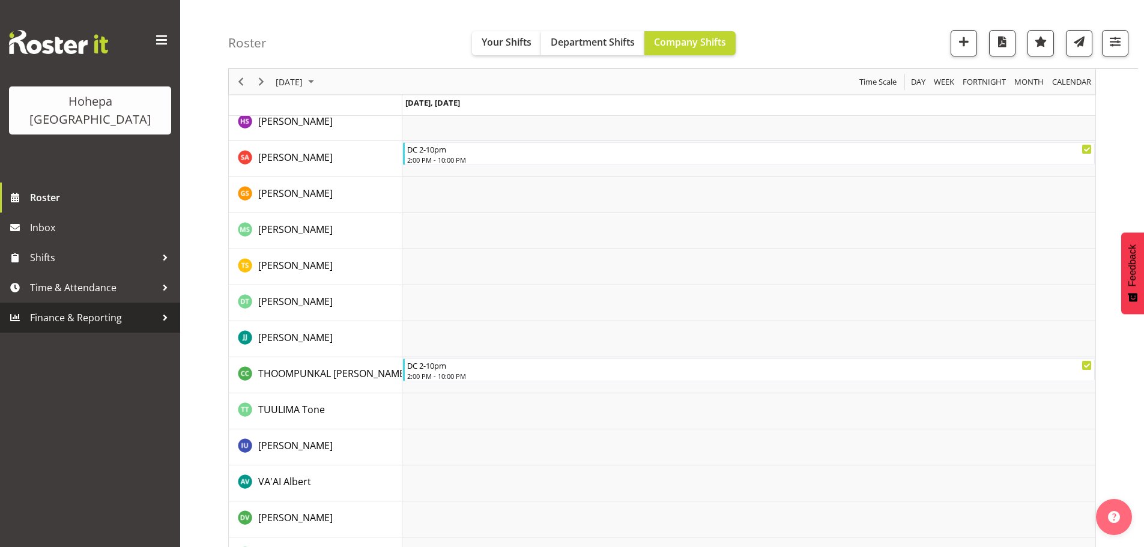
click at [57, 309] on span "Finance & Reporting" at bounding box center [93, 318] width 126 height 18
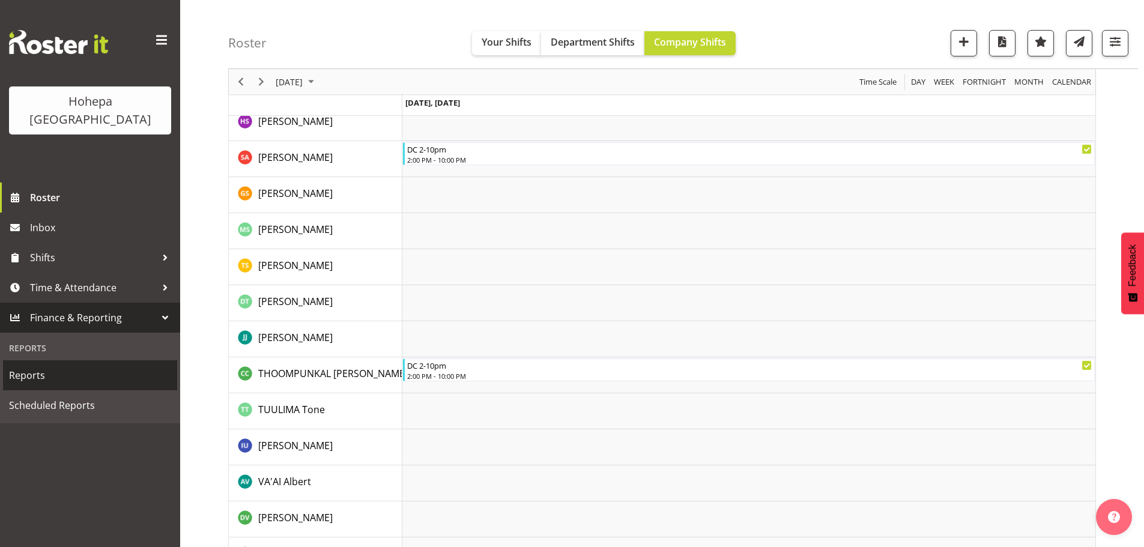
click at [30, 366] on span "Reports" at bounding box center [90, 375] width 162 height 18
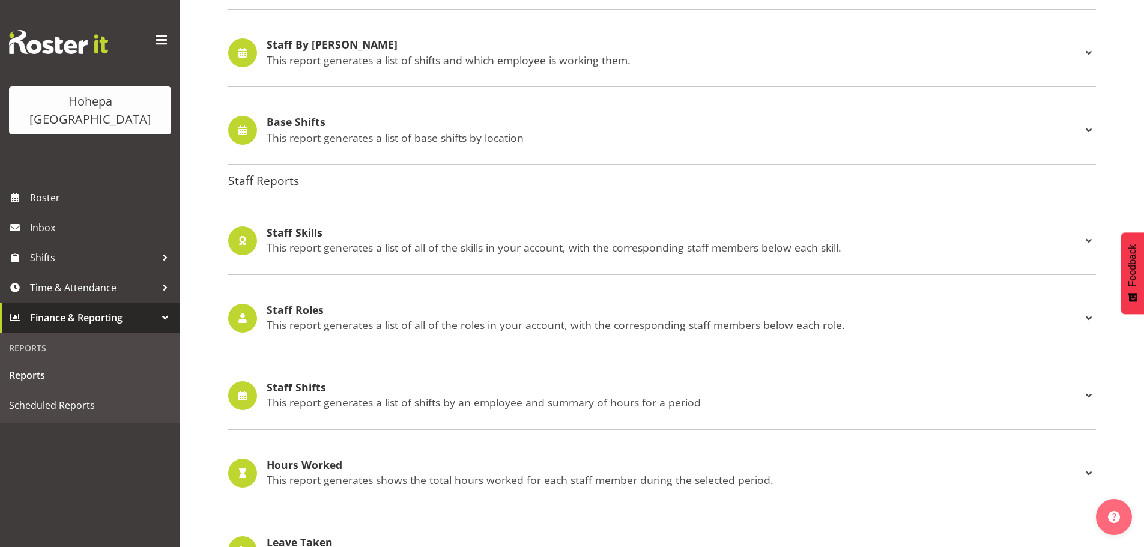
scroll to position [1121, 0]
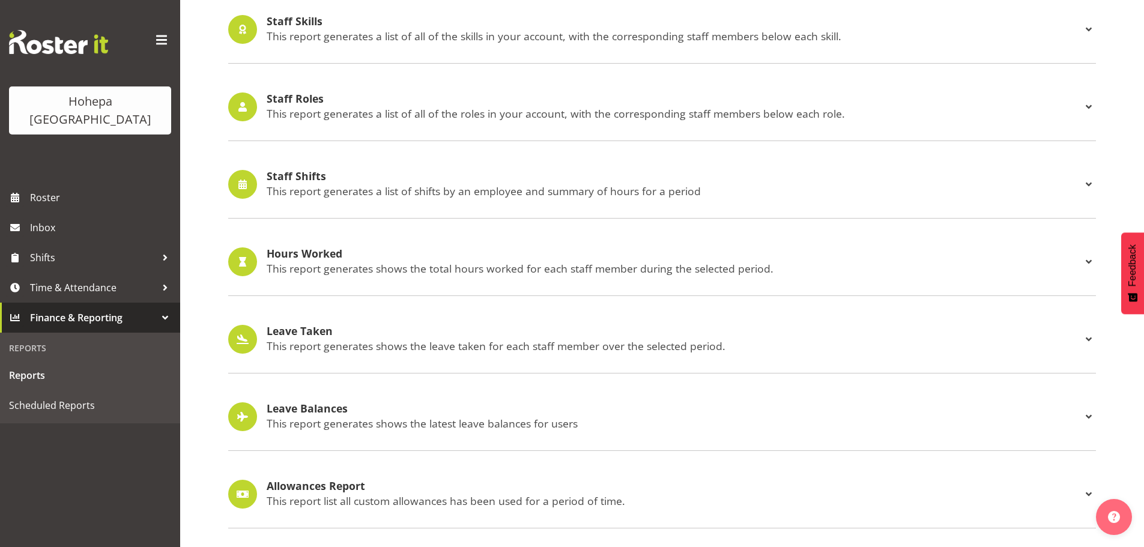
click at [289, 184] on p "This report generates a list of shifts by an employee and summary of hours for …" at bounding box center [674, 190] width 815 height 13
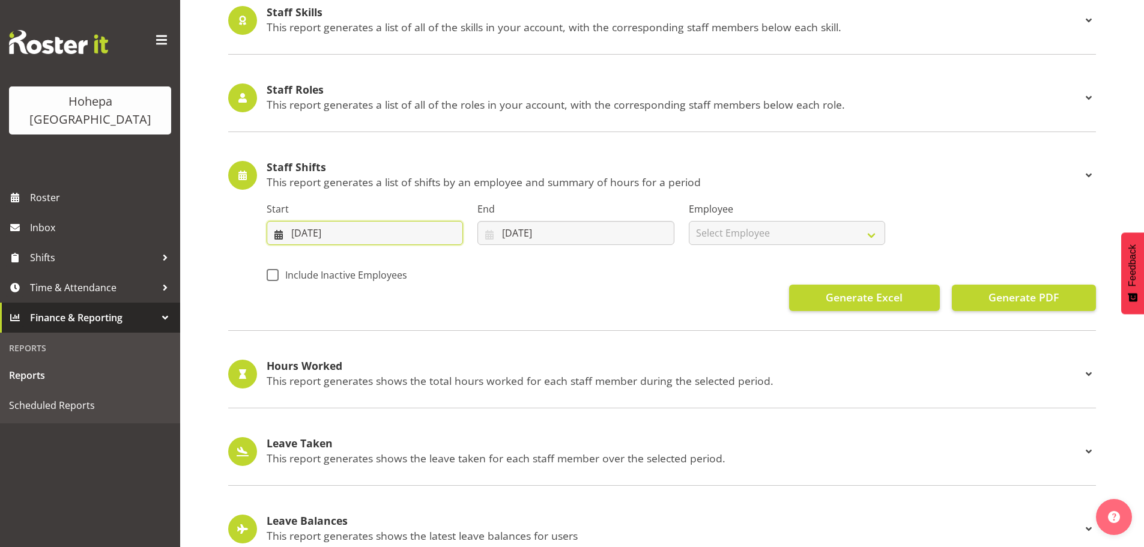
click at [292, 230] on input "[DATE]" at bounding box center [365, 233] width 196 height 24
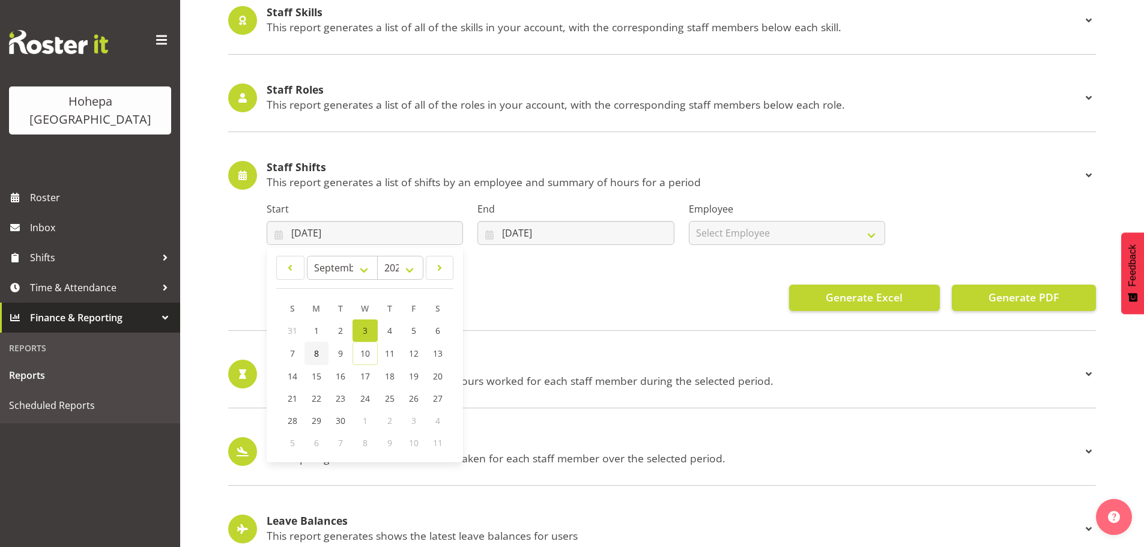
click at [312, 357] on link "8" at bounding box center [316, 353] width 24 height 23
type input "[DATE]"
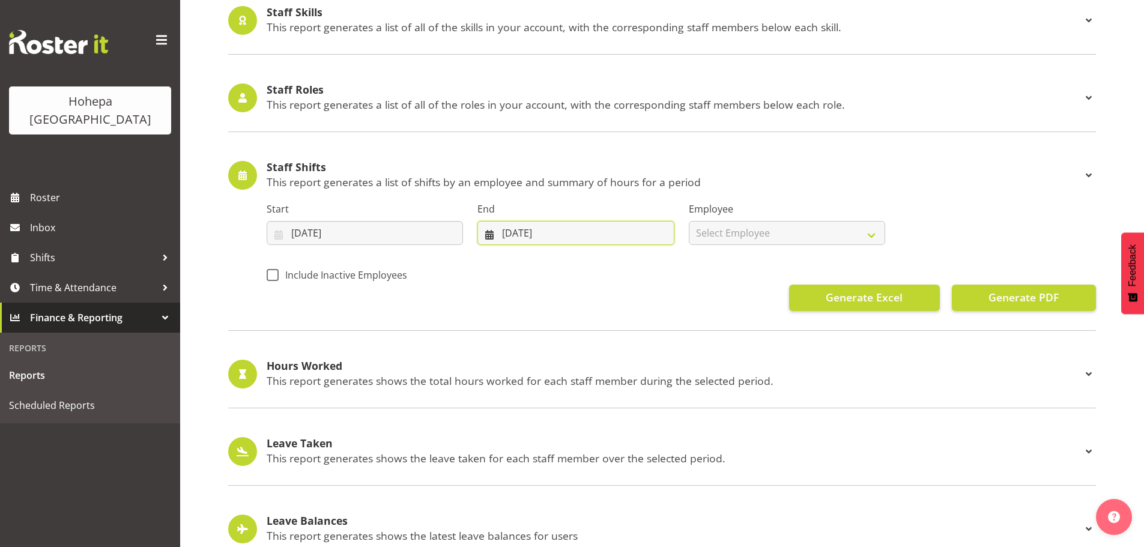
click at [509, 234] on input "[DATE]" at bounding box center [575, 233] width 196 height 24
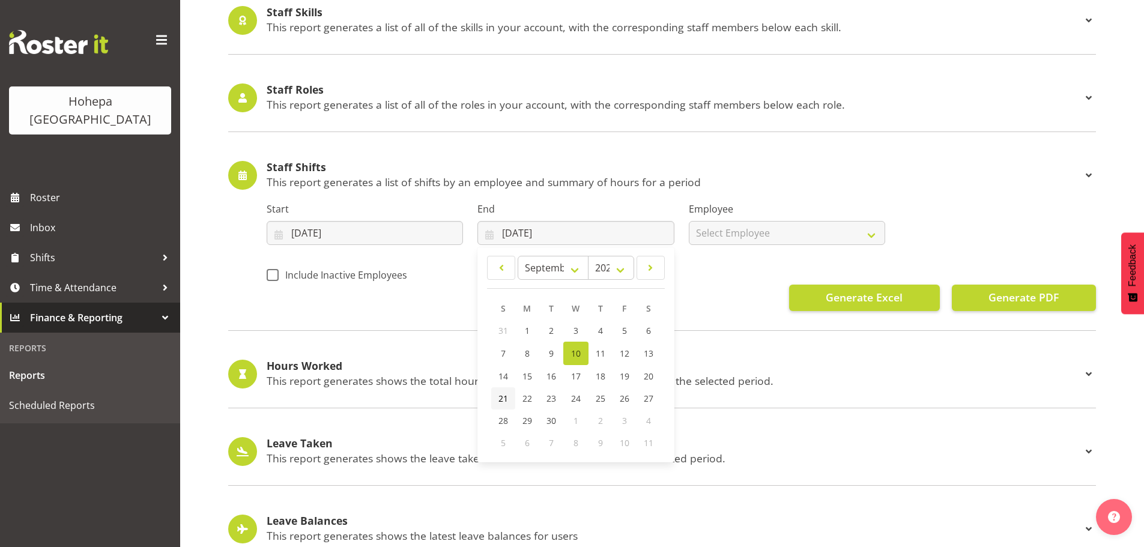
click at [502, 401] on span "21" at bounding box center [503, 398] width 10 height 11
type input "[DATE]"
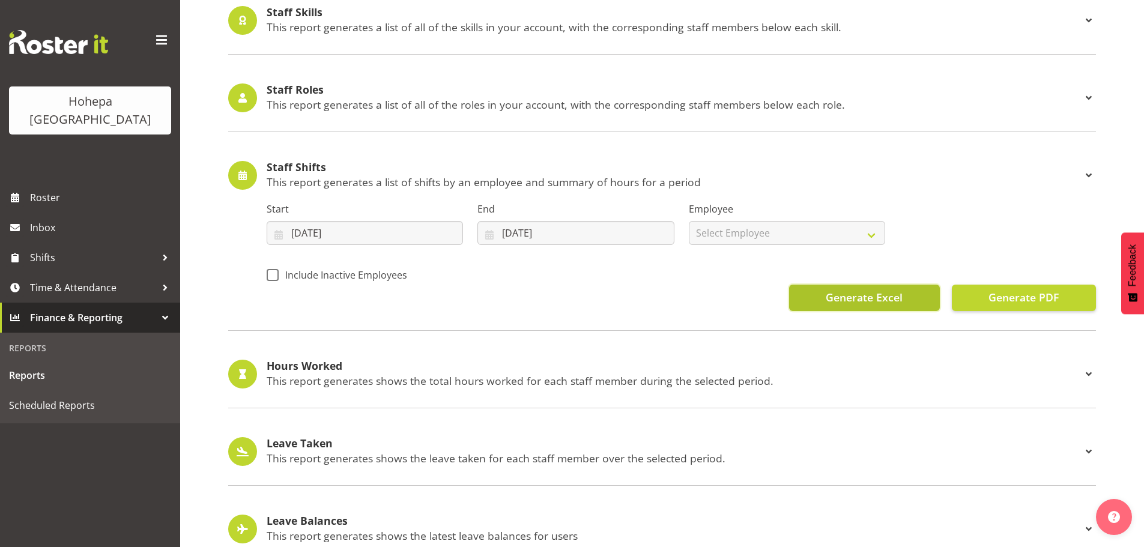
click at [821, 301] on button "Generate Excel" at bounding box center [864, 298] width 151 height 26
